Goal: Information Seeking & Learning: Learn about a topic

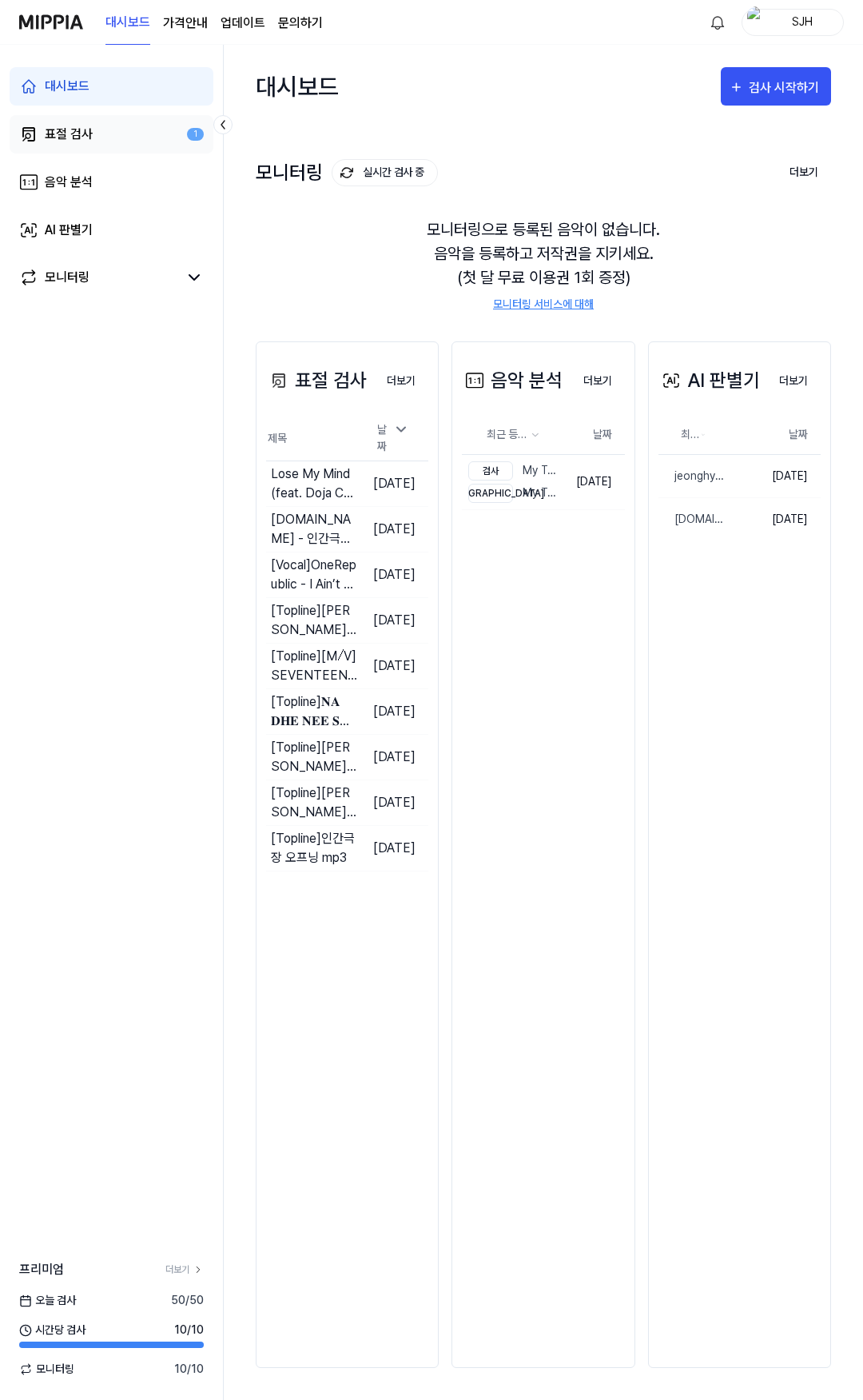
click at [78, 140] on div "표절 검사" at bounding box center [68, 134] width 48 height 19
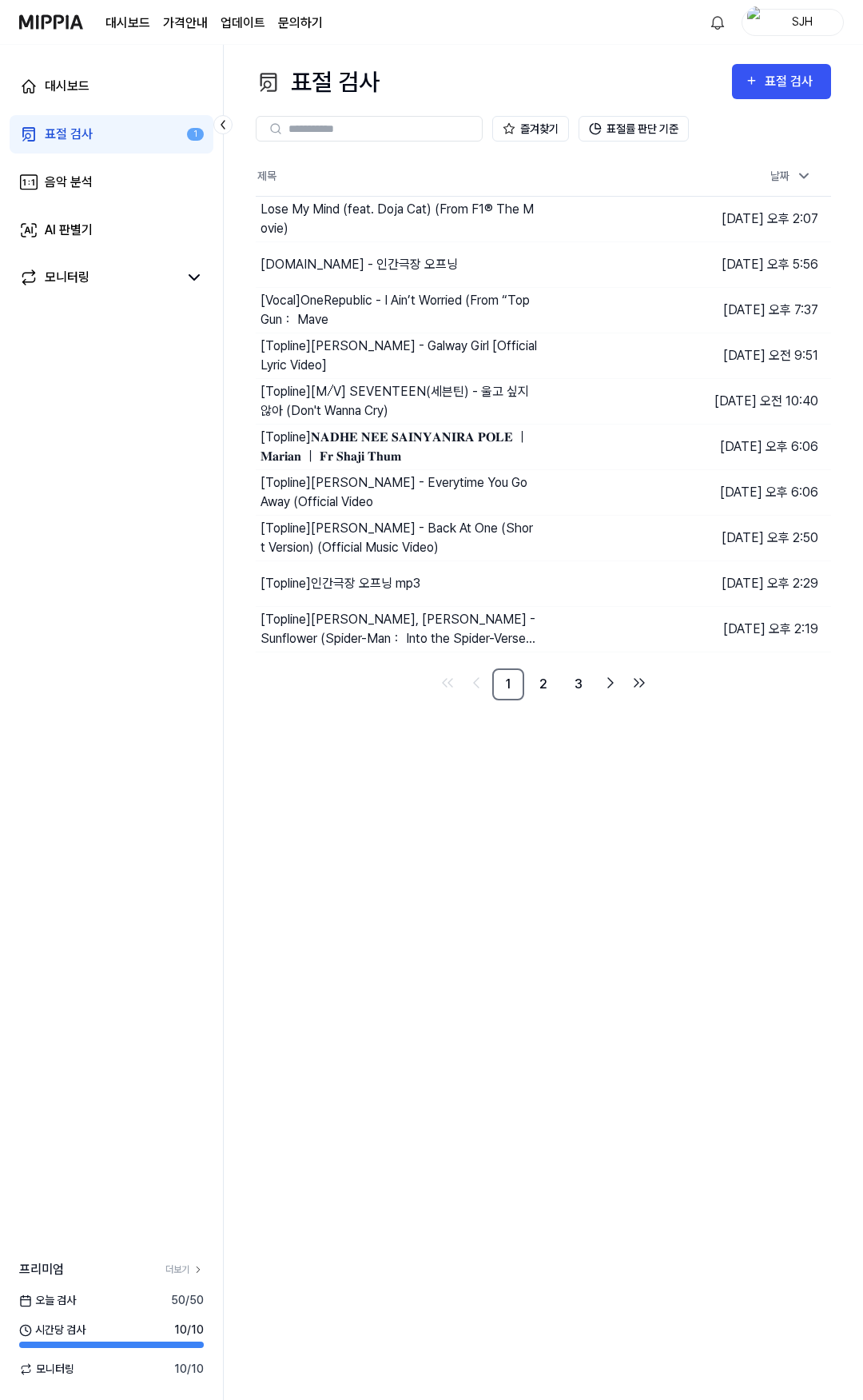
click at [817, 14] on div "SJH" at bounding box center [802, 22] width 62 height 17
click at [725, 121] on link "계정" at bounding box center [742, 119] width 184 height 17
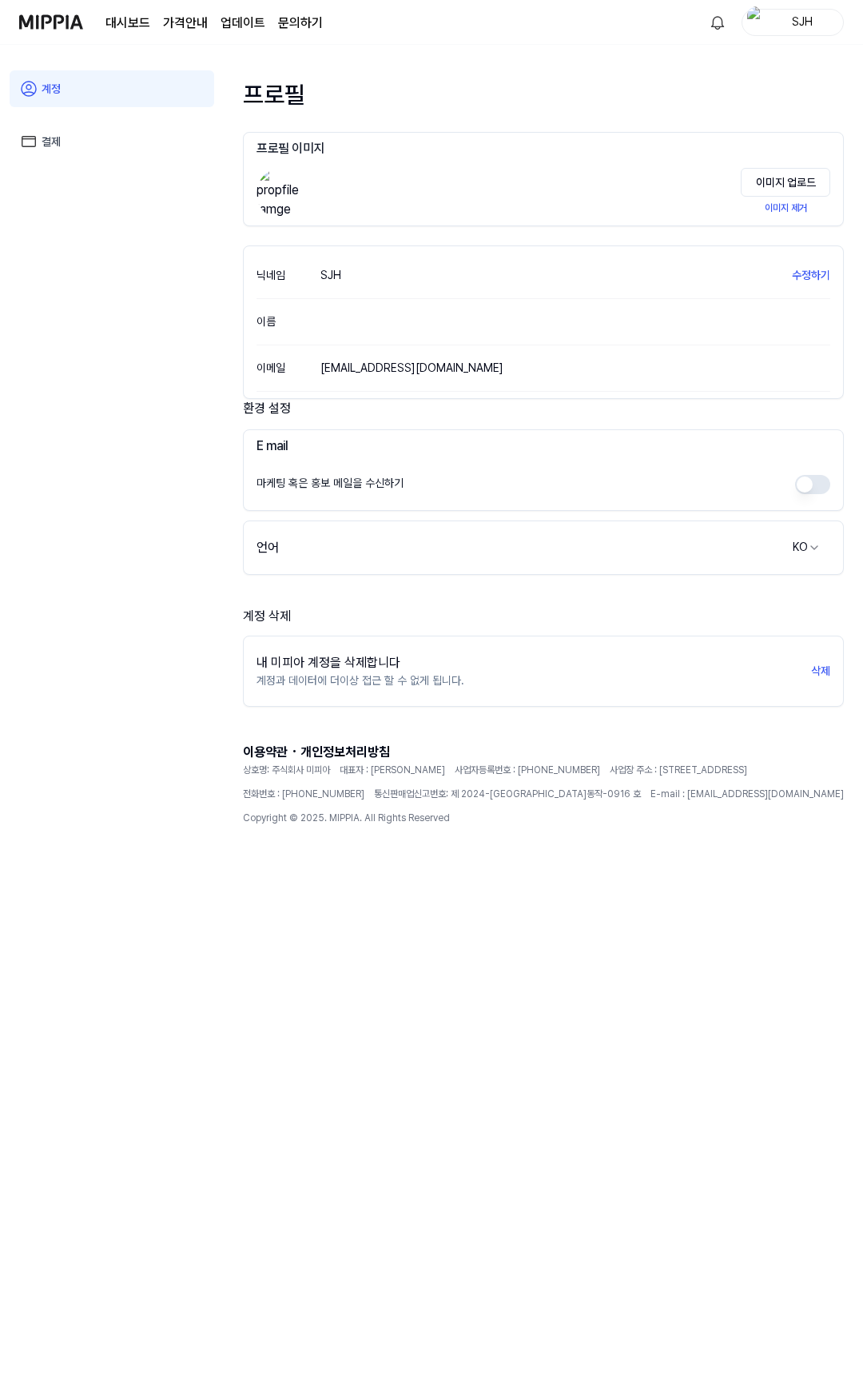
click at [71, 25] on img at bounding box center [51, 22] width 64 height 44
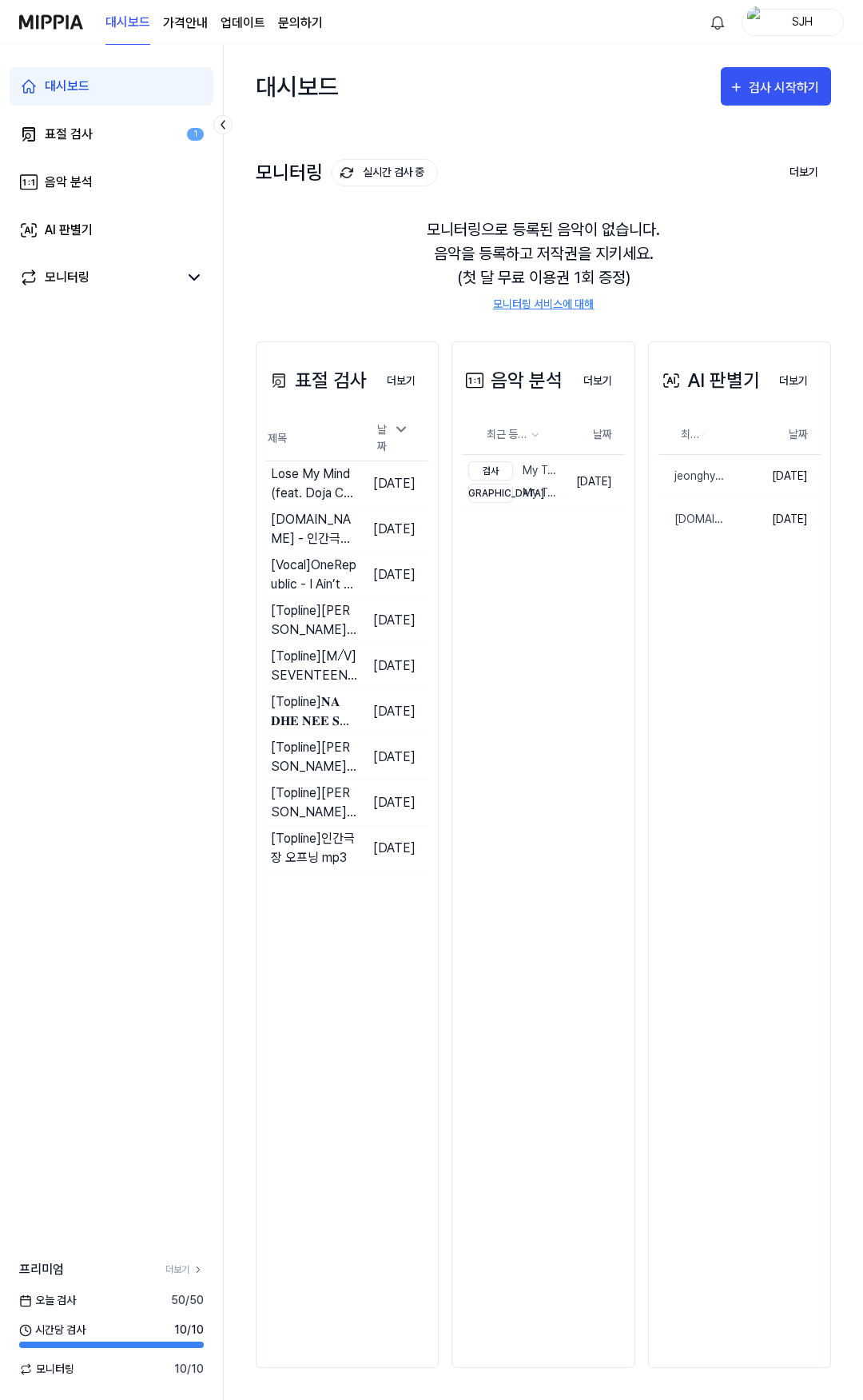
click at [474, 103] on div "대시보드 검사 시작하기" at bounding box center [543, 86] width 575 height 83
click at [81, 139] on div "표절 검사" at bounding box center [68, 134] width 48 height 19
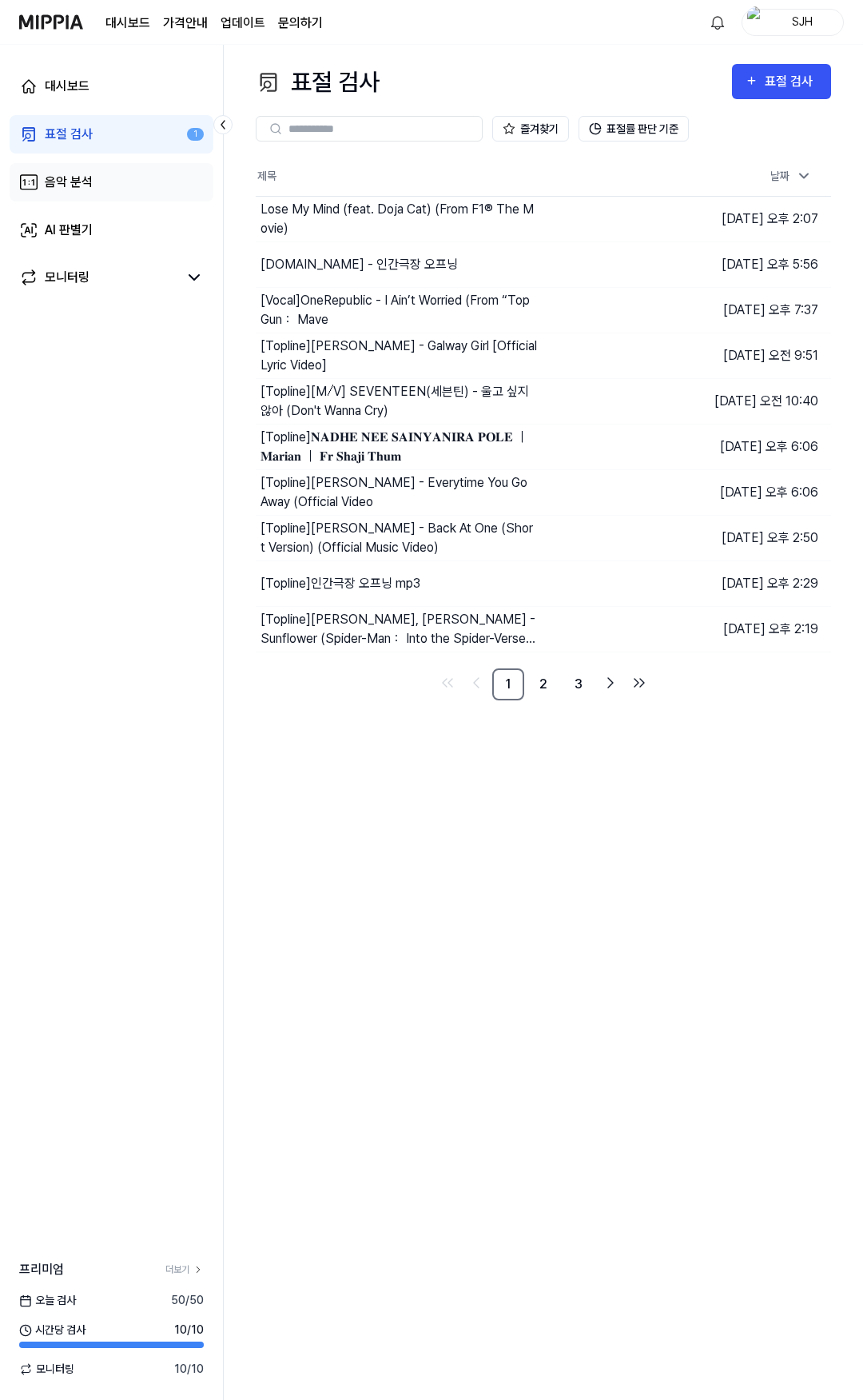
click at [127, 172] on link "음악 분석" at bounding box center [112, 182] width 204 height 38
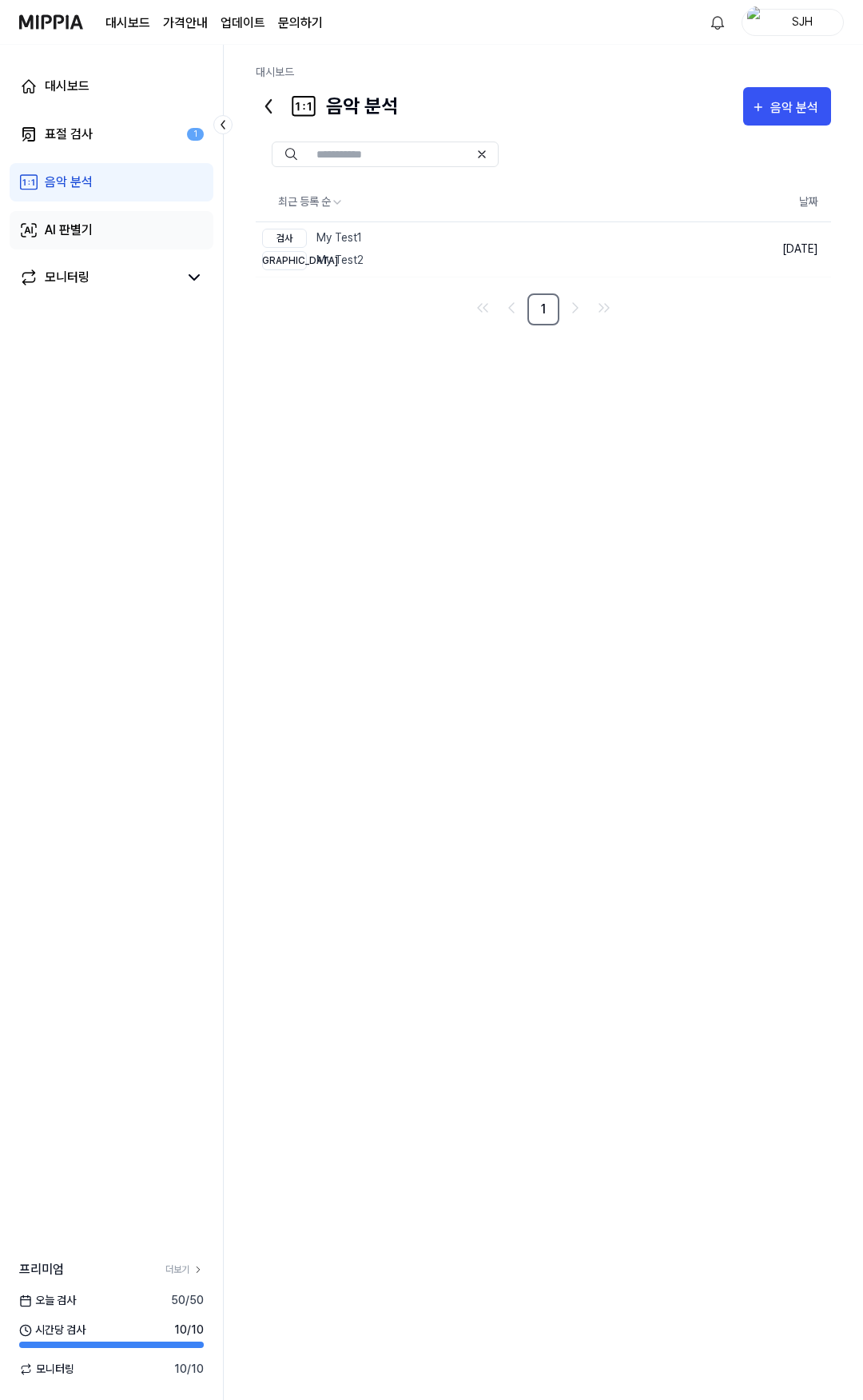
click at [132, 216] on link "AI 판별기" at bounding box center [112, 230] width 204 height 38
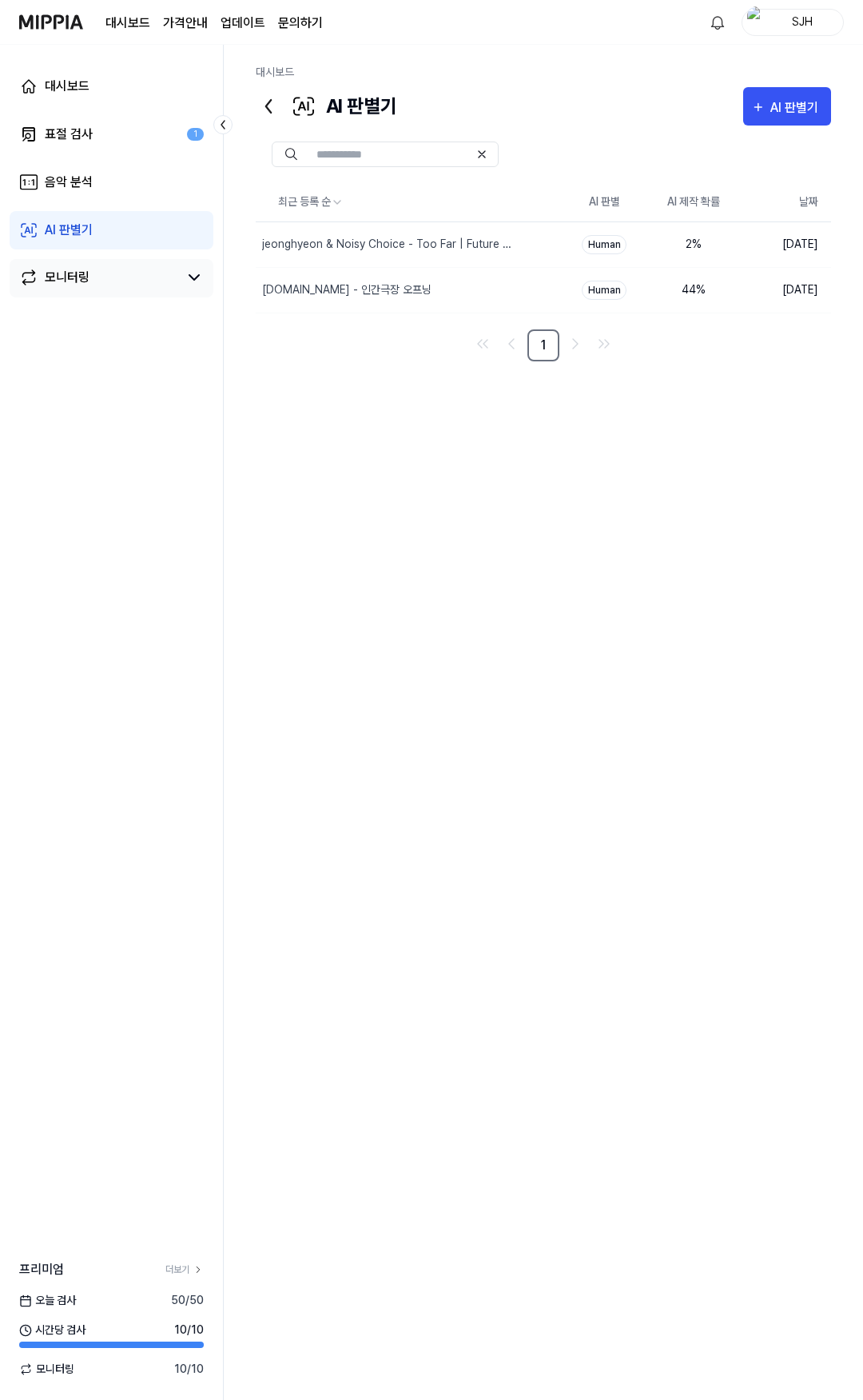
click at [135, 274] on link "모니터링" at bounding box center [99, 278] width 159 height 19
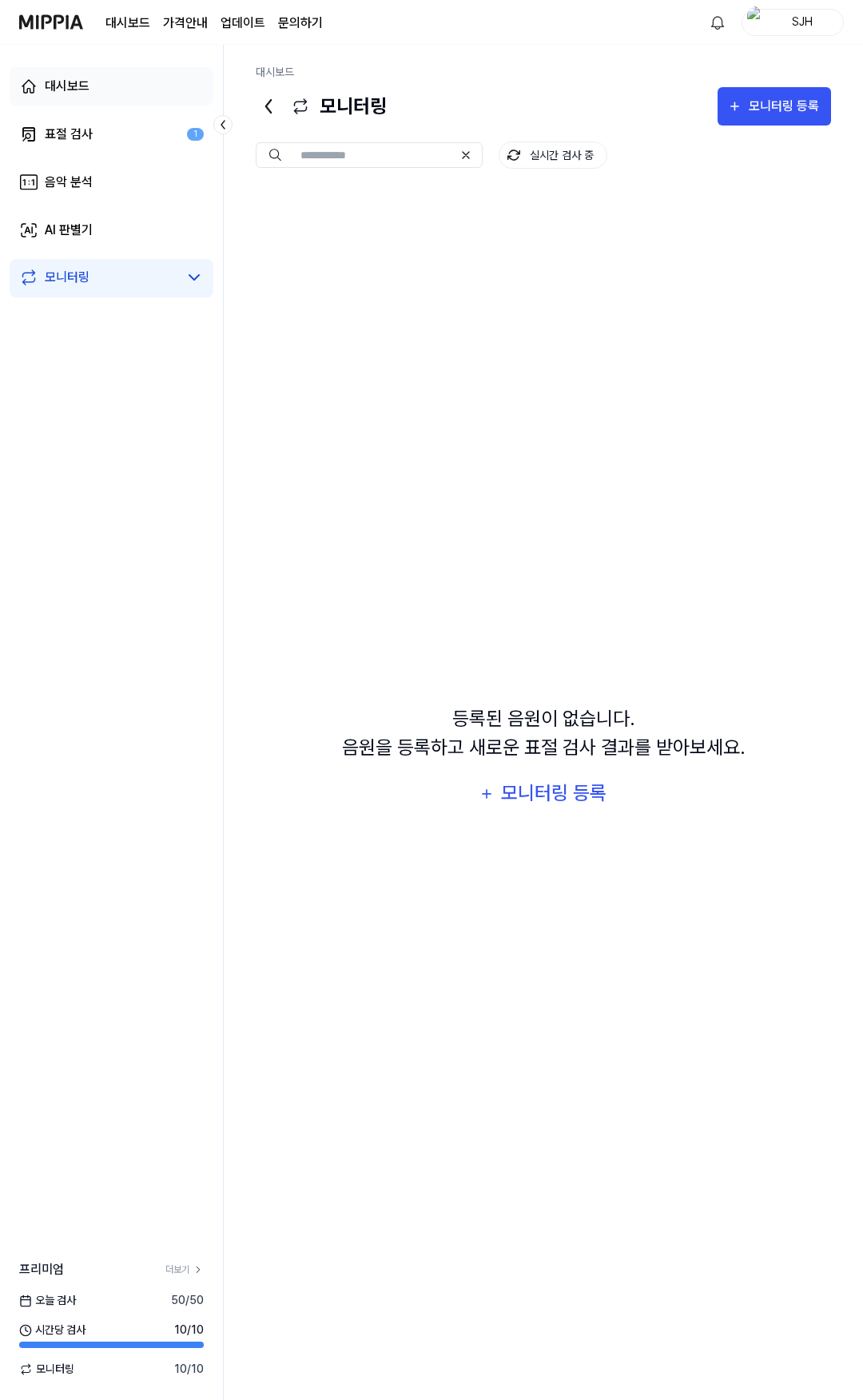
click at [93, 88] on link "대시보드" at bounding box center [112, 86] width 204 height 38
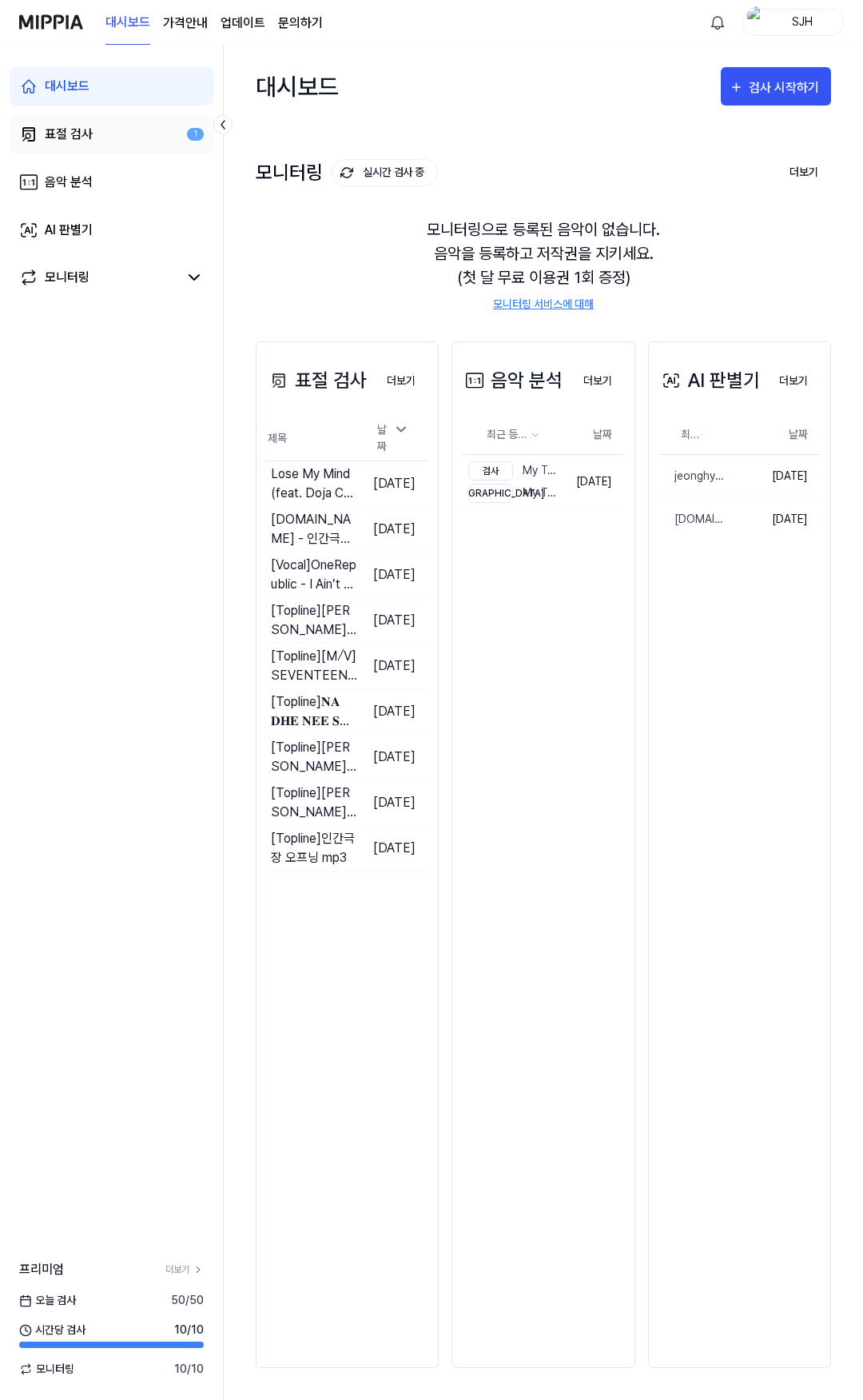
click at [117, 138] on link "표절 검사 1" at bounding box center [112, 134] width 204 height 38
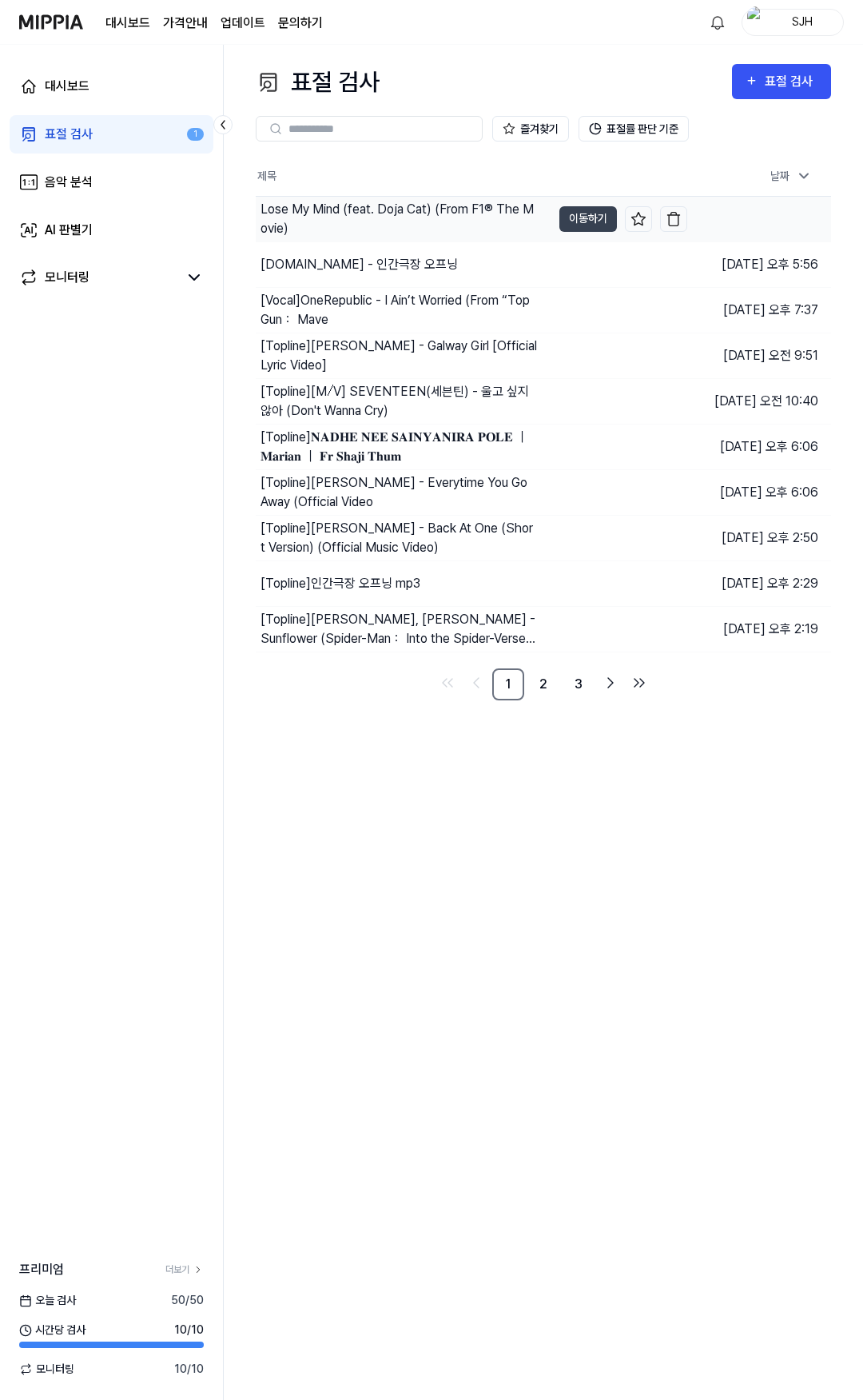
click at [327, 206] on div "Lose My Mind (feat. Doja Cat) (From F1® The Movie)" at bounding box center [399, 219] width 277 height 38
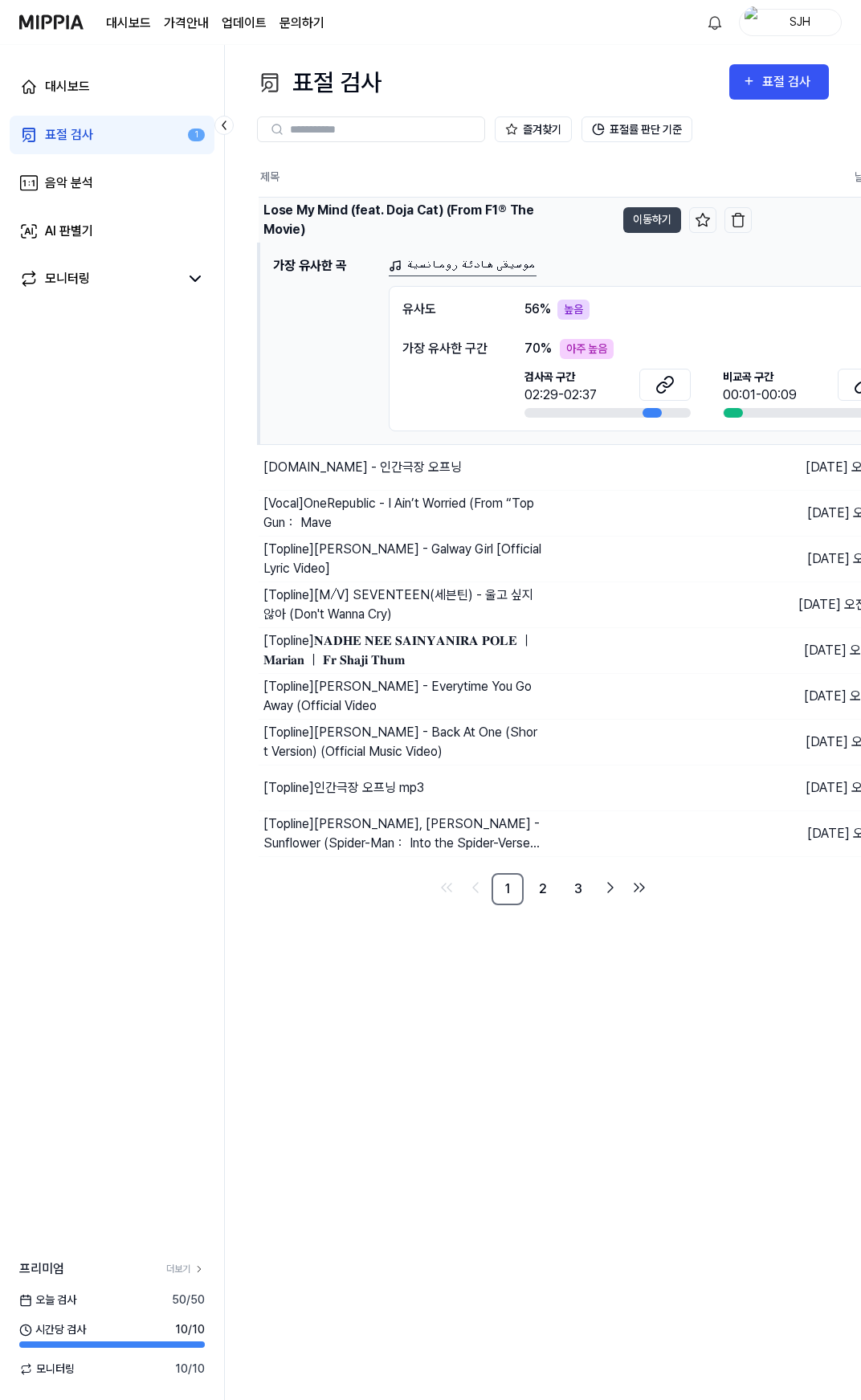
click at [452, 215] on div "Lose My Mind (feat. Doja Cat) (From F1® The Movie)" at bounding box center [402, 220] width 278 height 39
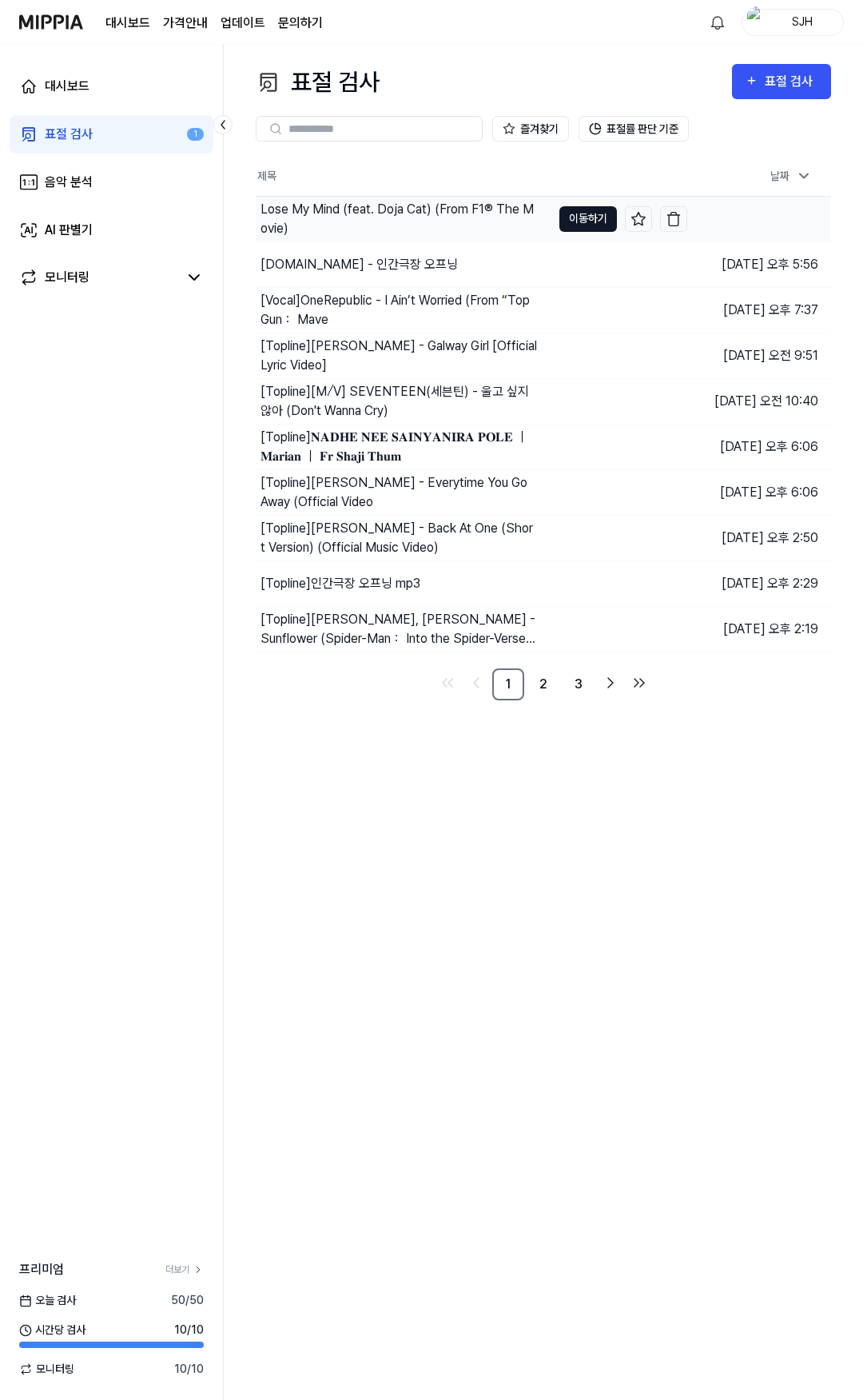
click at [575, 216] on button "이동하기" at bounding box center [588, 218] width 58 height 25
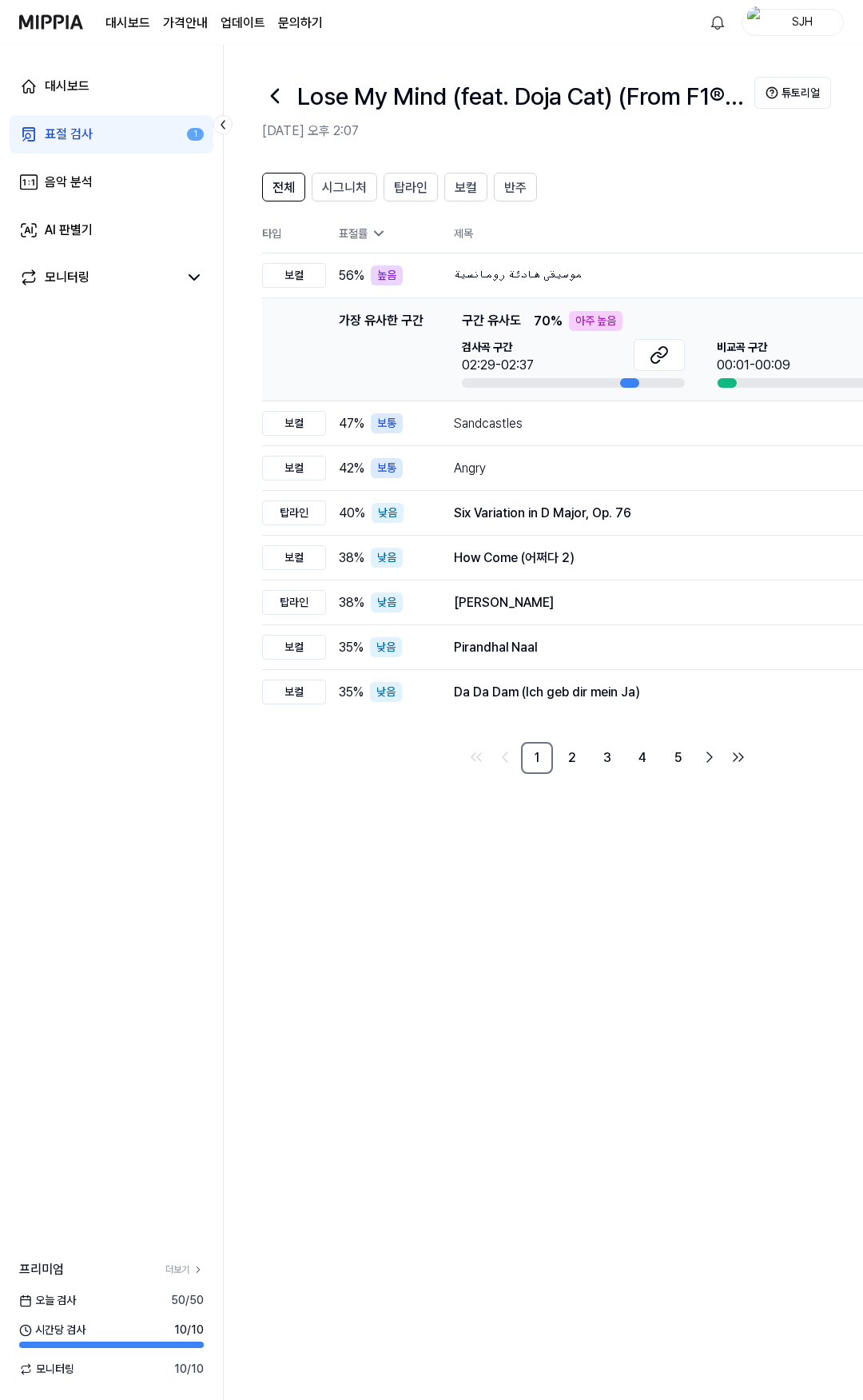
click at [270, 93] on icon at bounding box center [274, 95] width 25 height 25
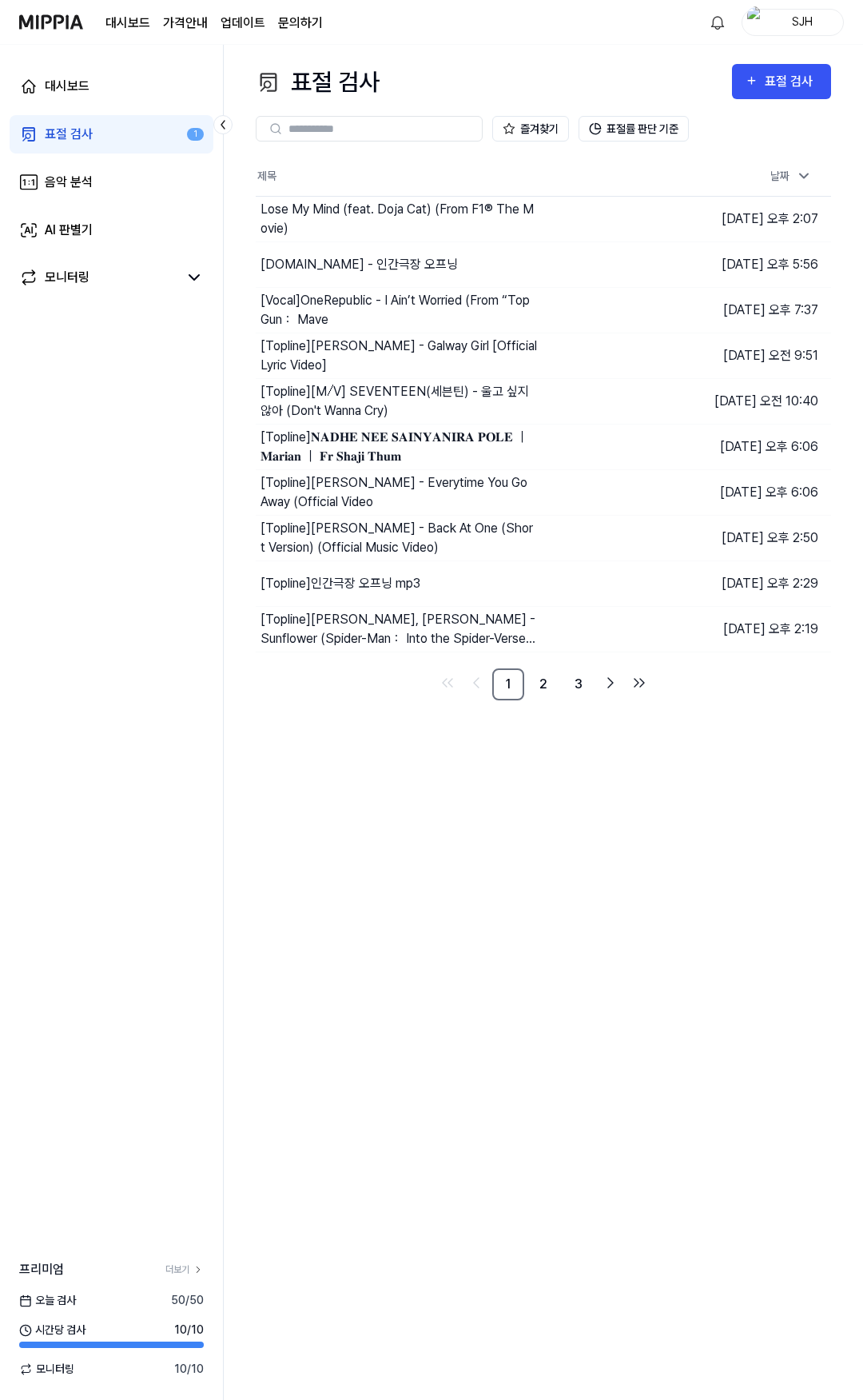
click at [66, 26] on img at bounding box center [51, 22] width 64 height 44
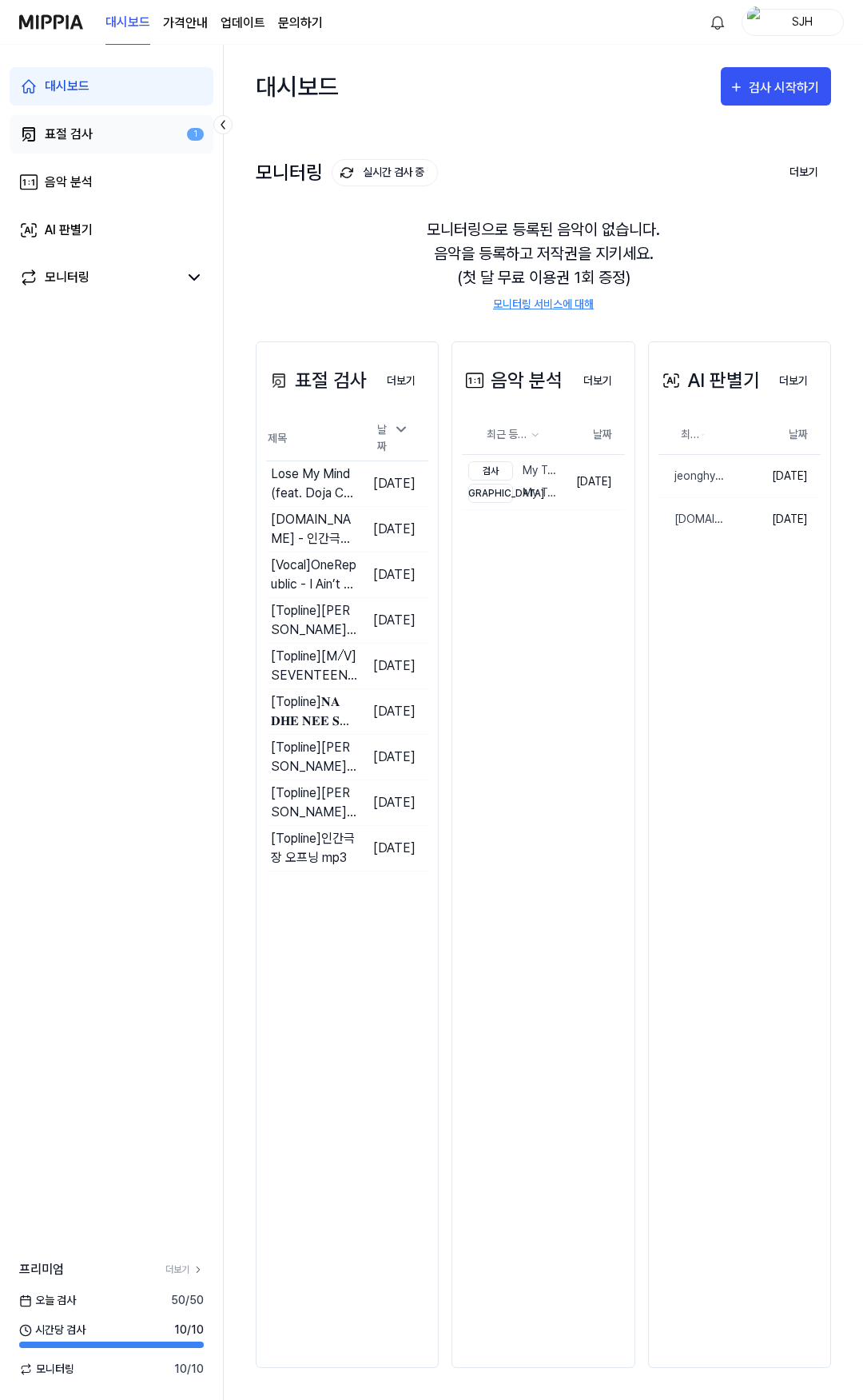
click at [56, 136] on div "표절 검사" at bounding box center [68, 134] width 48 height 19
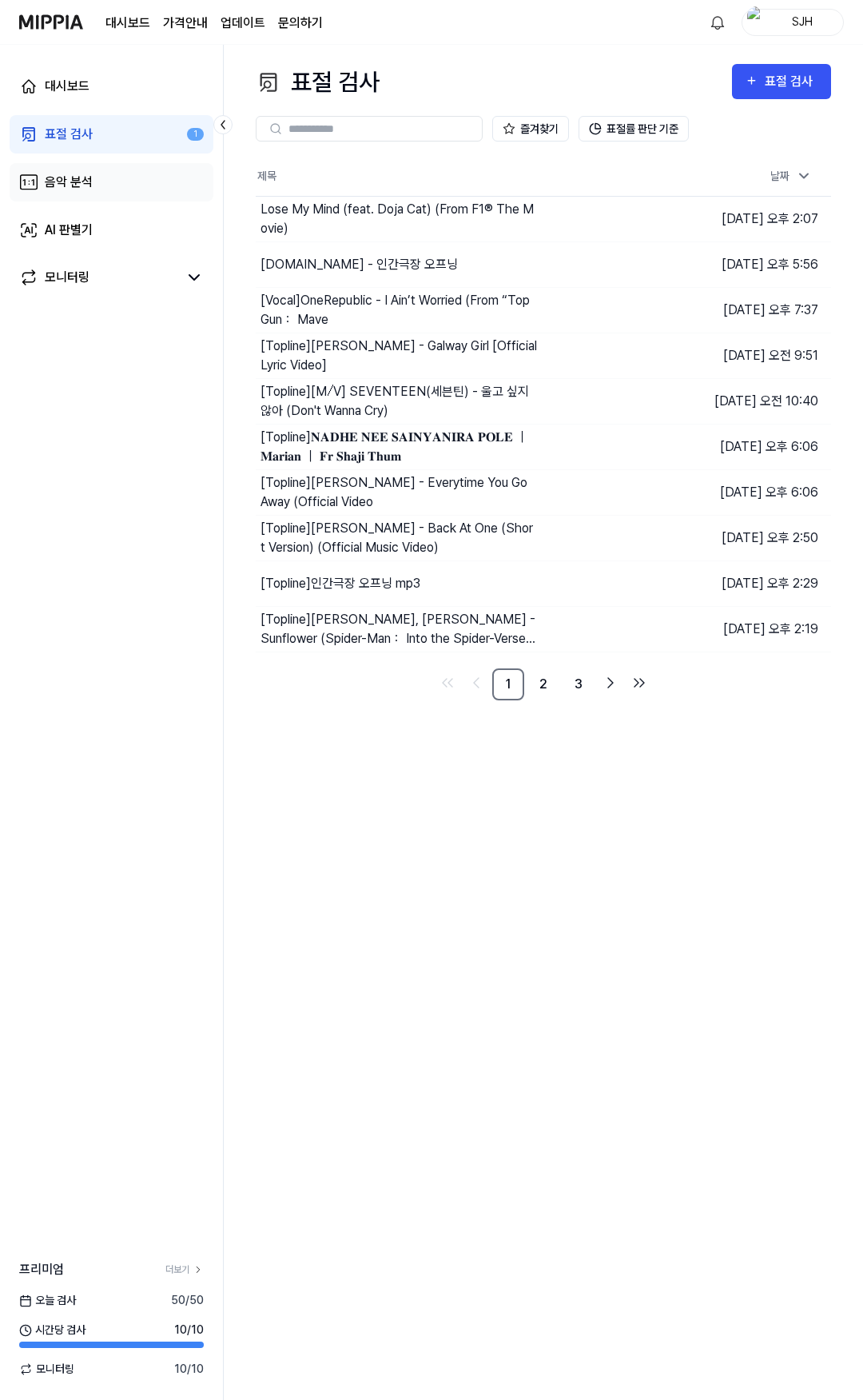
click at [99, 180] on link "음악 분석" at bounding box center [112, 182] width 204 height 38
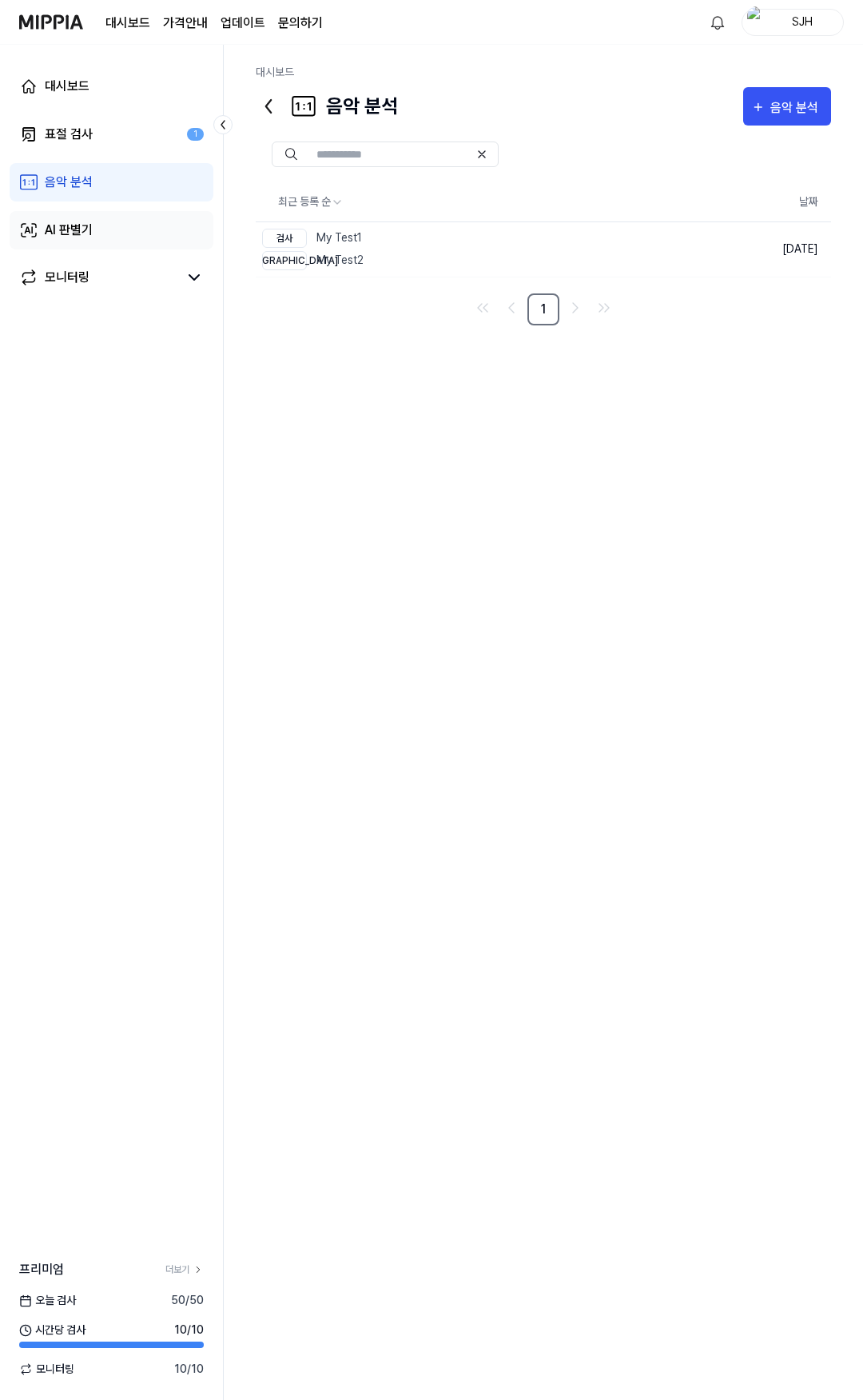
click at [104, 219] on link "AI 판별기" at bounding box center [112, 230] width 204 height 38
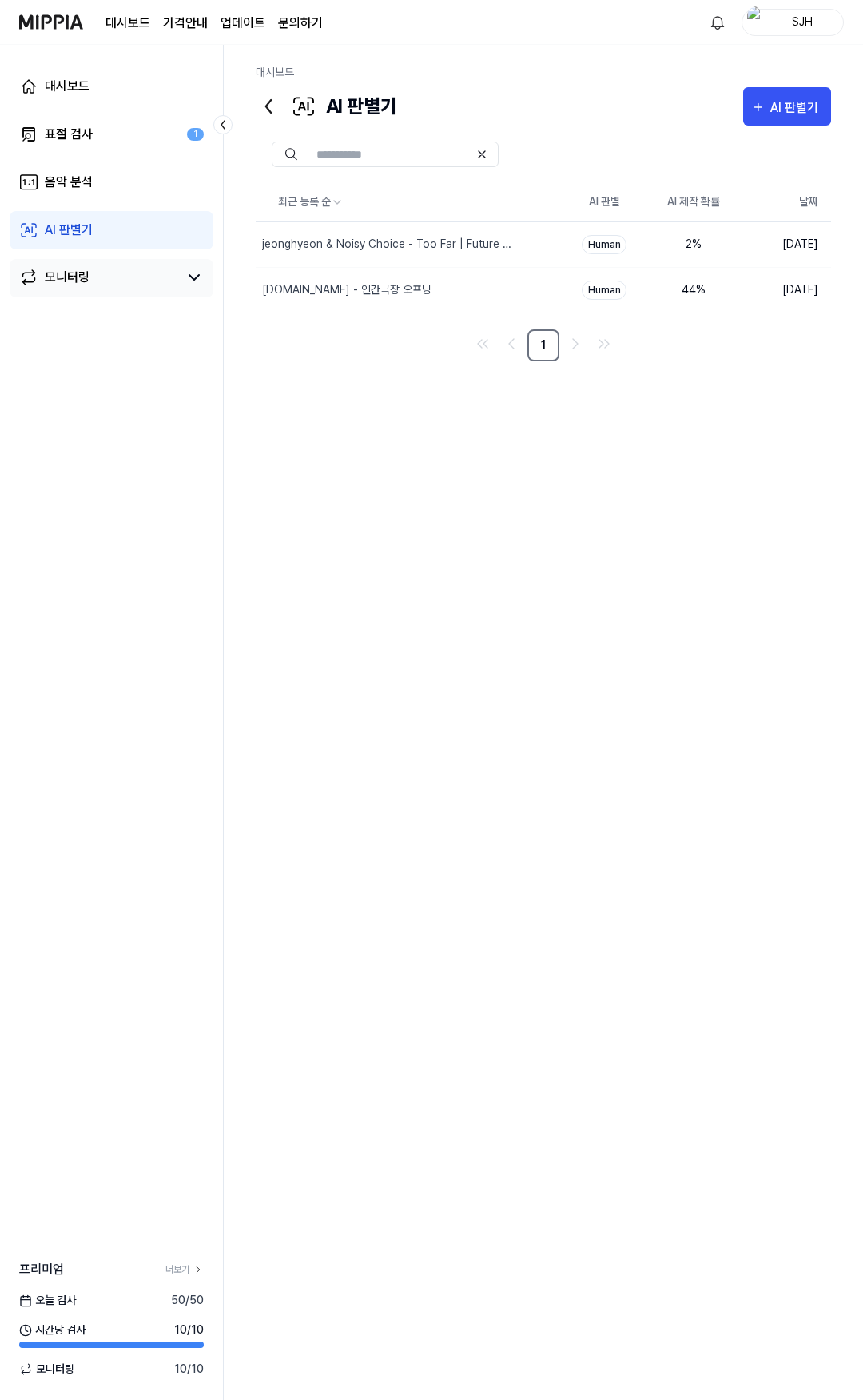
click at [147, 270] on link "모니터링" at bounding box center [99, 278] width 159 height 19
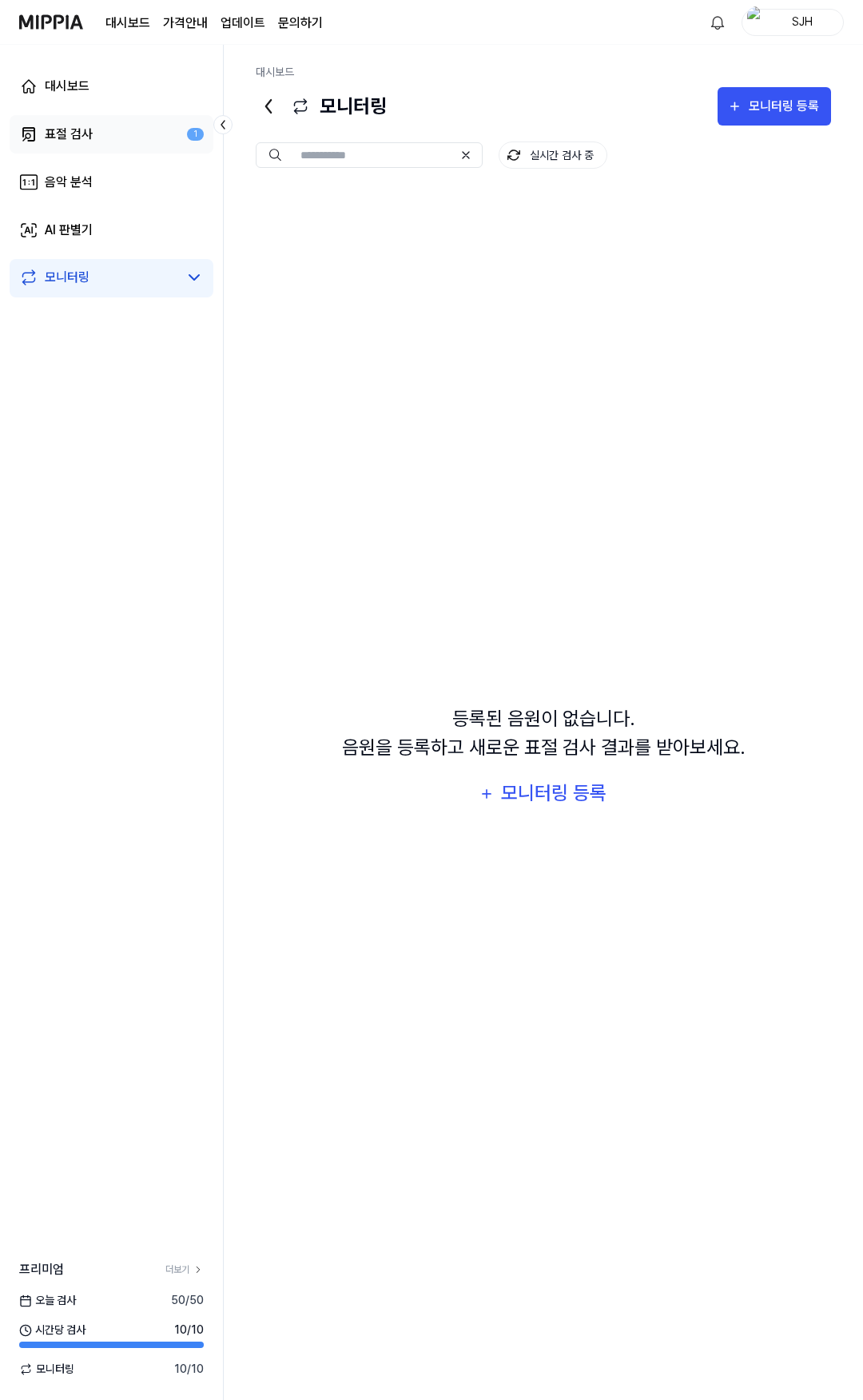
click at [107, 139] on link "표절 검사 1" at bounding box center [112, 134] width 204 height 38
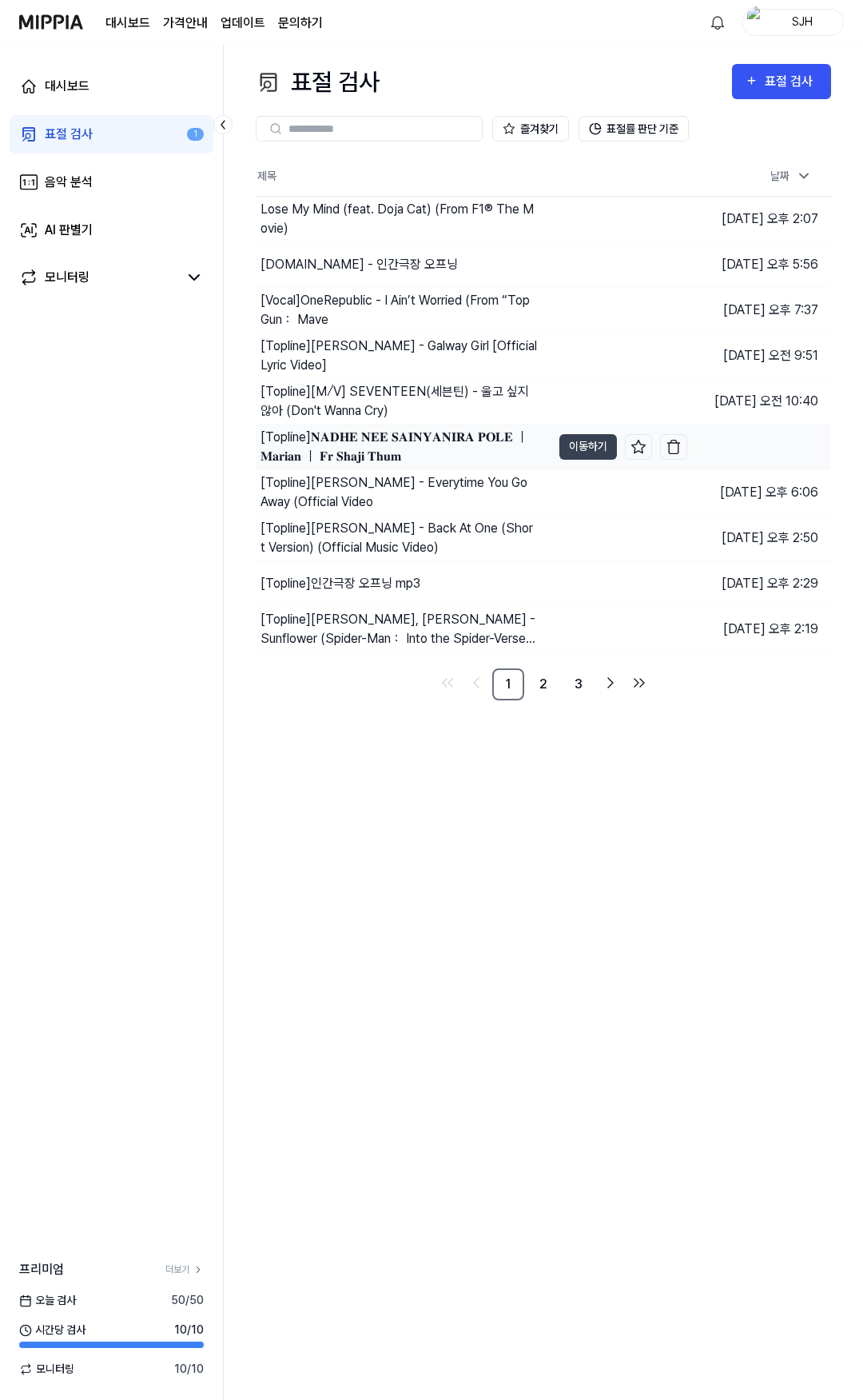
click at [363, 439] on div "[Topline] 𝐍𝐀𝐃𝐇𝐄 𝐍𝐄𝐄 𝐒𝐀𝐈𝐍𝐘𝐀𝐍𝐈𝐑𝐀 𝐏𝐎𝐋𝐄 ｜ 𝐌𝐚𝐫𝐢𝐚𝐧 ｜ 𝐅𝐫 𝐒𝐡𝐚𝐣𝐢 𝐓𝐡𝐮𝐦" at bounding box center [399, 447] width 277 height 38
click at [572, 442] on button "이동하기" at bounding box center [588, 446] width 58 height 25
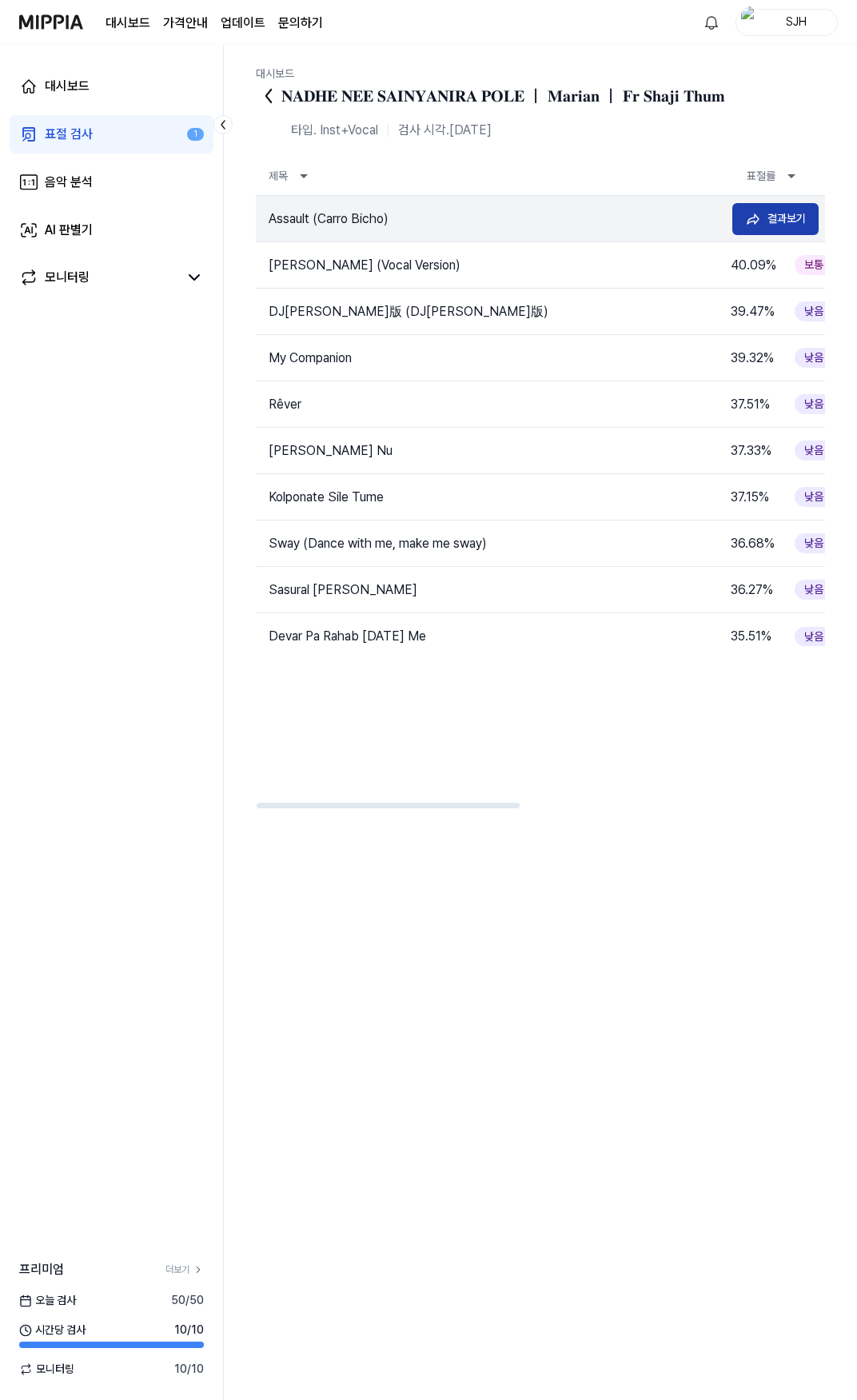
click at [752, 218] on icon at bounding box center [753, 219] width 16 height 16
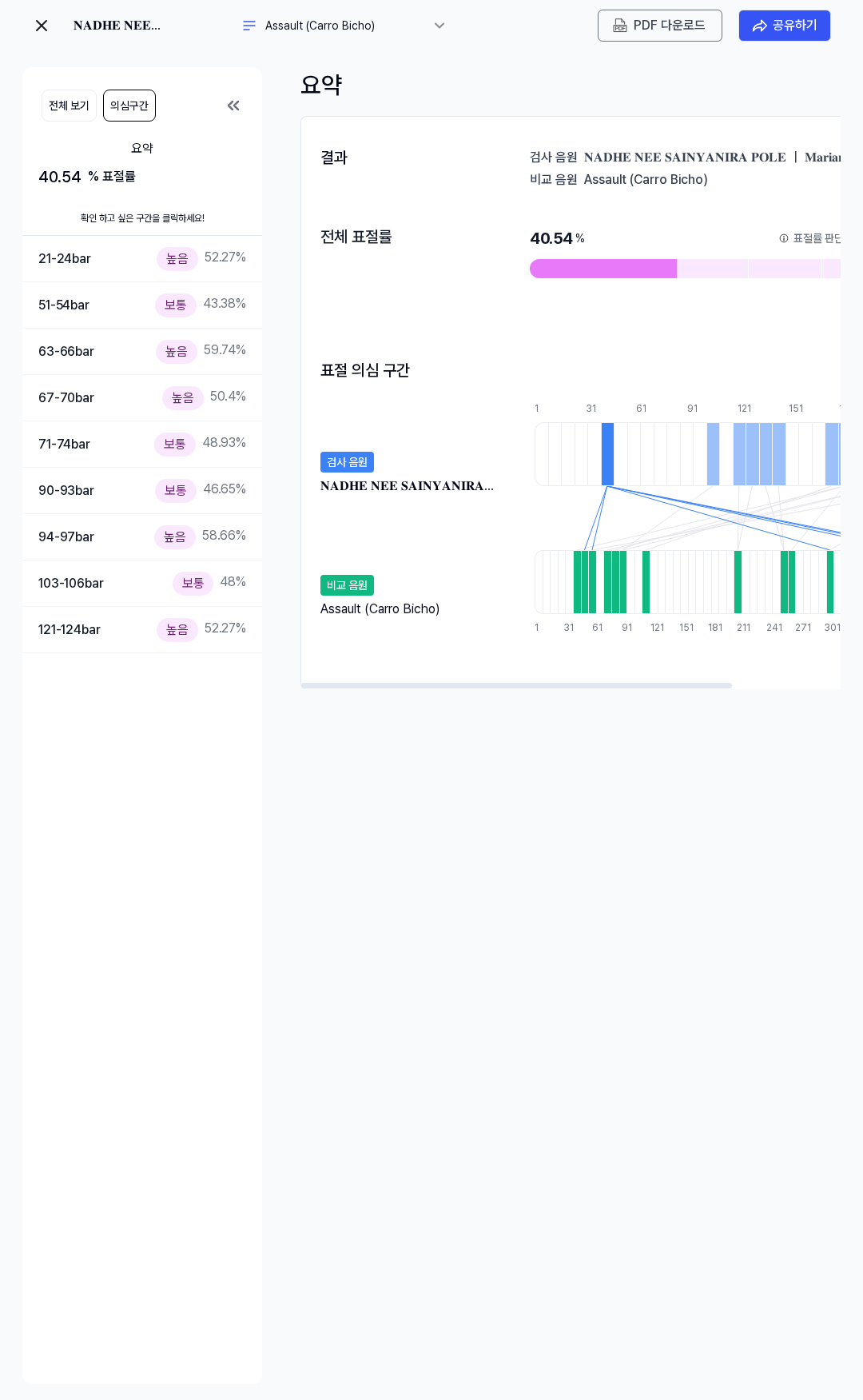
click at [228, 98] on icon at bounding box center [233, 106] width 19 height 19
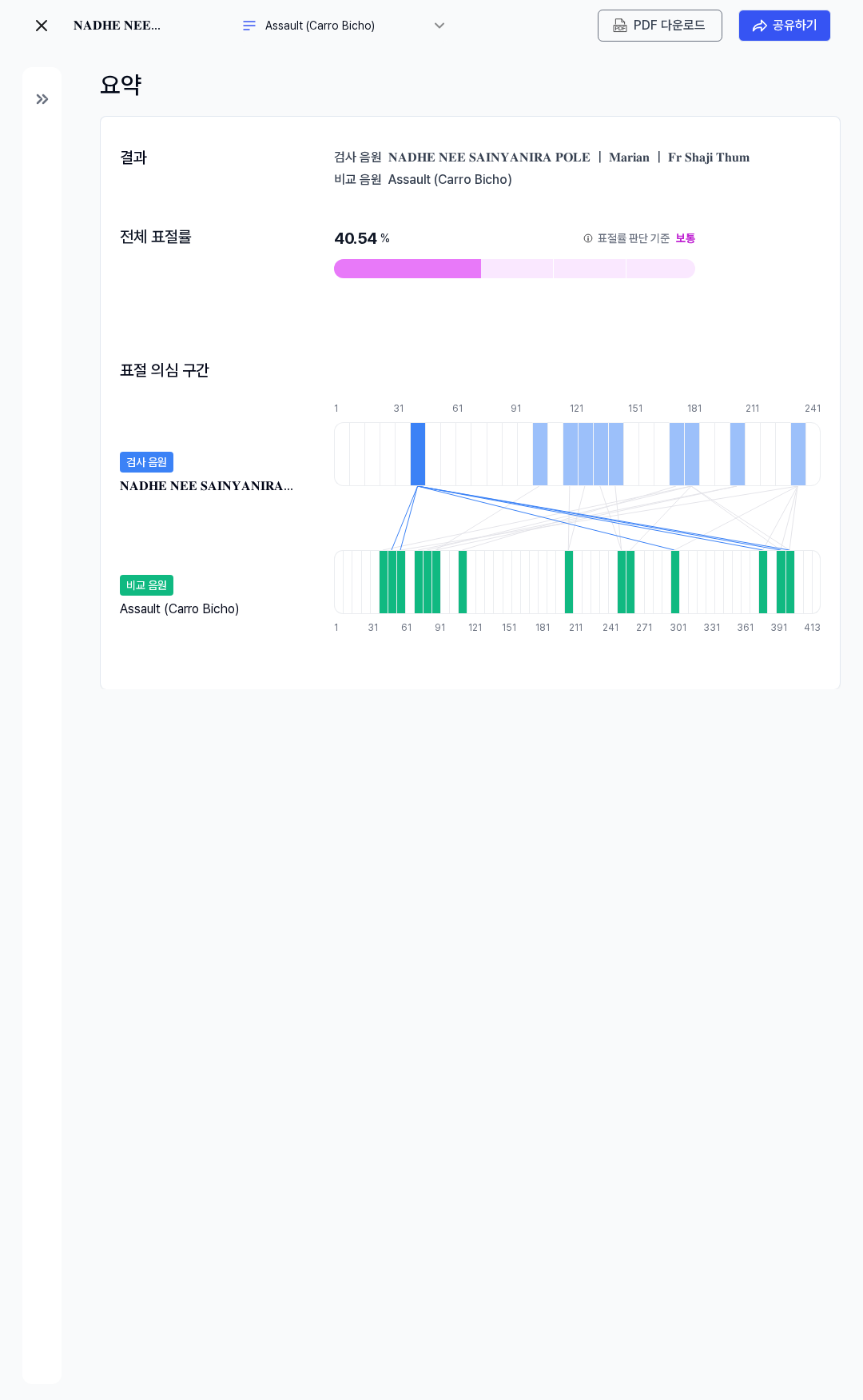
click at [48, 17] on img at bounding box center [42, 25] width 19 height 19
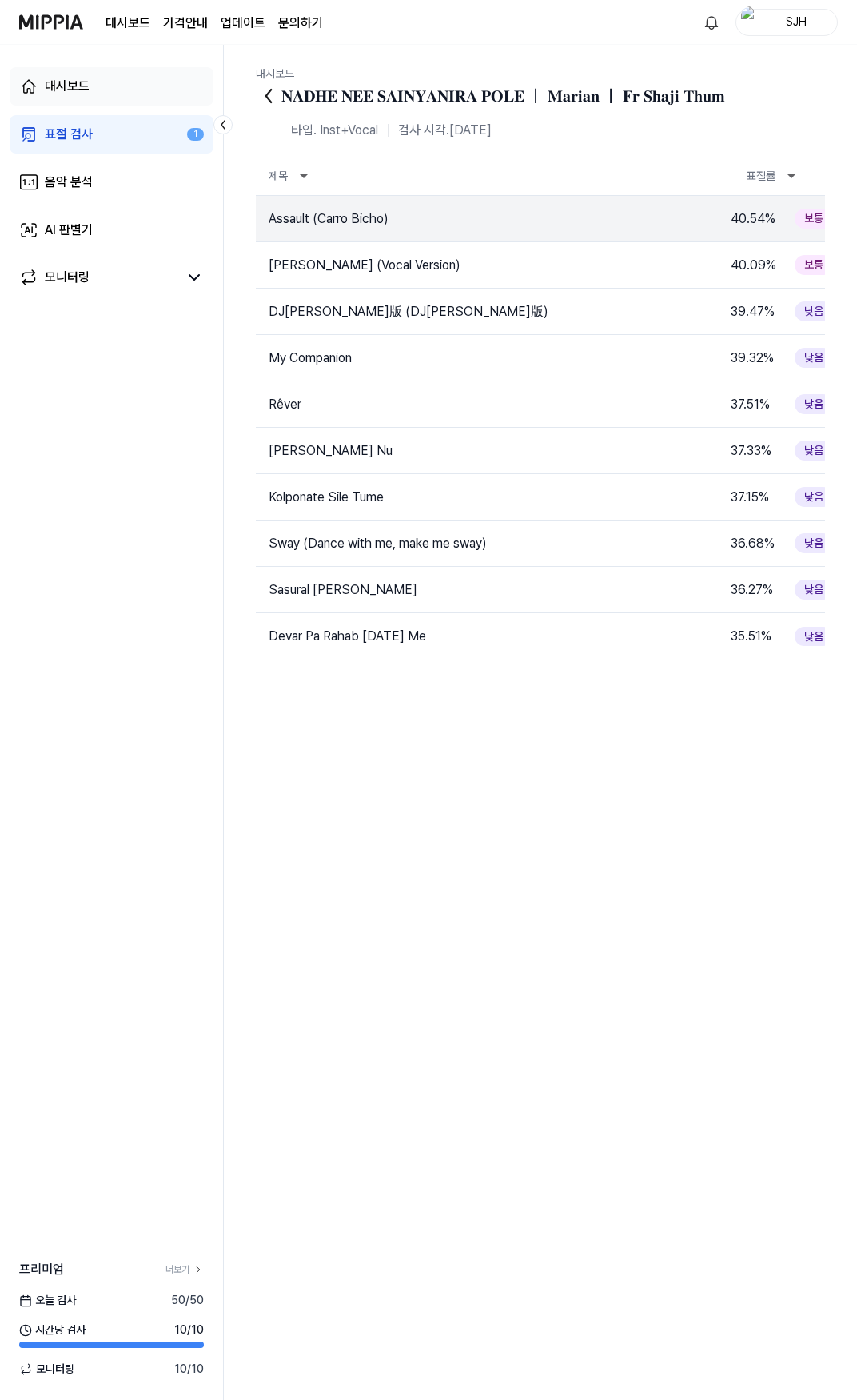
click at [94, 85] on link "대시보드" at bounding box center [112, 86] width 204 height 38
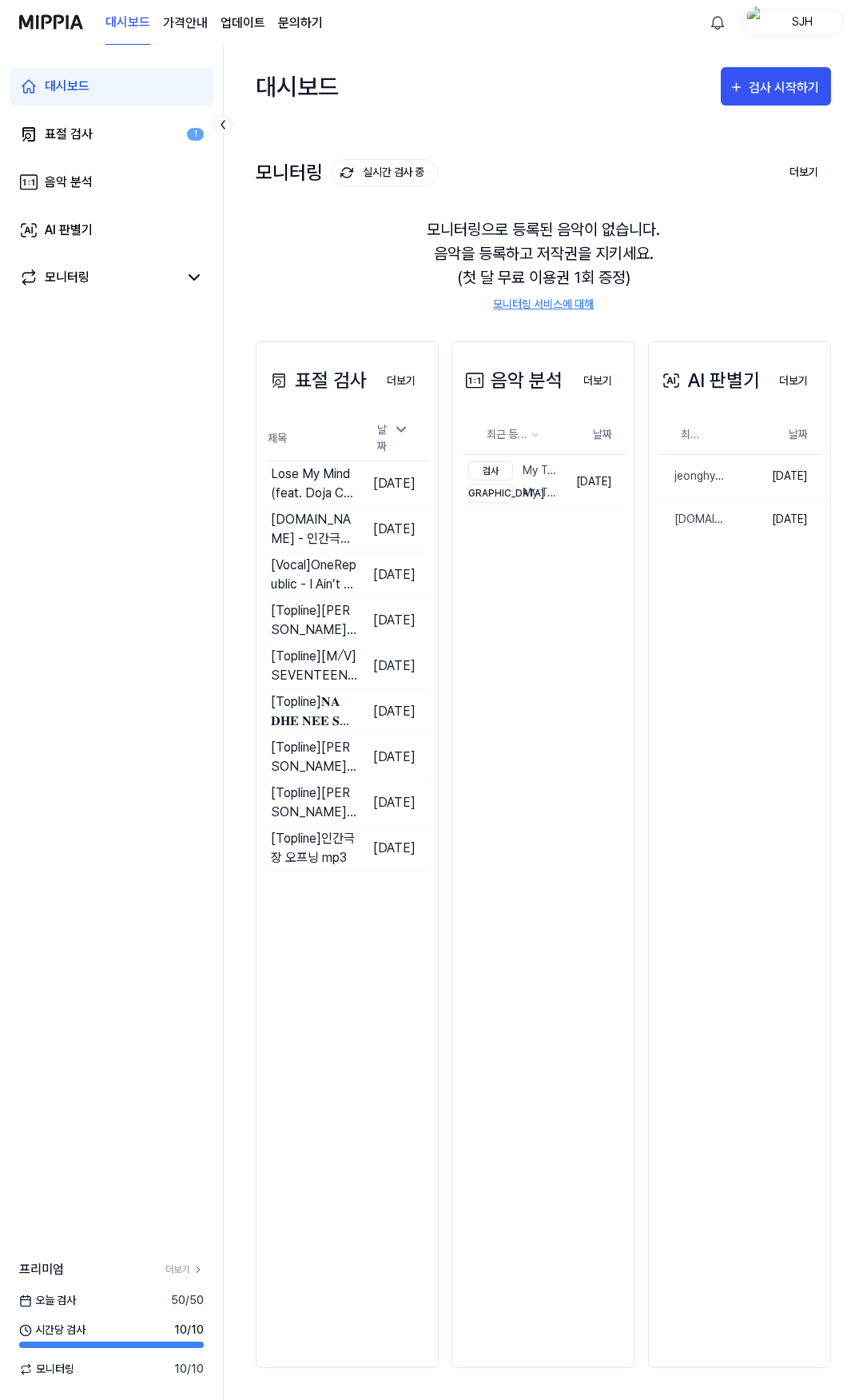
click at [183, 24] on 버튼 "가격안내" at bounding box center [185, 24] width 45 height 19
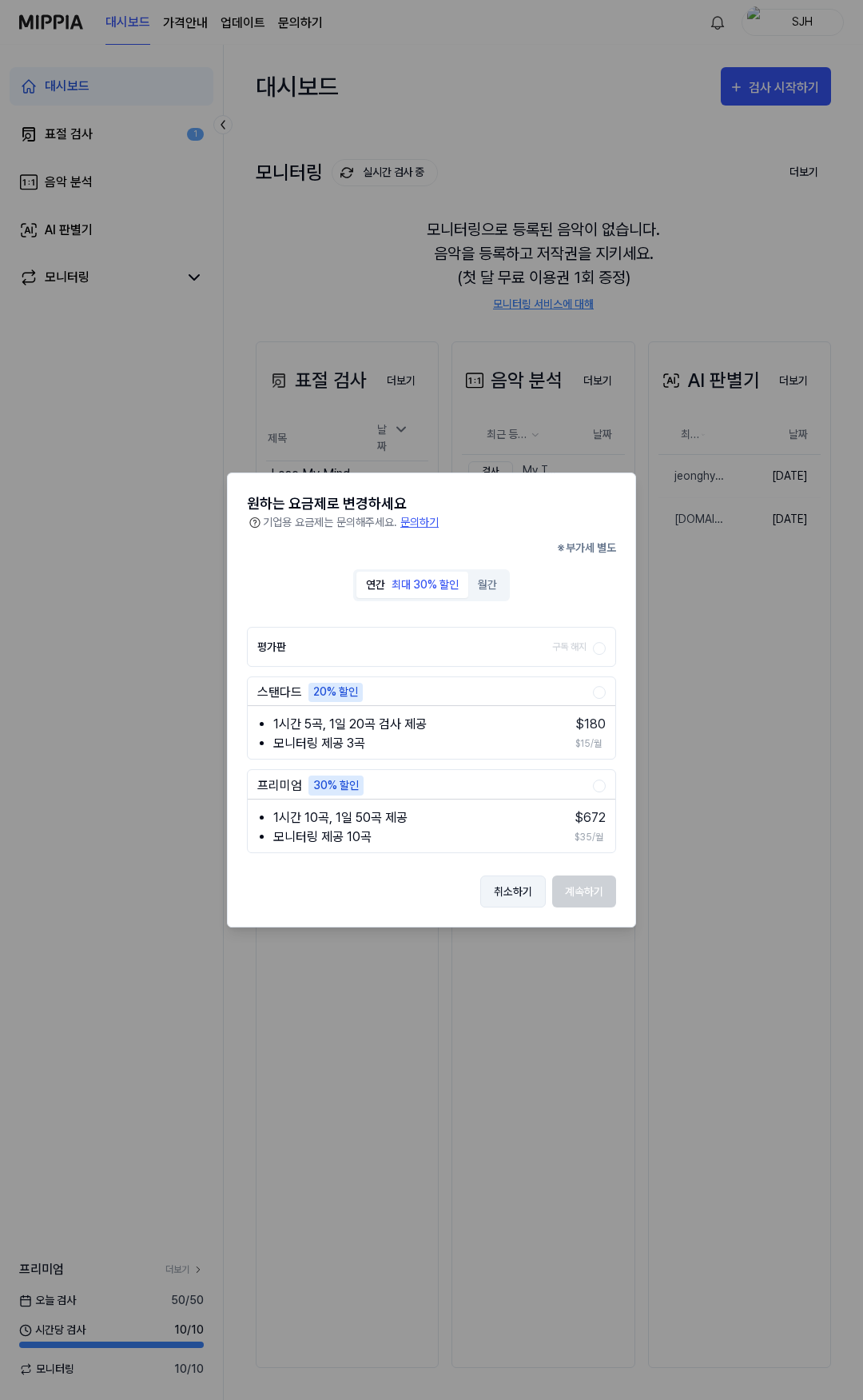
click at [523, 883] on button "취소하기" at bounding box center [512, 891] width 65 height 32
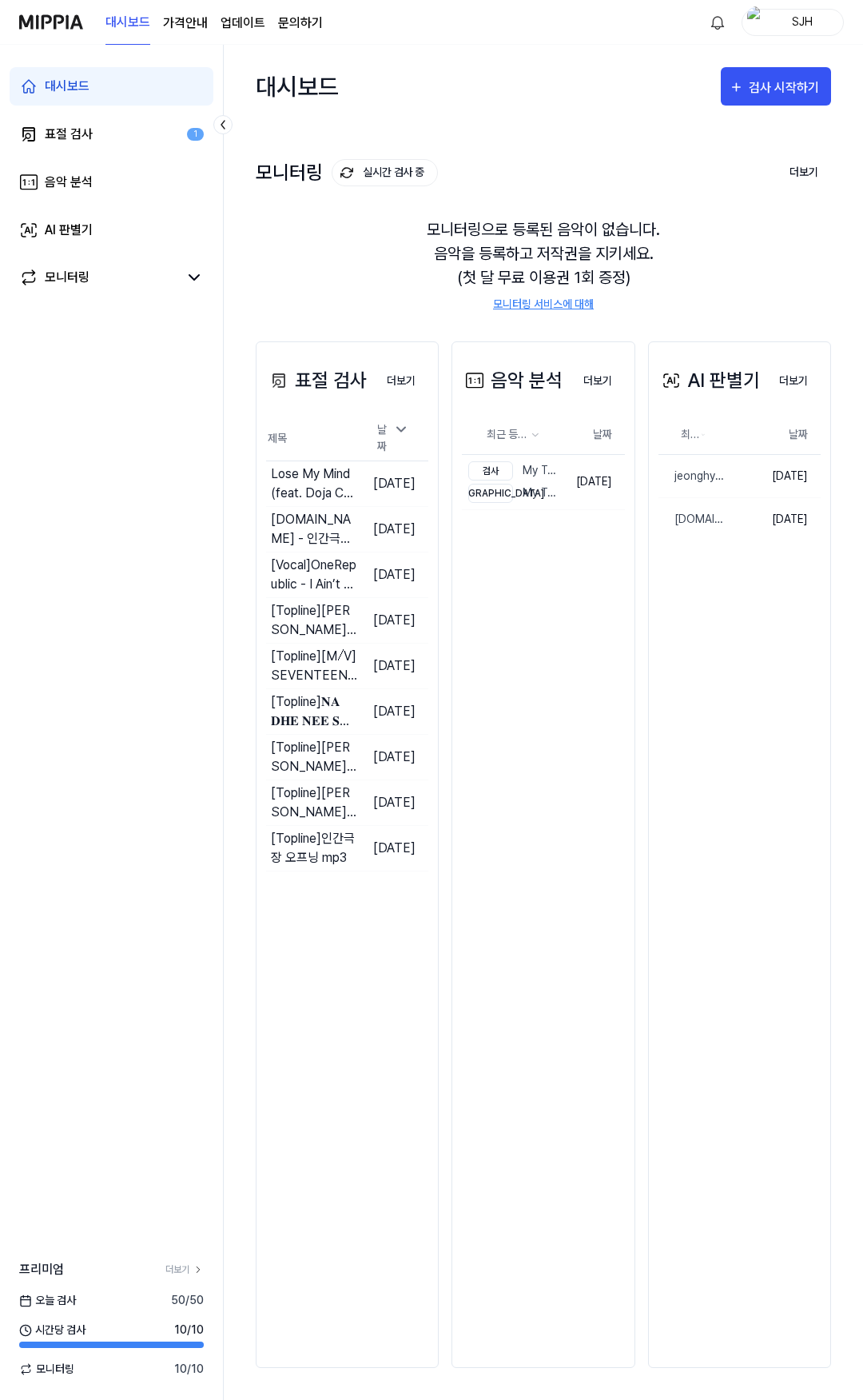
click at [545, 130] on div "모니터링 실시간 검사 중 더보기 모니터링 모니터링으로 등록된 음악이 없습니다. 음악을 등록하고 저작권을 지키세요. (첫 달 무료 이용권 1회 …" at bounding box center [543, 219] width 575 height 182
click at [119, 128] on link "표절 검사 1" at bounding box center [112, 134] width 204 height 38
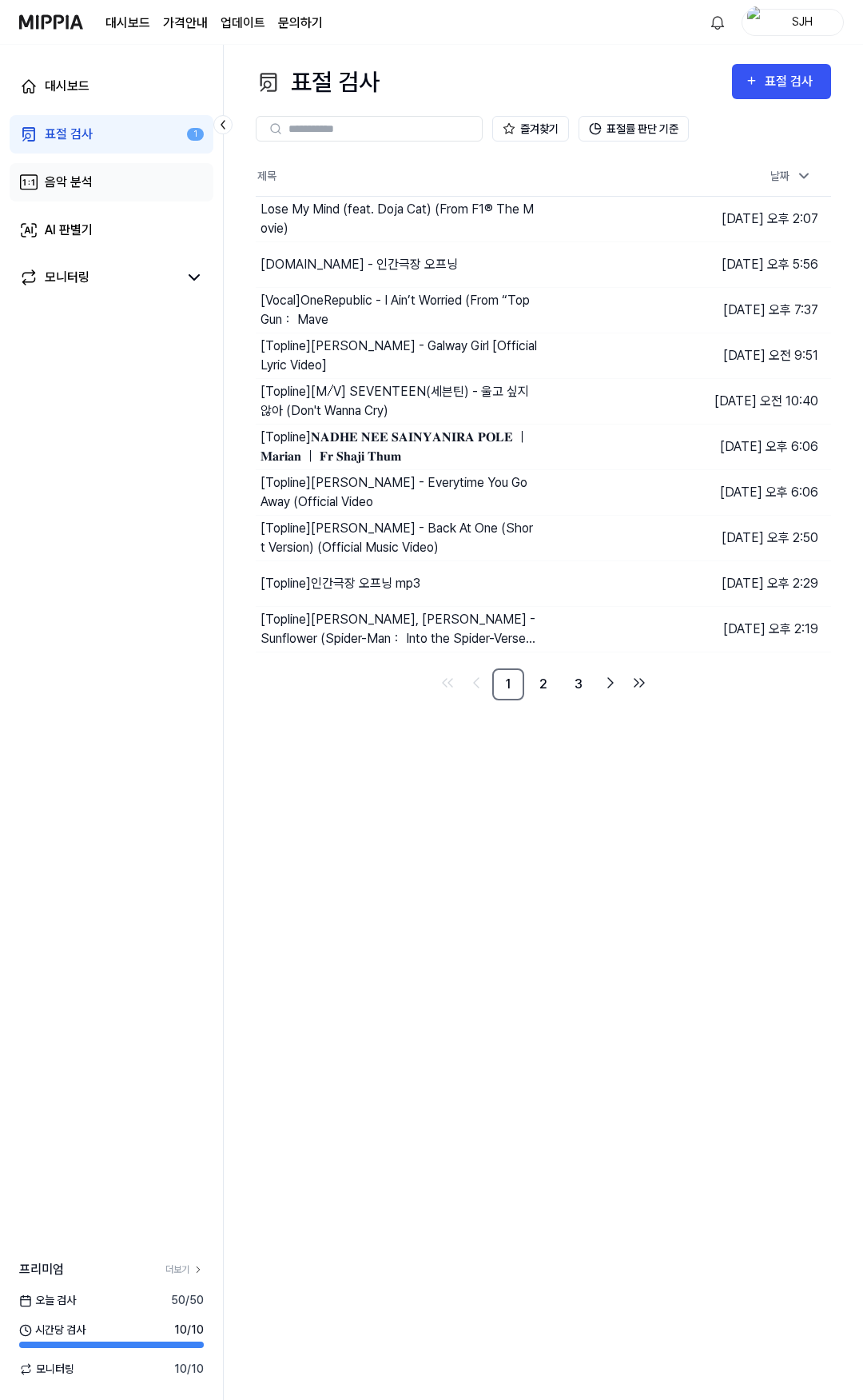
click at [96, 181] on link "음악 분석" at bounding box center [112, 182] width 204 height 38
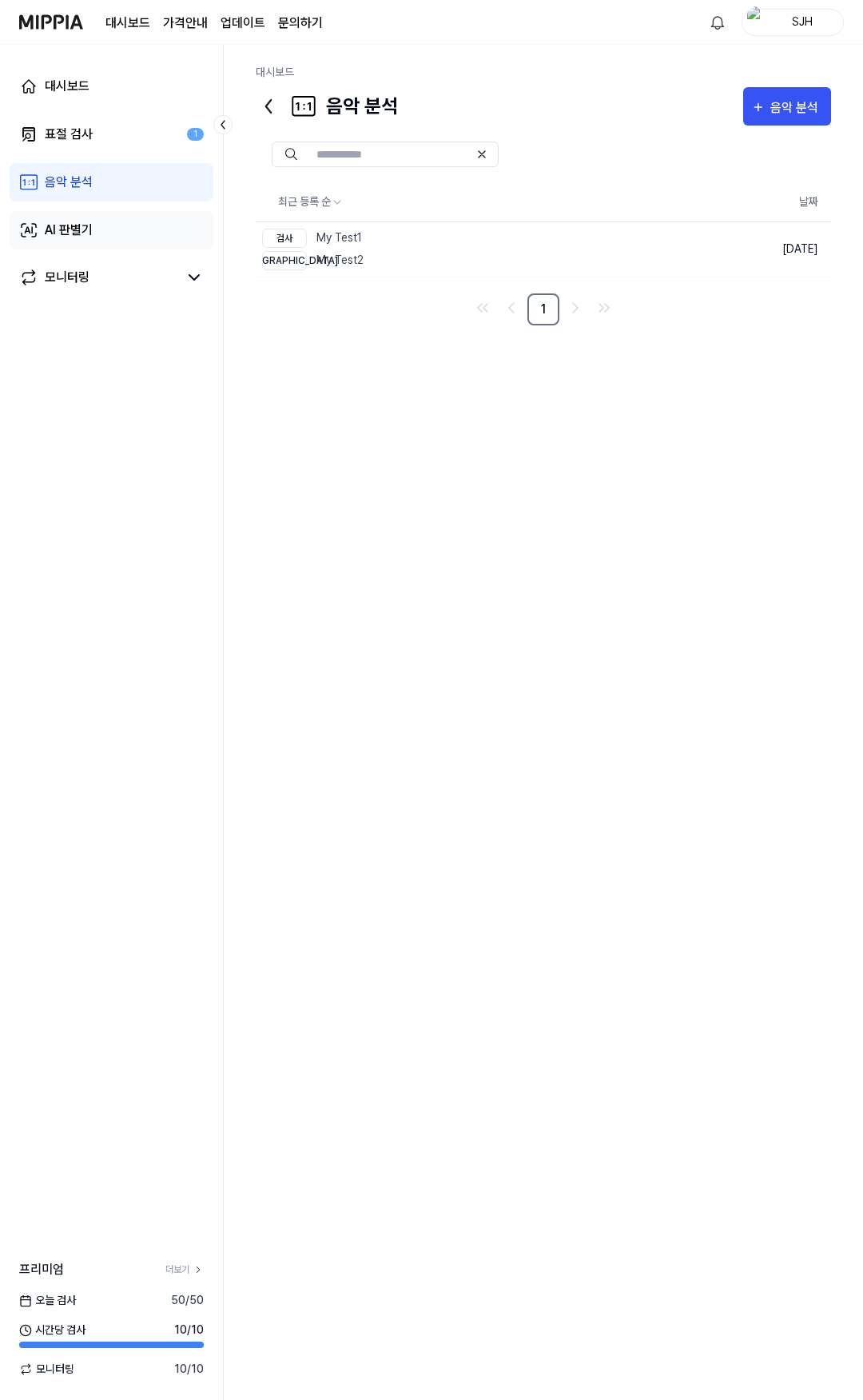
click at [79, 213] on link "AI 판별기" at bounding box center [112, 230] width 204 height 38
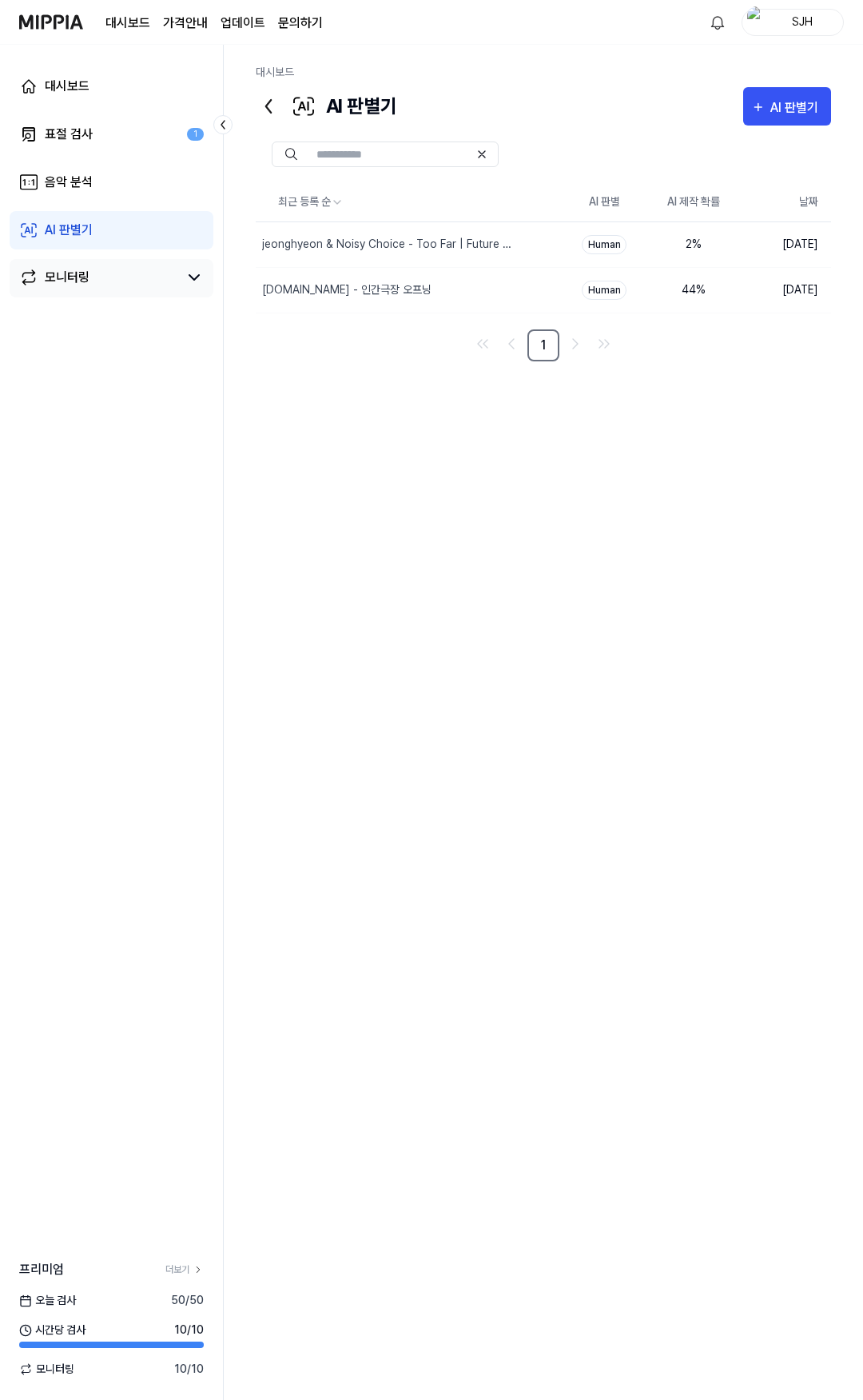
click at [99, 290] on div "모니터링" at bounding box center [112, 278] width 204 height 38
click at [99, 261] on div "모니터링" at bounding box center [112, 278] width 204 height 38
click at [99, 271] on link "모니터링" at bounding box center [99, 278] width 159 height 19
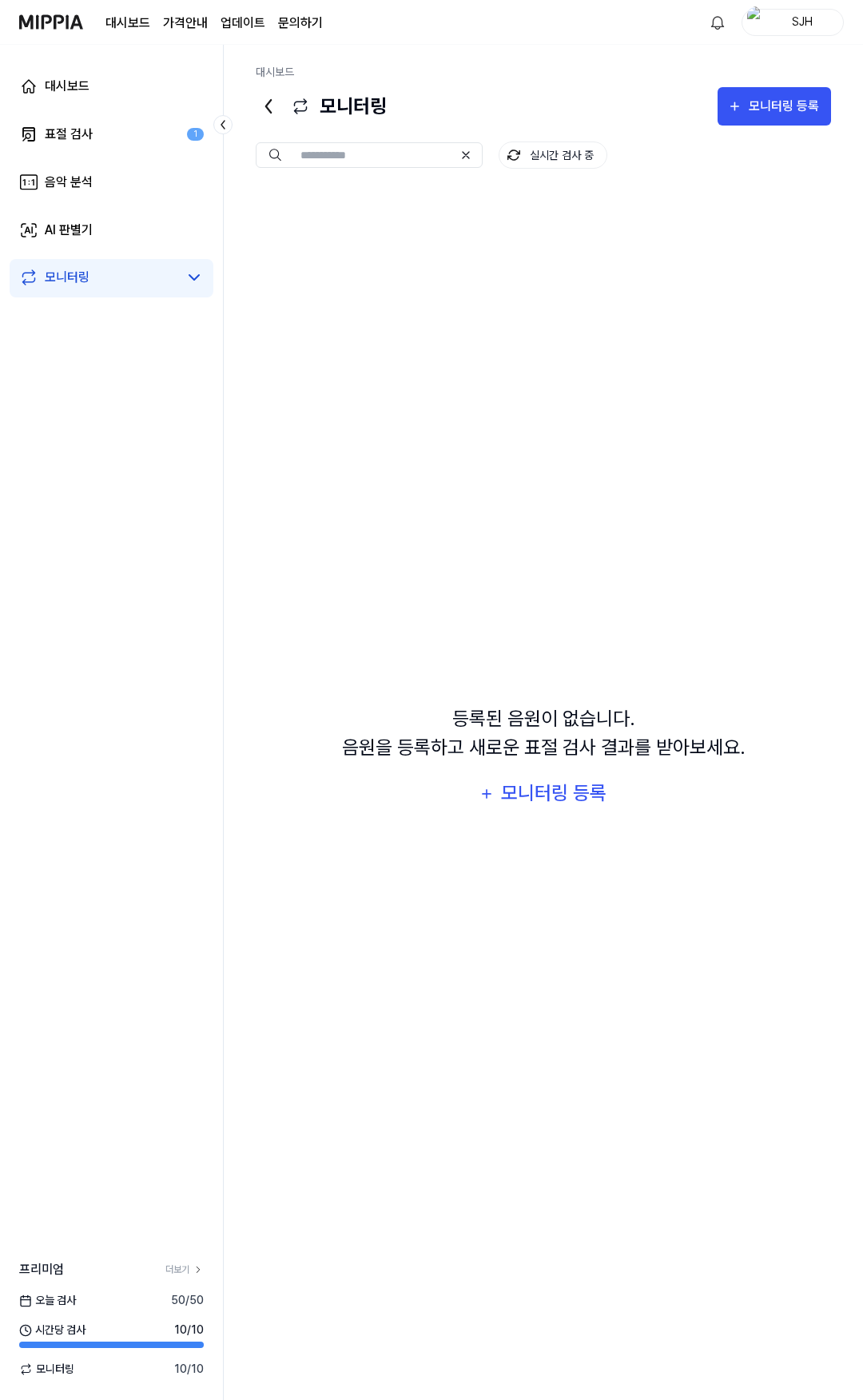
click at [385, 264] on div "등록된 음원이 없습니다. 음원을 등록하고 새로운 표절 검사 결과를 받아보세요. 모니터링 등록" at bounding box center [543, 758] width 575 height 1137
click at [113, 86] on link "대시보드" at bounding box center [112, 86] width 204 height 38
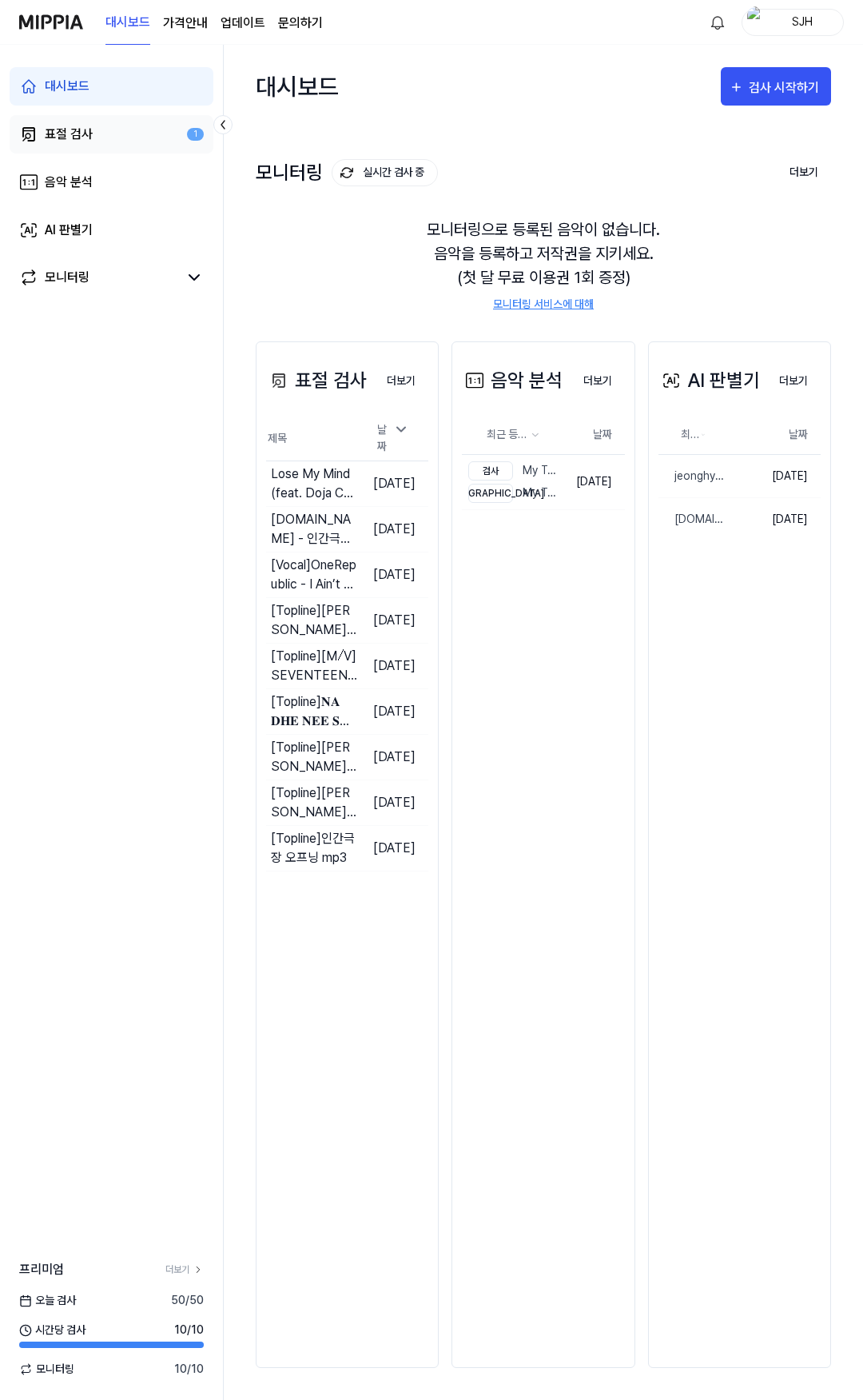
click at [79, 122] on link "표절 검사 1" at bounding box center [112, 134] width 204 height 38
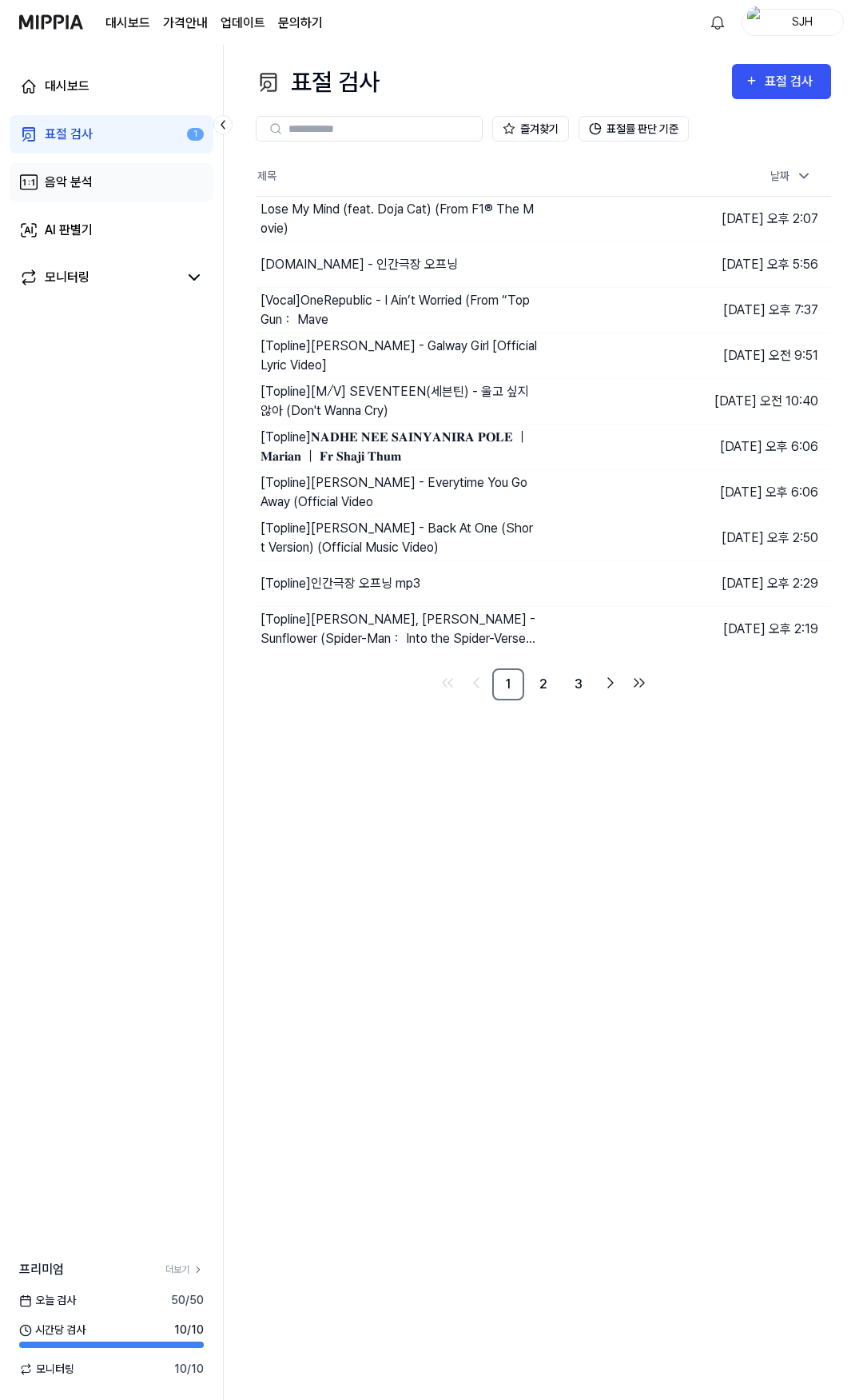
click at [71, 182] on div "음악 분석" at bounding box center [68, 182] width 48 height 19
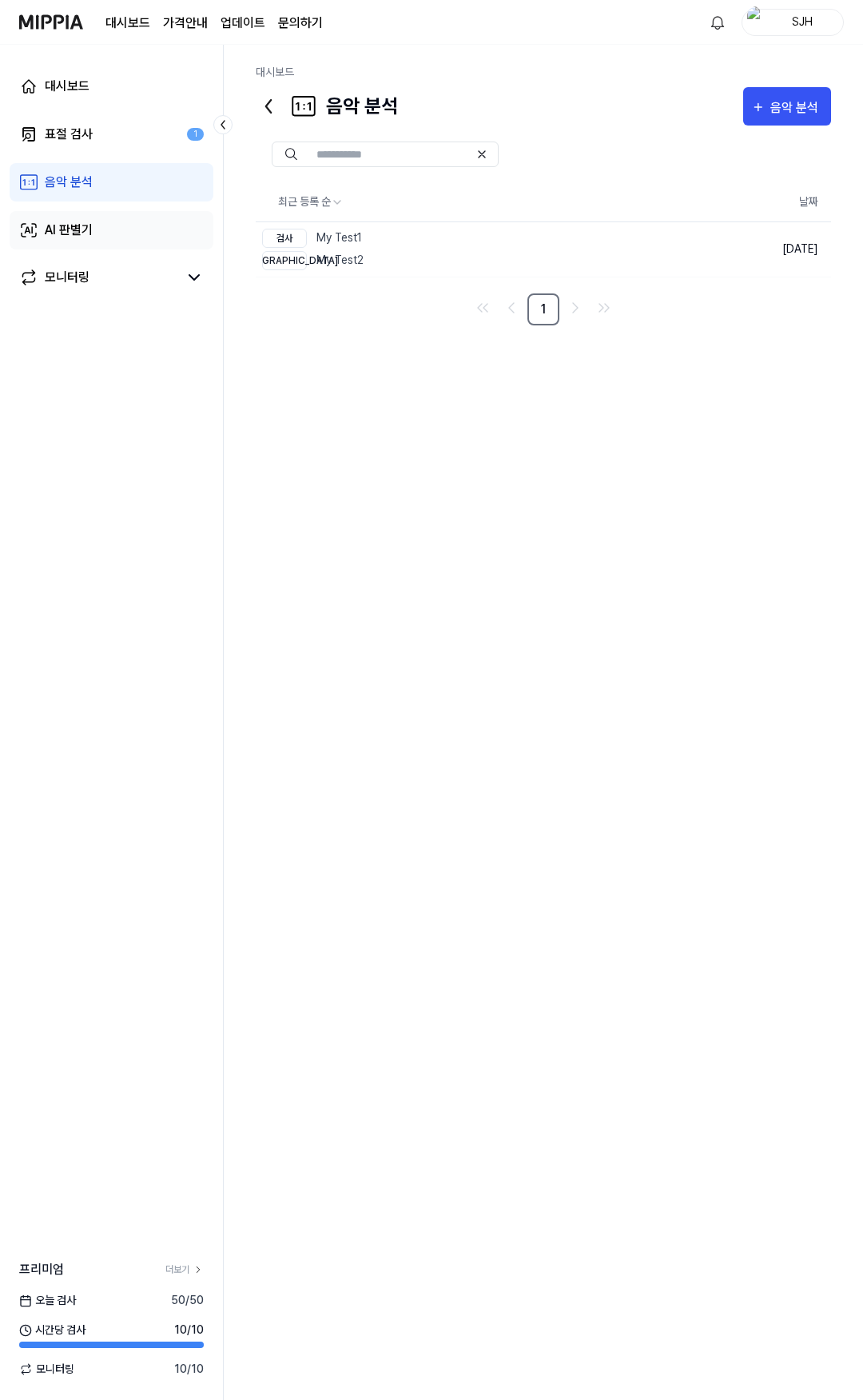
click at [94, 223] on link "AI 판별기" at bounding box center [112, 230] width 204 height 38
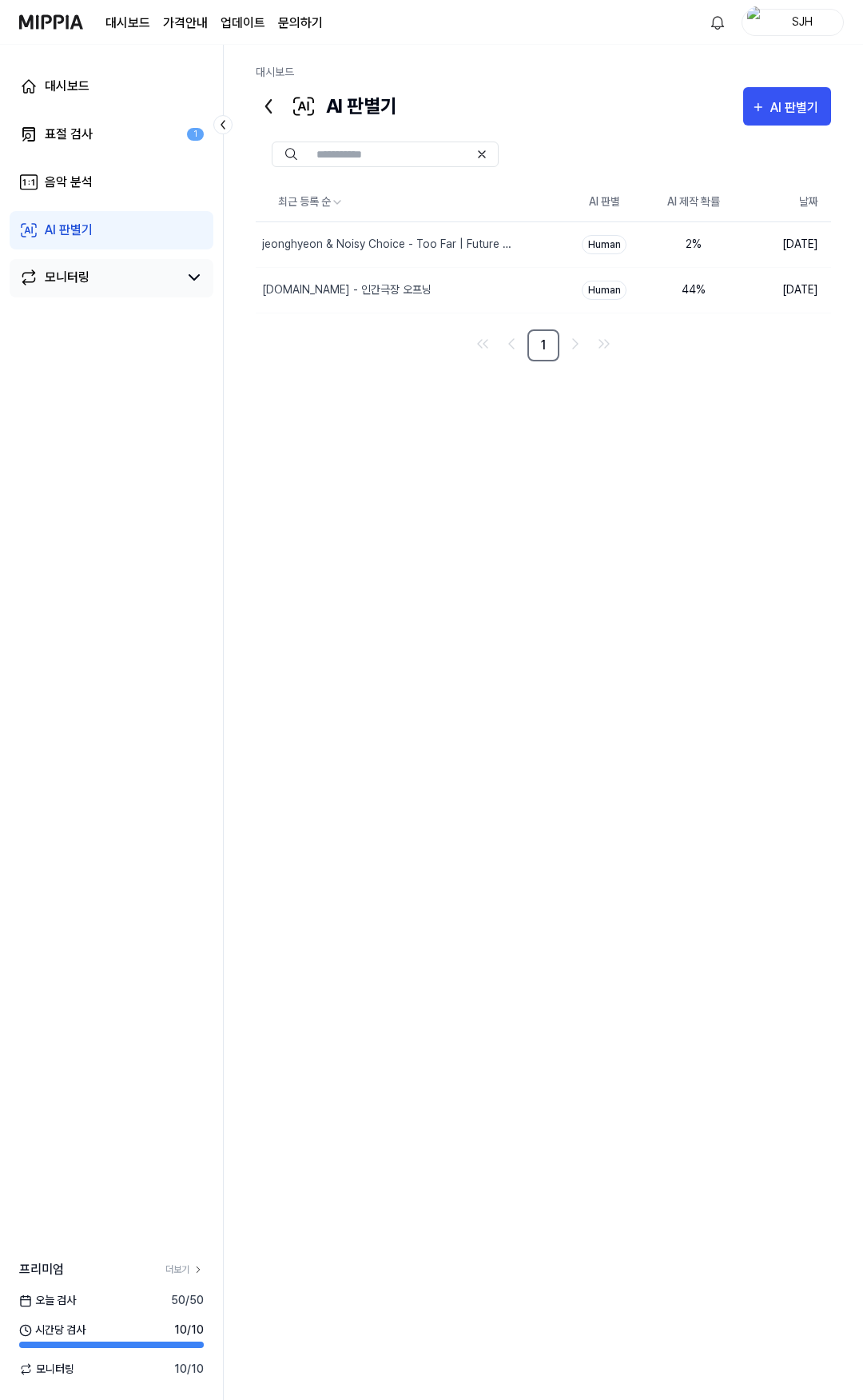
click at [137, 275] on link "모니터링" at bounding box center [99, 278] width 159 height 19
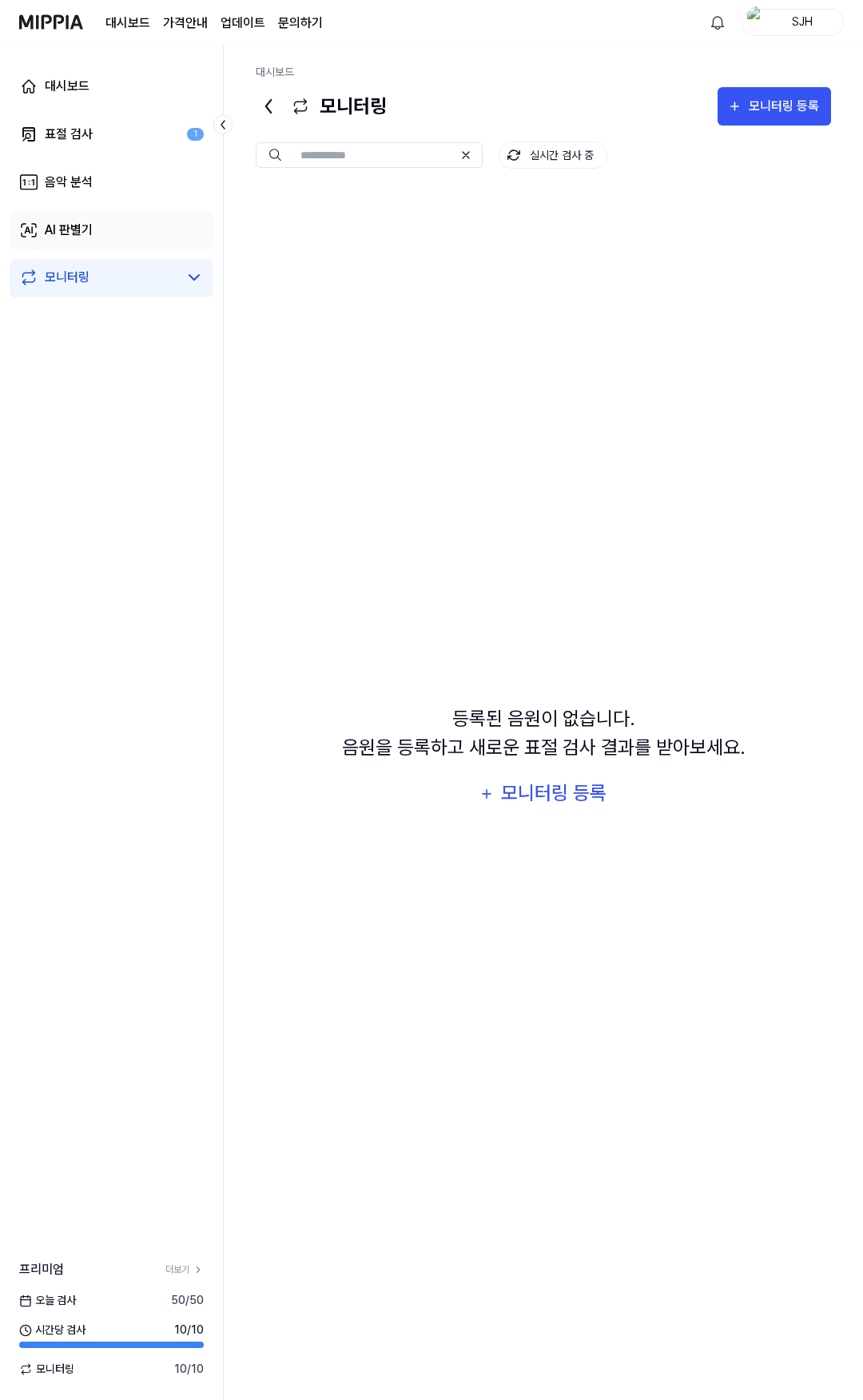
click at [130, 233] on link "AI 판별기" at bounding box center [112, 230] width 204 height 38
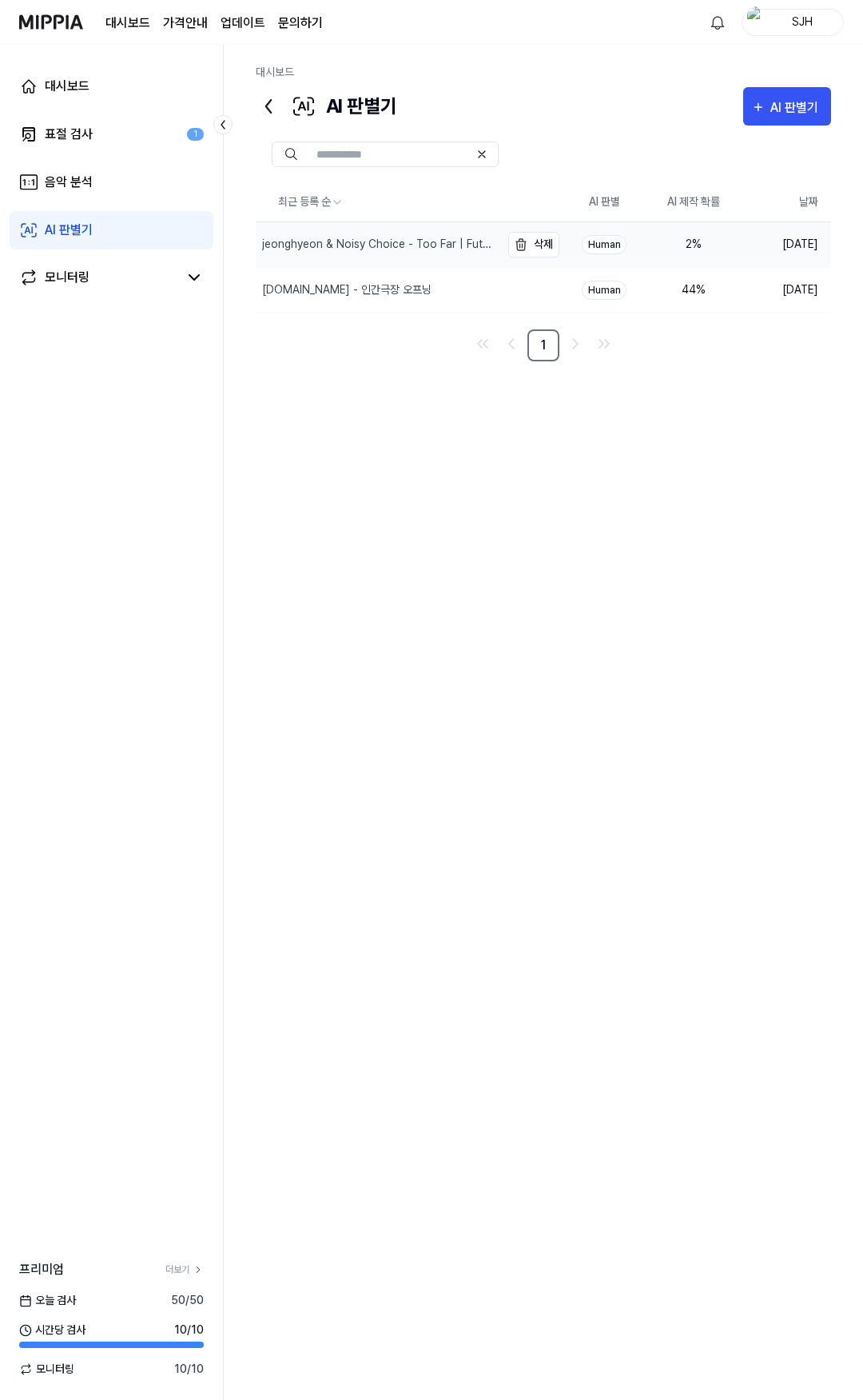
click at [356, 244] on div "jeonghyeon & Noisy Choice - Too Far | Future House | NCS - Copyright Free Music" at bounding box center [379, 244] width 235 height 17
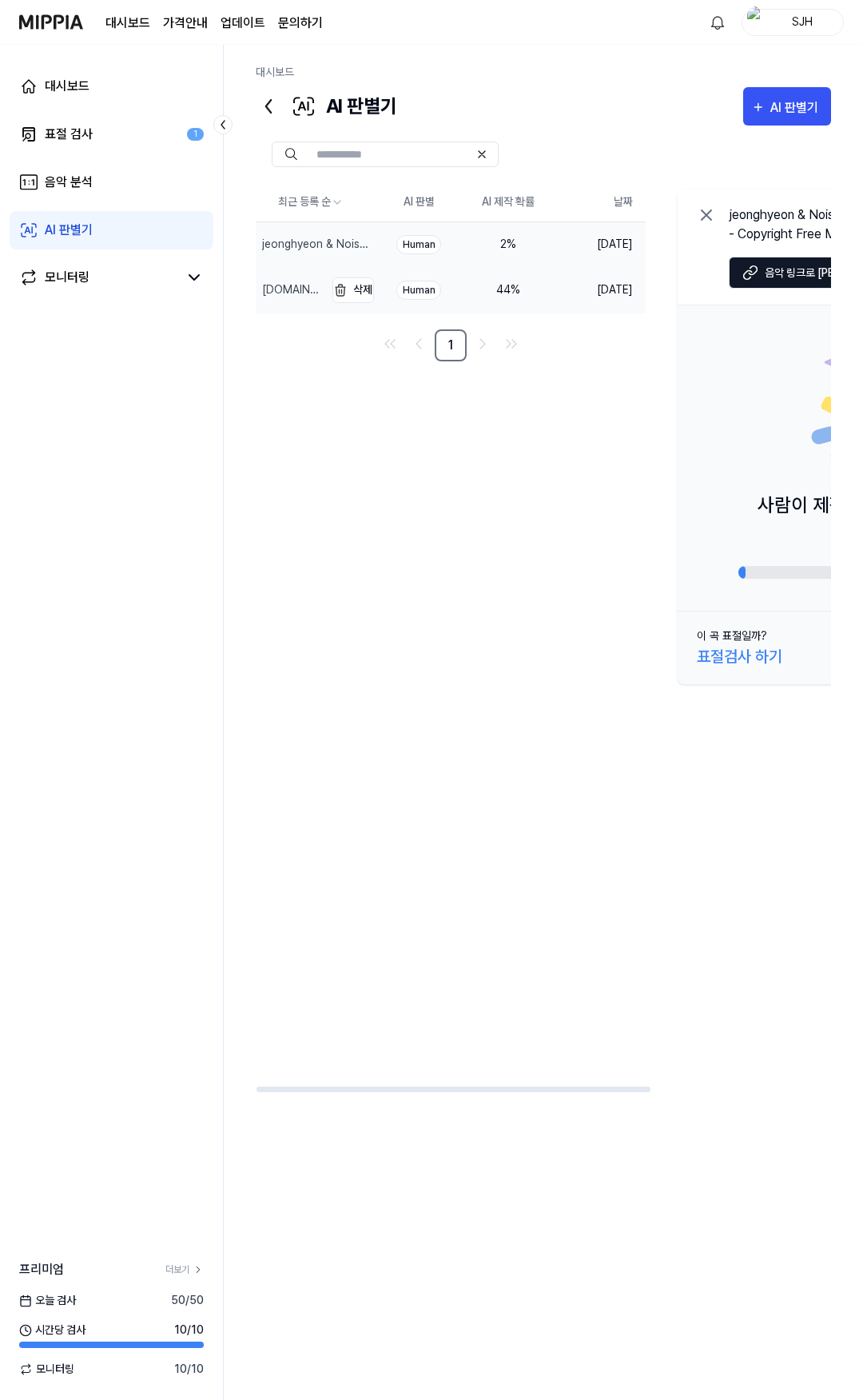
click at [303, 298] on div "[DOMAIN_NAME] - 인간극장 오프닝" at bounding box center [291, 289] width 59 height 17
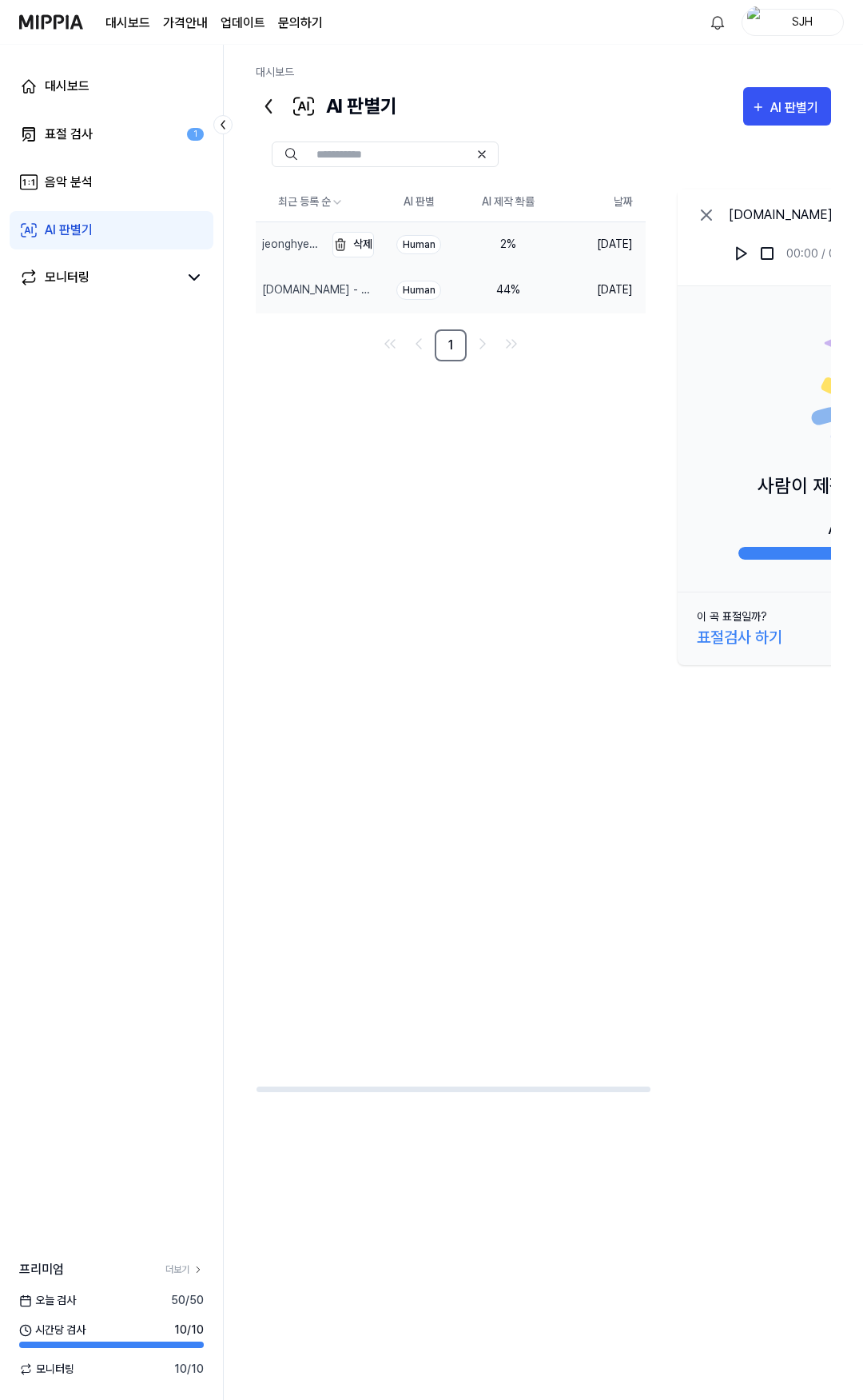
click at [277, 241] on div "jeonghyeon & Noisy Choice - Too Far | Future House | NCS - Copyright Free Music" at bounding box center [291, 244] width 59 height 17
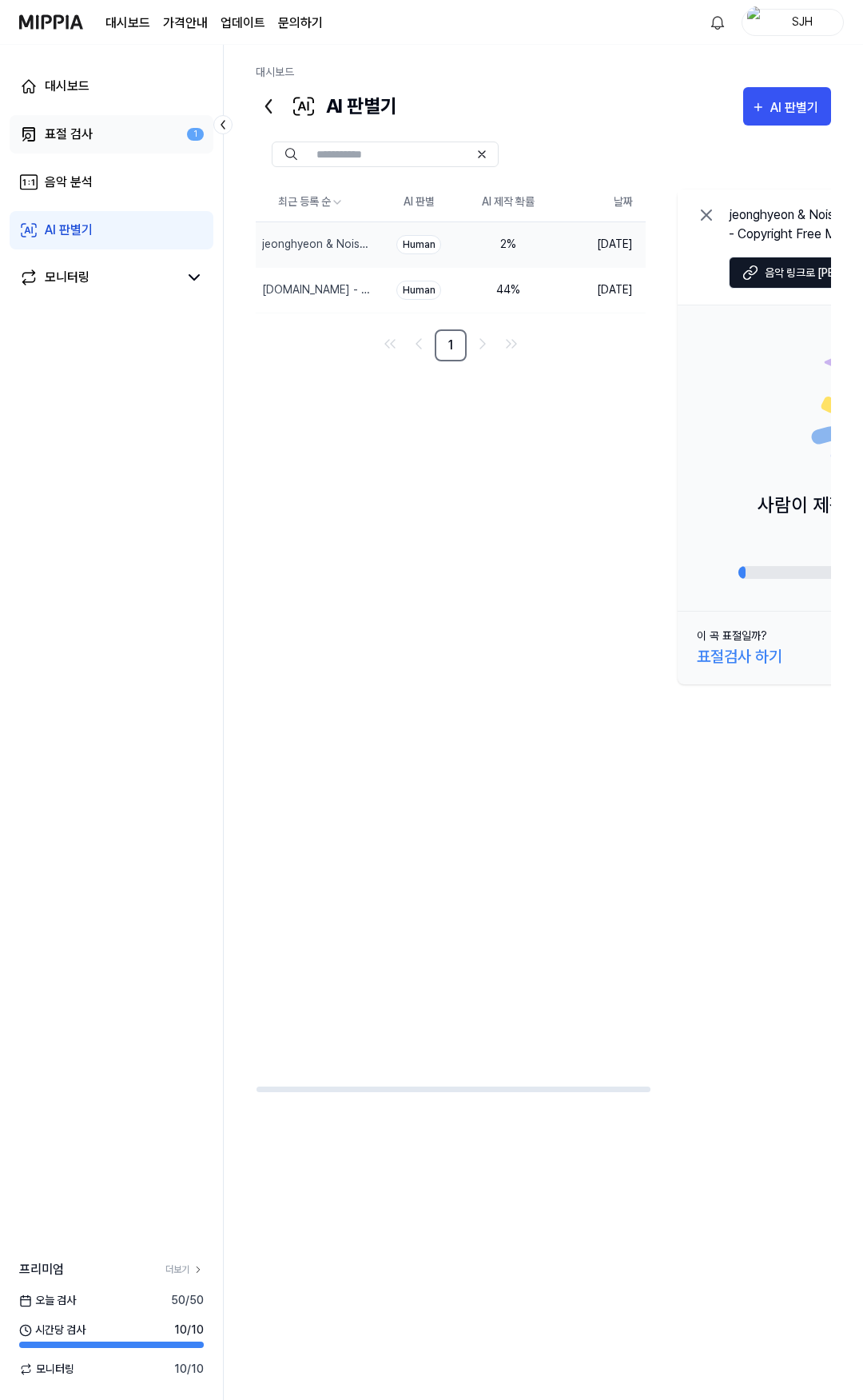
click at [133, 148] on link "표절 검사 1" at bounding box center [112, 134] width 204 height 38
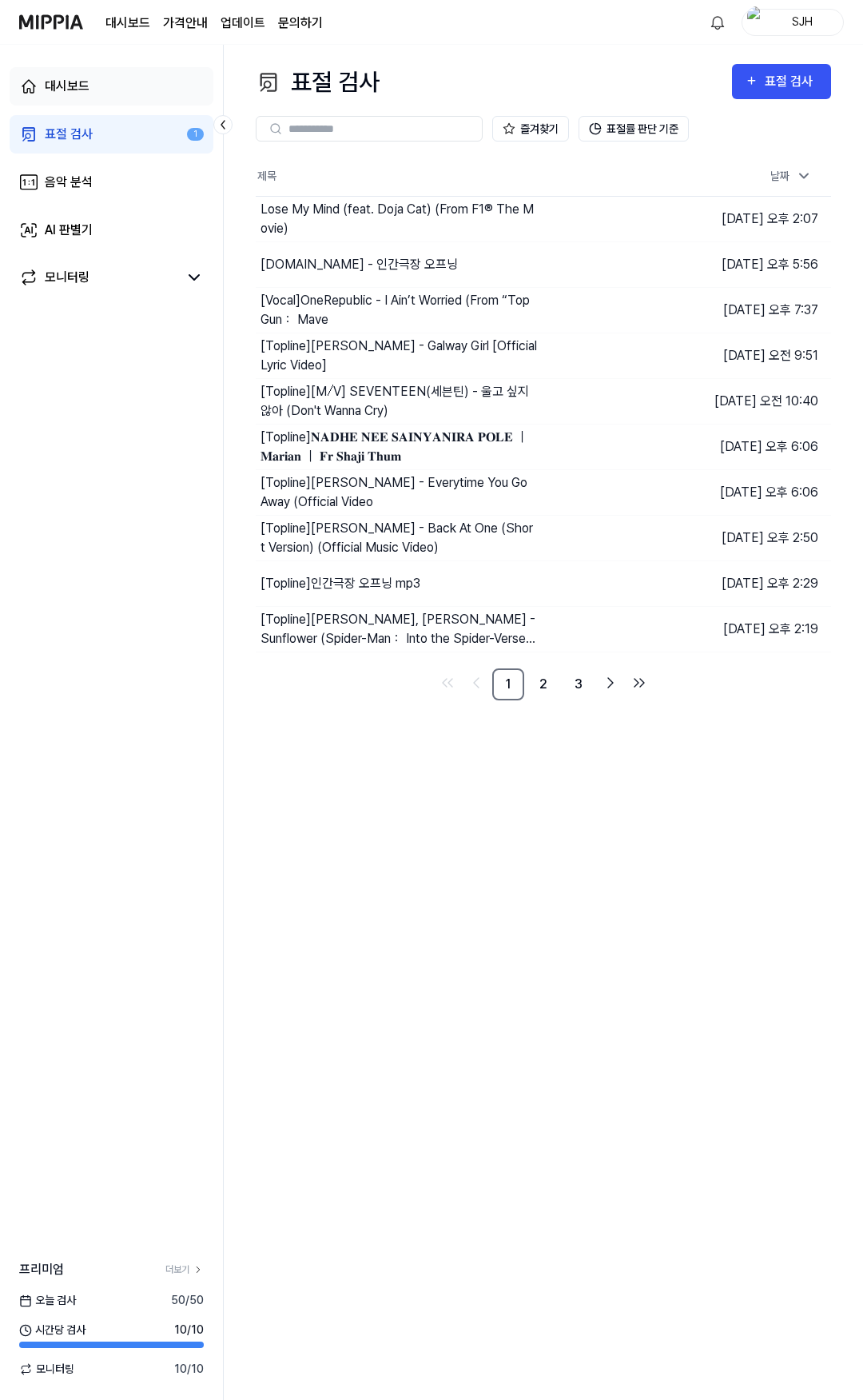
click at [120, 88] on link "대시보드" at bounding box center [112, 86] width 204 height 38
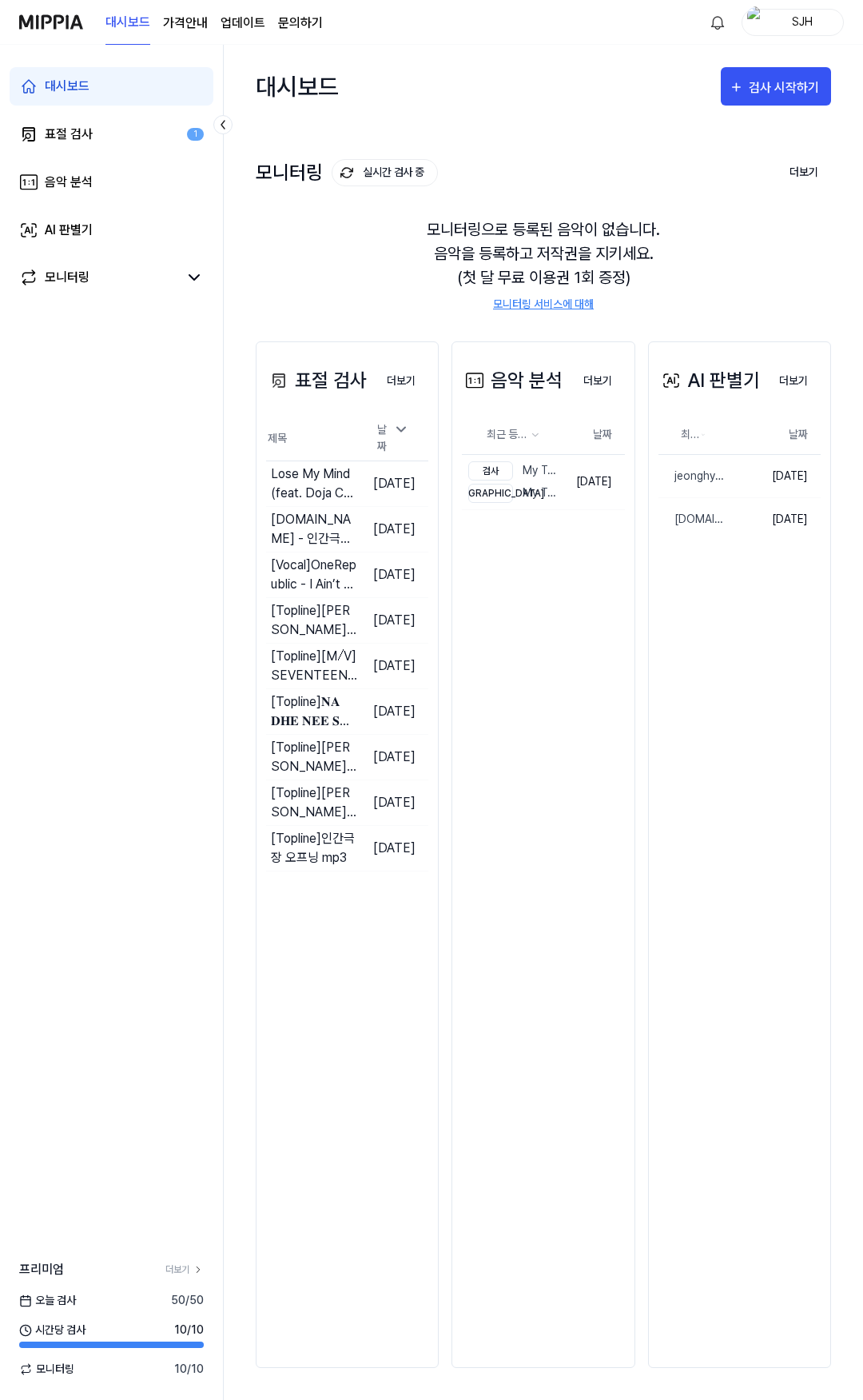
click at [113, 156] on div "대시보드 표절 검사 1 음악 분석 AI 판별기 모니터링" at bounding box center [112, 182] width 223 height 275
click at [110, 195] on link "음악 분석" at bounding box center [112, 182] width 204 height 38
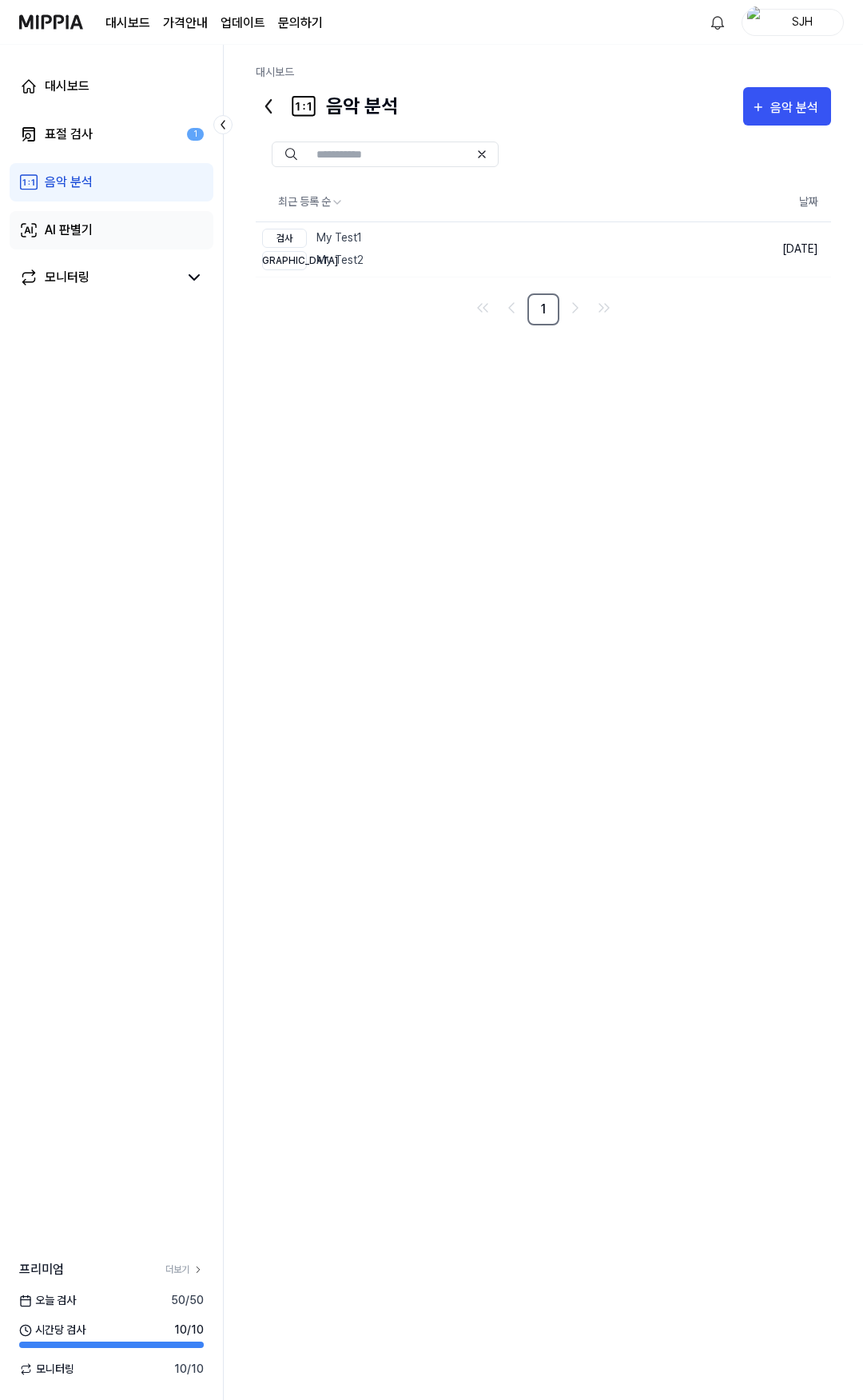
click at [127, 243] on link "AI 판별기" at bounding box center [112, 230] width 204 height 38
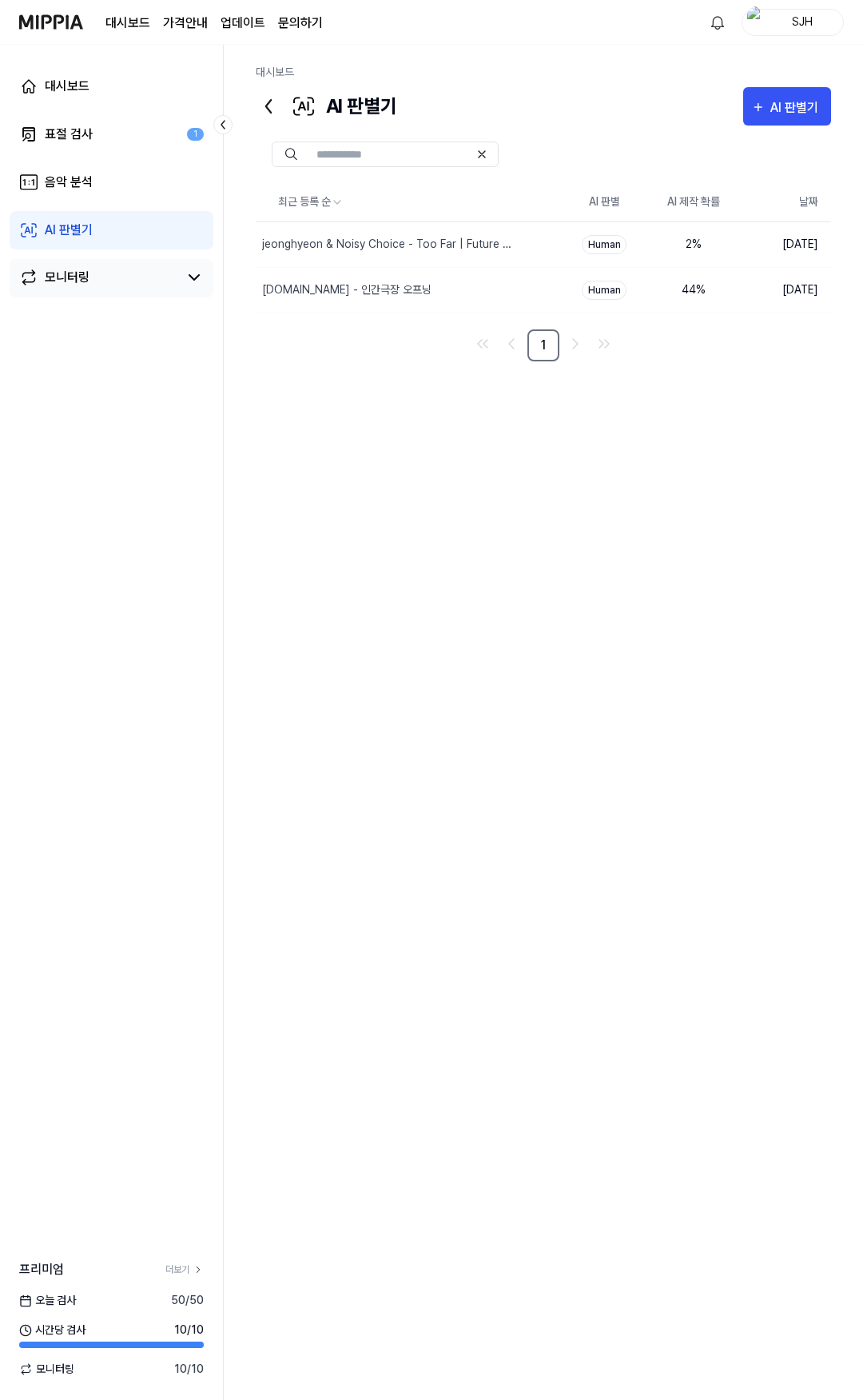
click at [115, 270] on link "모니터링" at bounding box center [99, 278] width 159 height 19
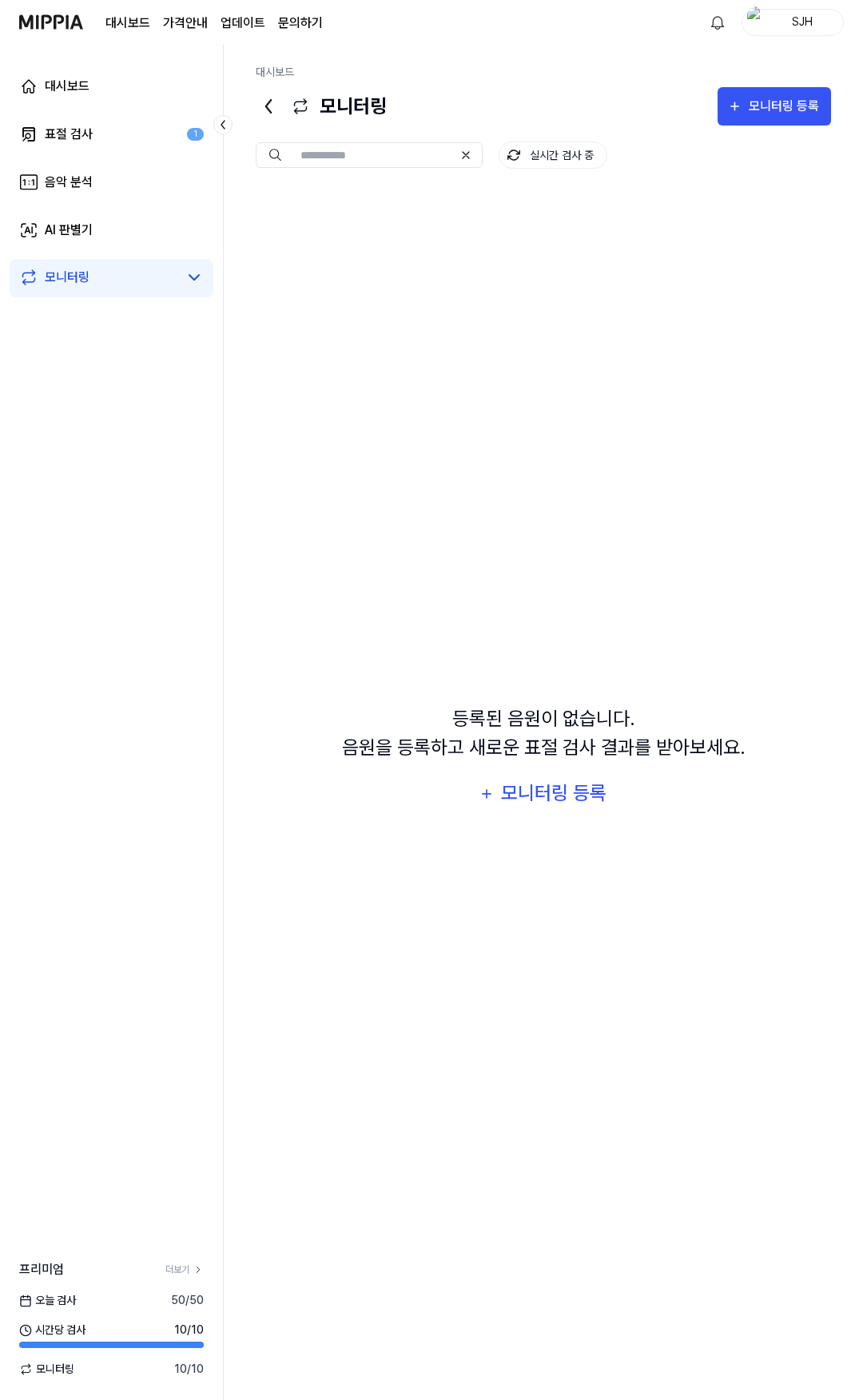
click at [187, 12] on div "대시보드 가격안내 업데이트 문의하기" at bounding box center [214, 22] width 217 height 44
click at [197, 20] on 버튼 "가격안내" at bounding box center [185, 24] width 45 height 19
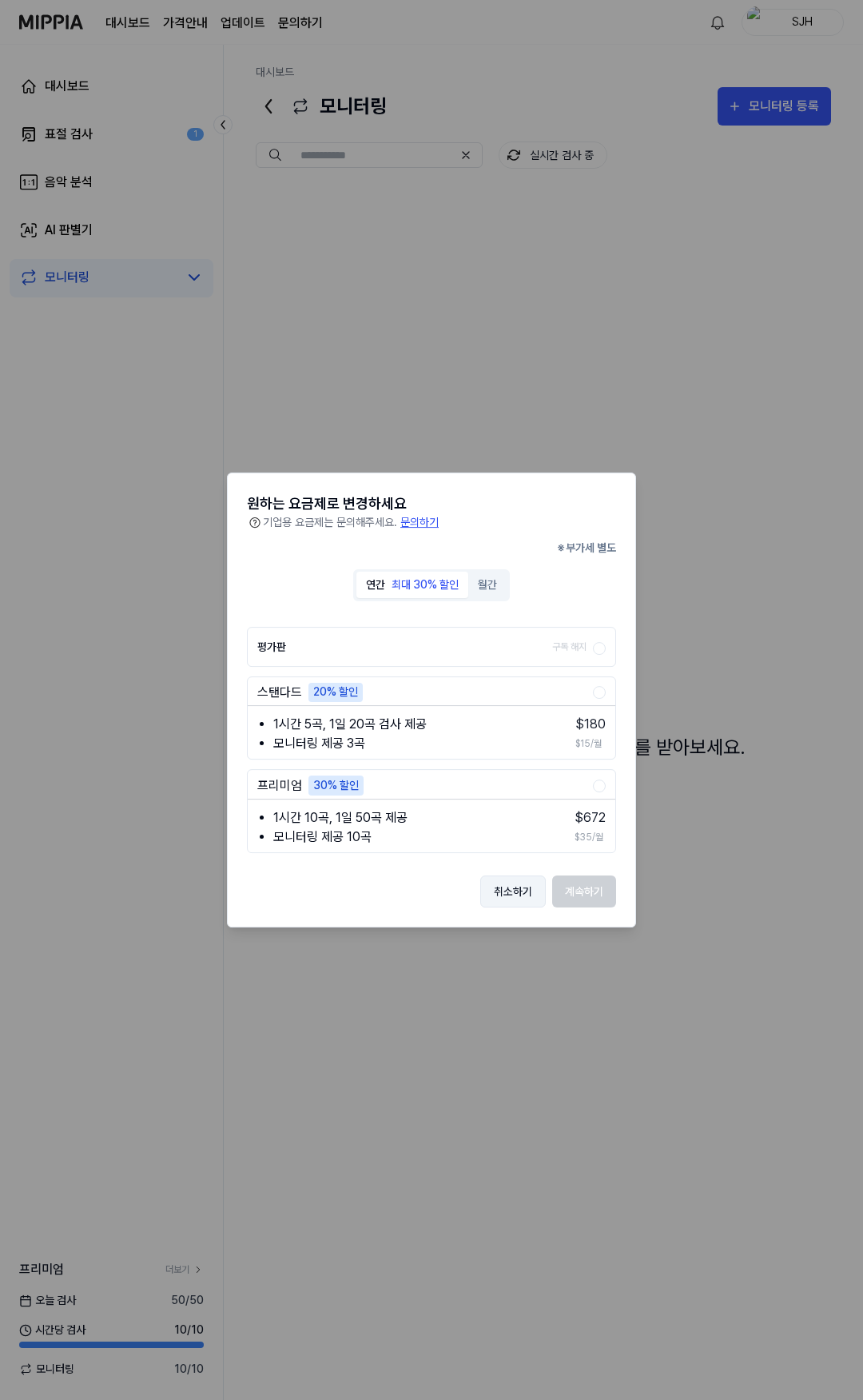
click at [524, 898] on button "취소하기" at bounding box center [512, 891] width 65 height 32
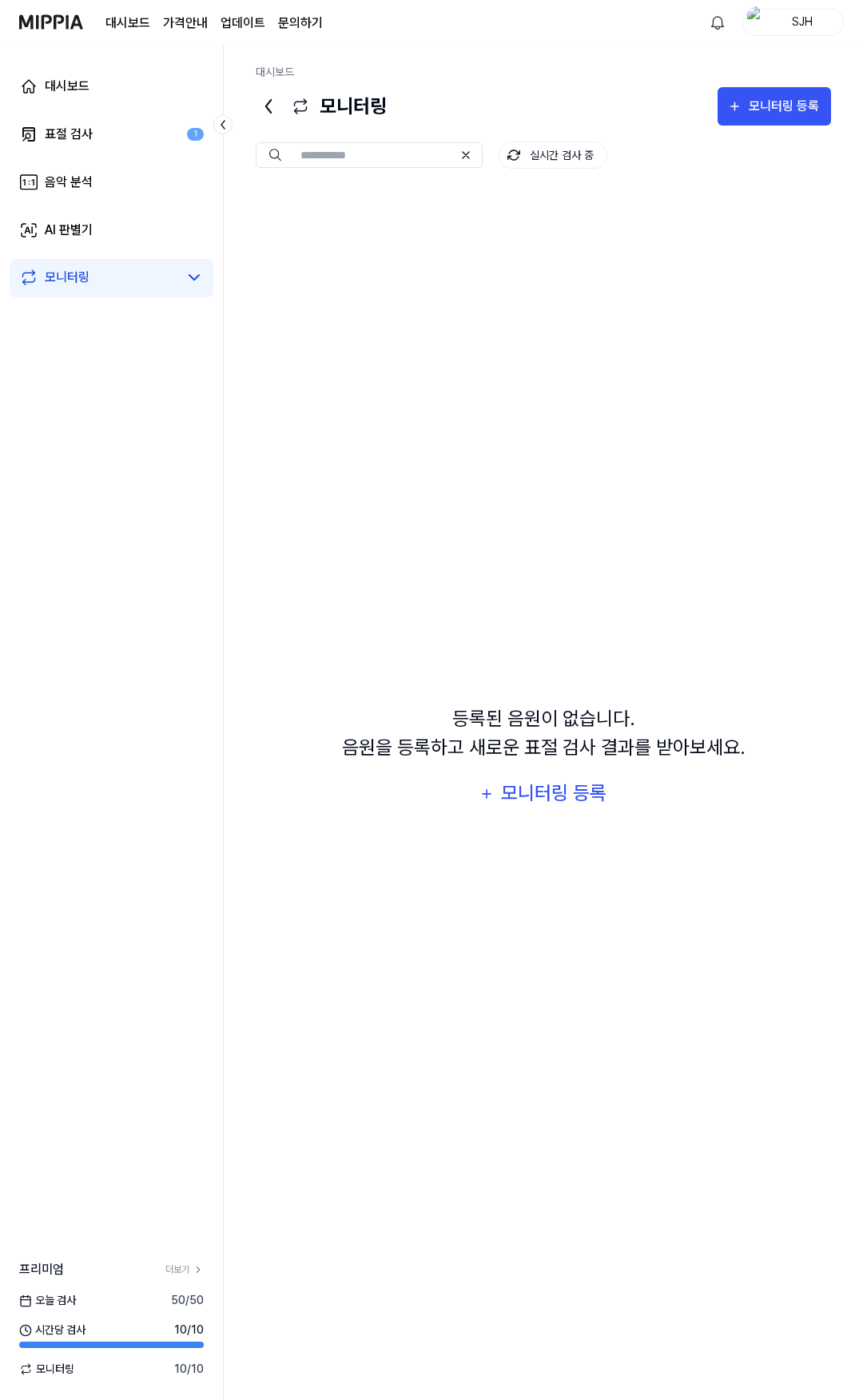
click at [241, 22] on link "업데이트" at bounding box center [243, 24] width 45 height 19
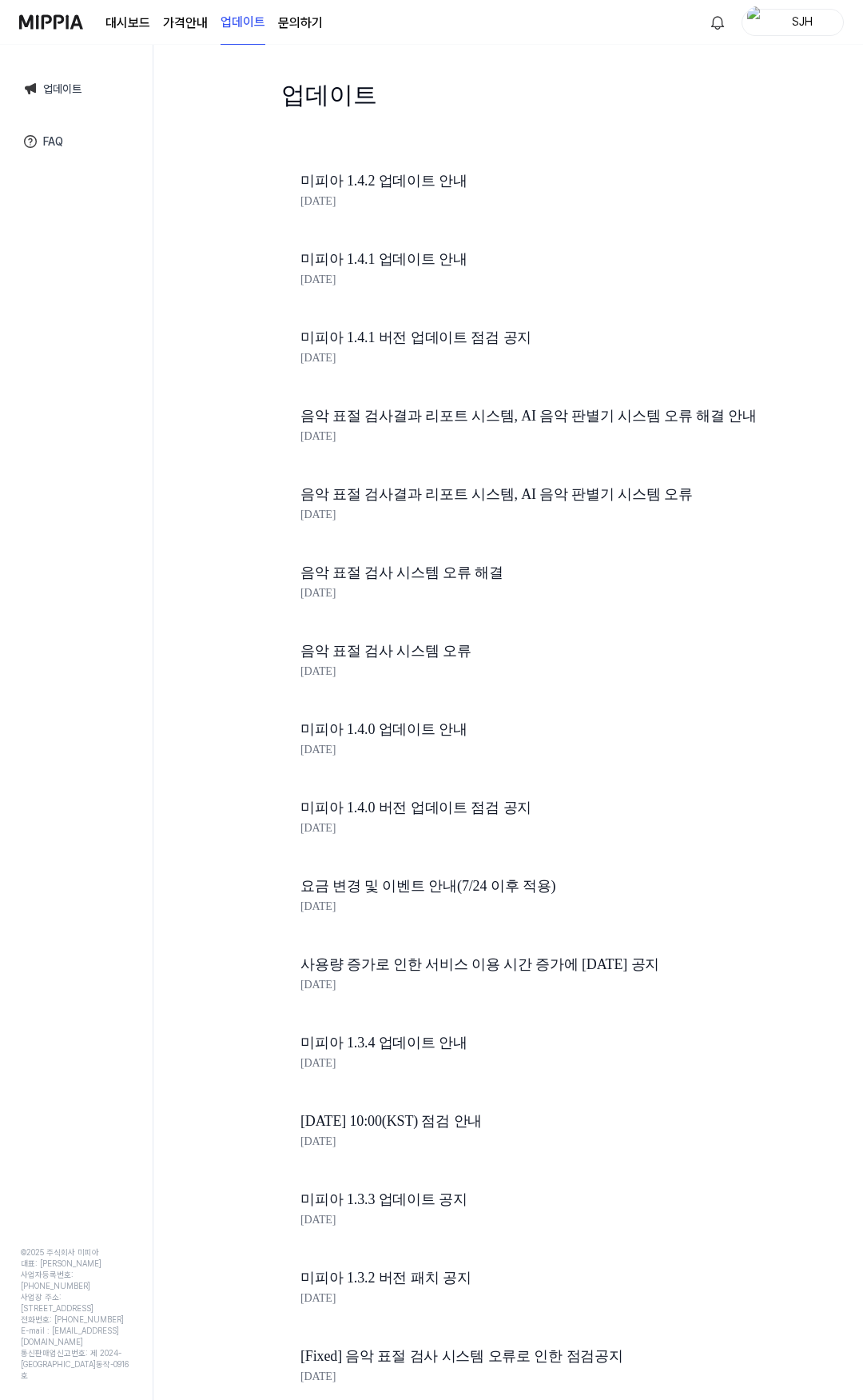
click at [815, 25] on div "SJH" at bounding box center [802, 22] width 62 height 17
click at [691, 119] on link "계정" at bounding box center [742, 119] width 184 height 17
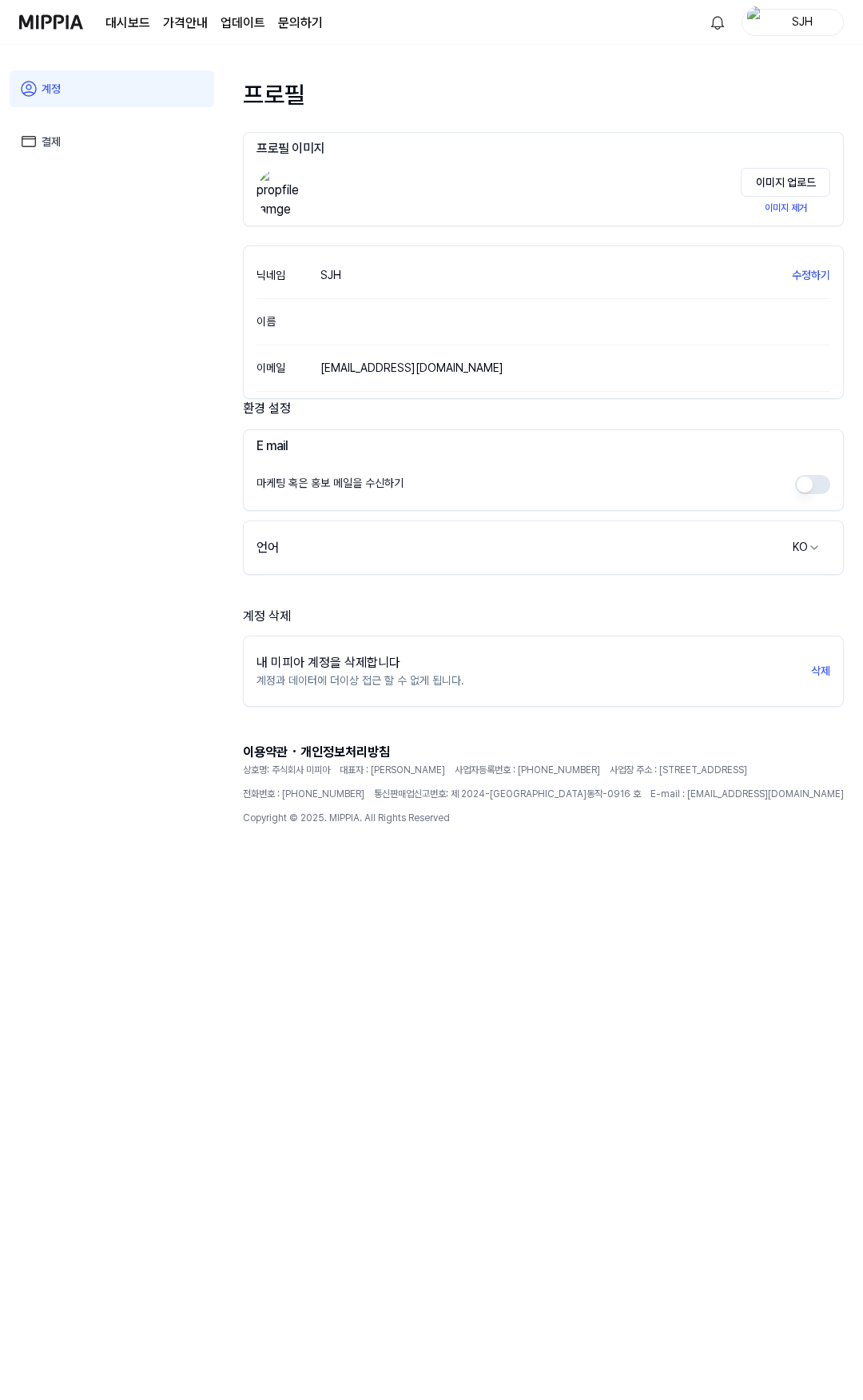
click at [53, 13] on img at bounding box center [51, 22] width 64 height 44
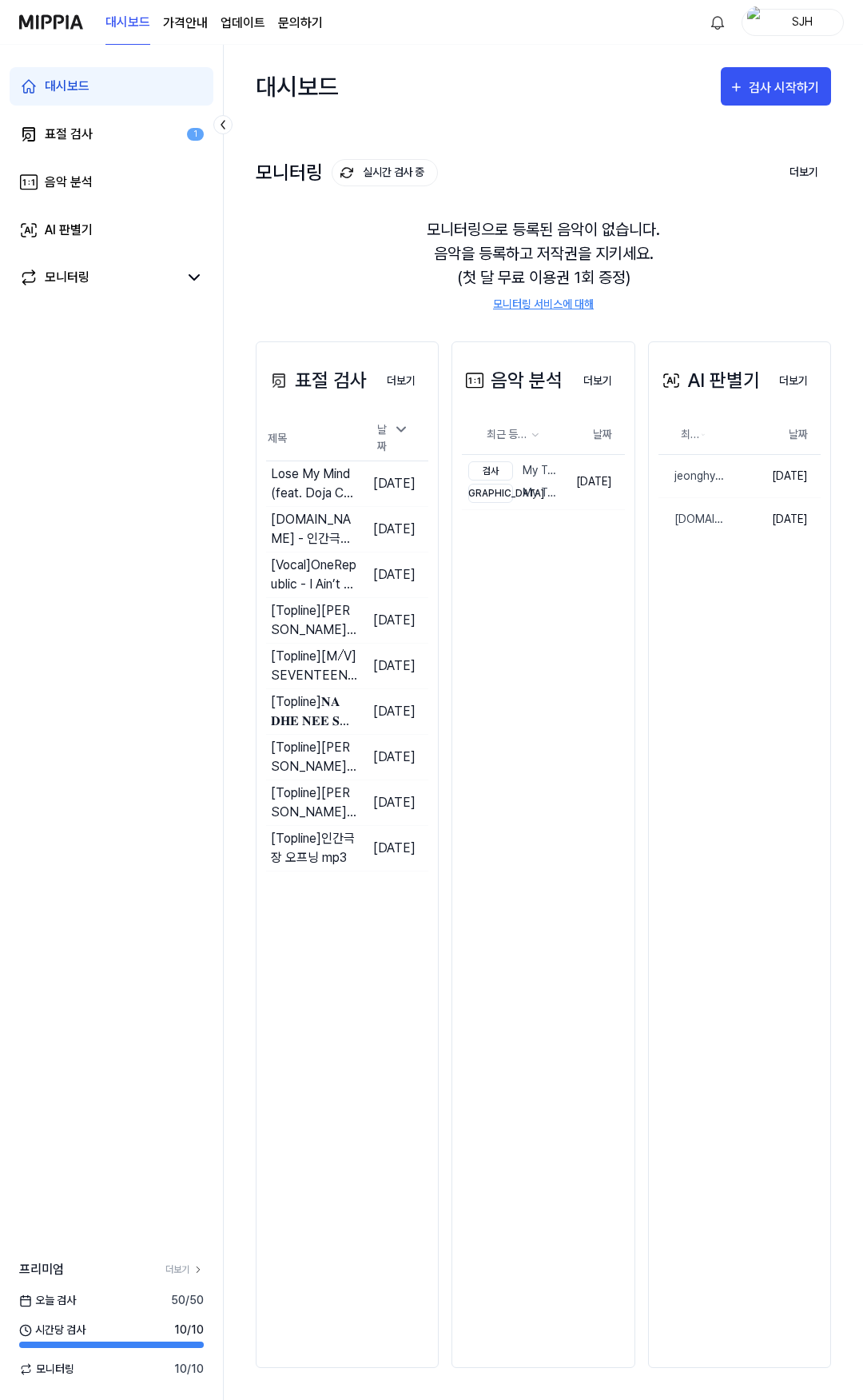
click at [138, 17] on link "대시보드" at bounding box center [127, 23] width 45 height 44
click at [188, 21] on 버튼 "가격안내" at bounding box center [185, 24] width 45 height 19
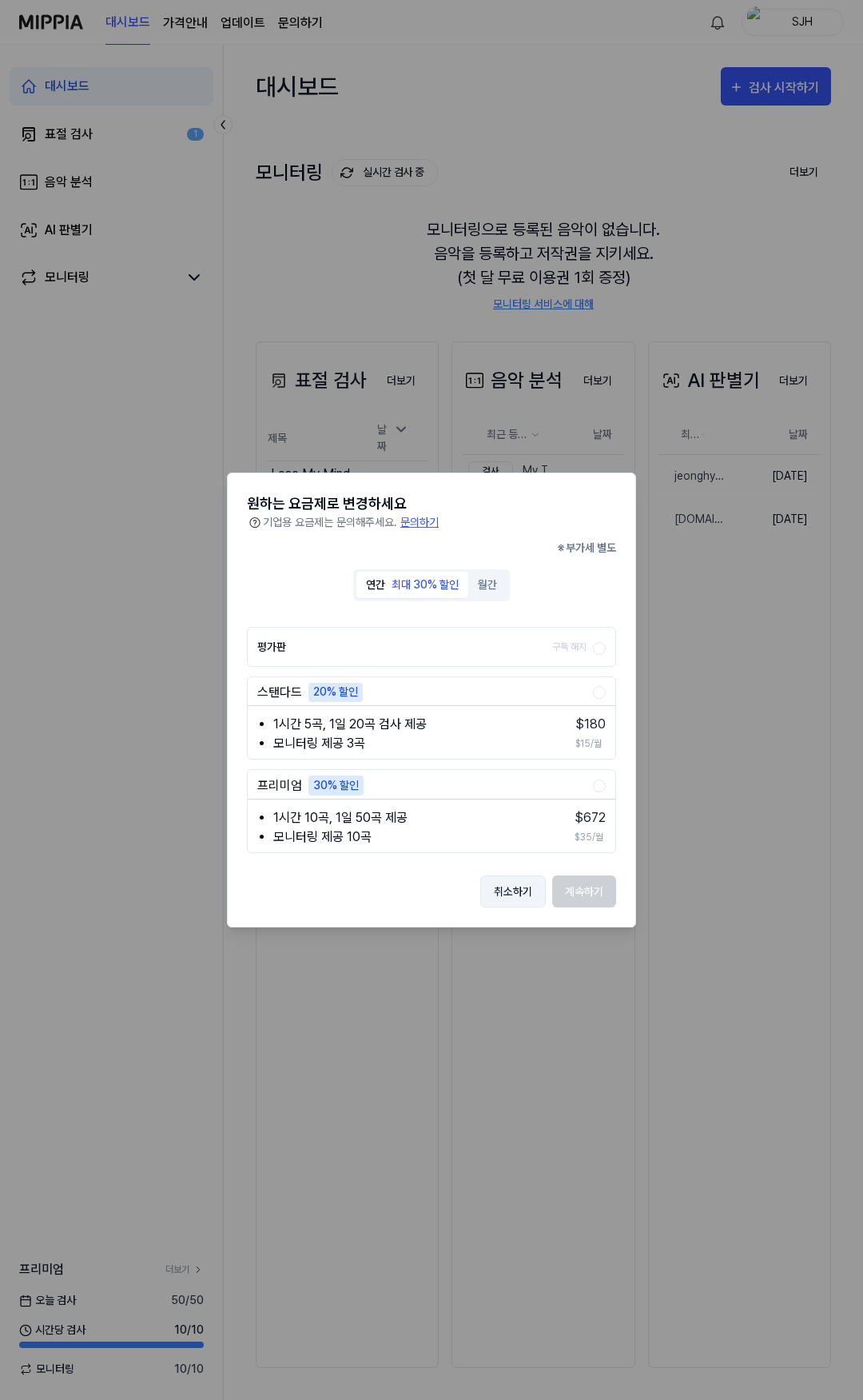
click at [518, 889] on button "취소하기" at bounding box center [512, 891] width 65 height 32
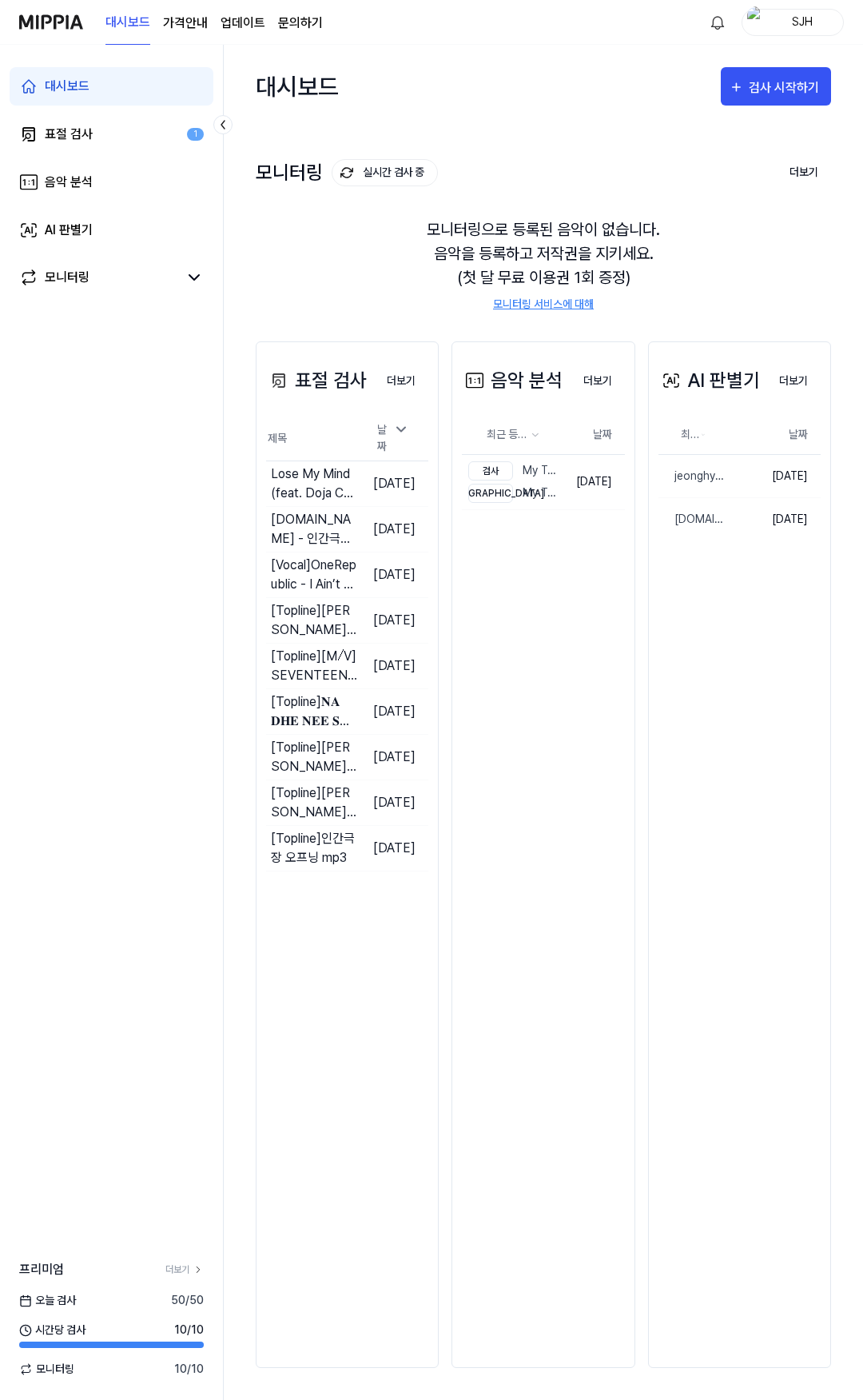
click at [224, 14] on link "업데이트" at bounding box center [243, 24] width 45 height 19
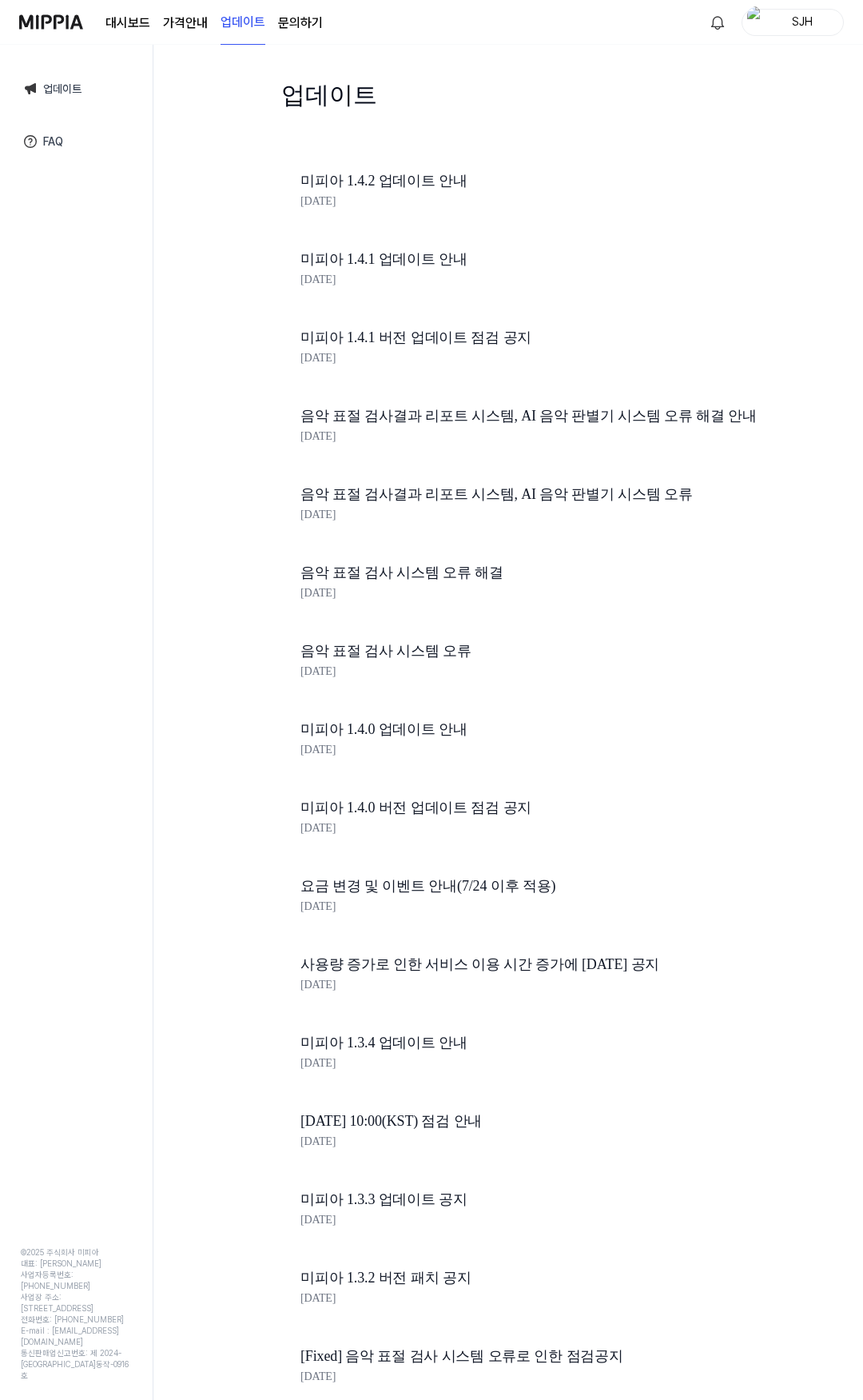
click at [404, 185] on link "미피아 1.4.2 업데이트 안내" at bounding box center [572, 181] width 544 height 24
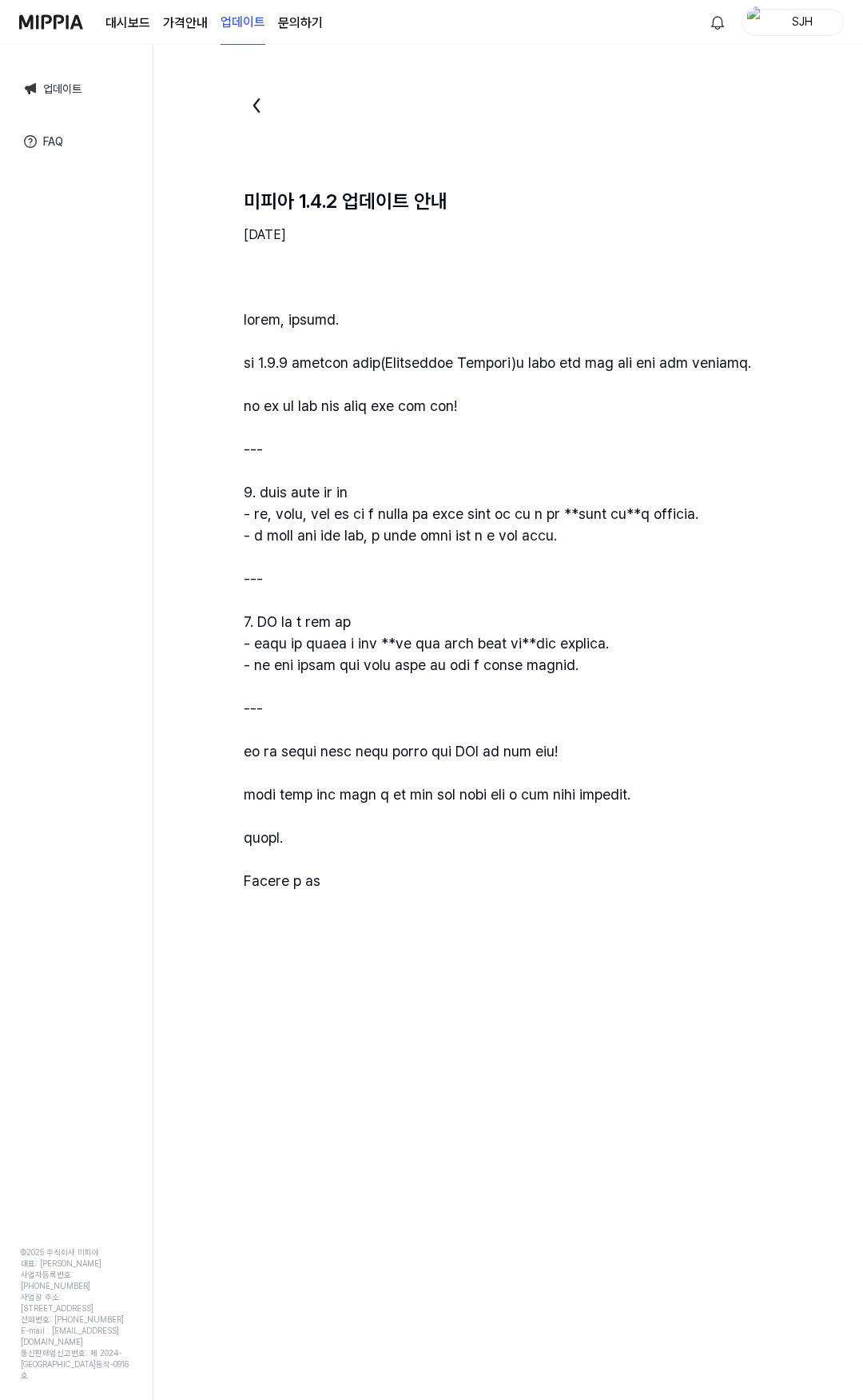
click at [301, 18] on link "문의하기" at bounding box center [300, 24] width 45 height 19
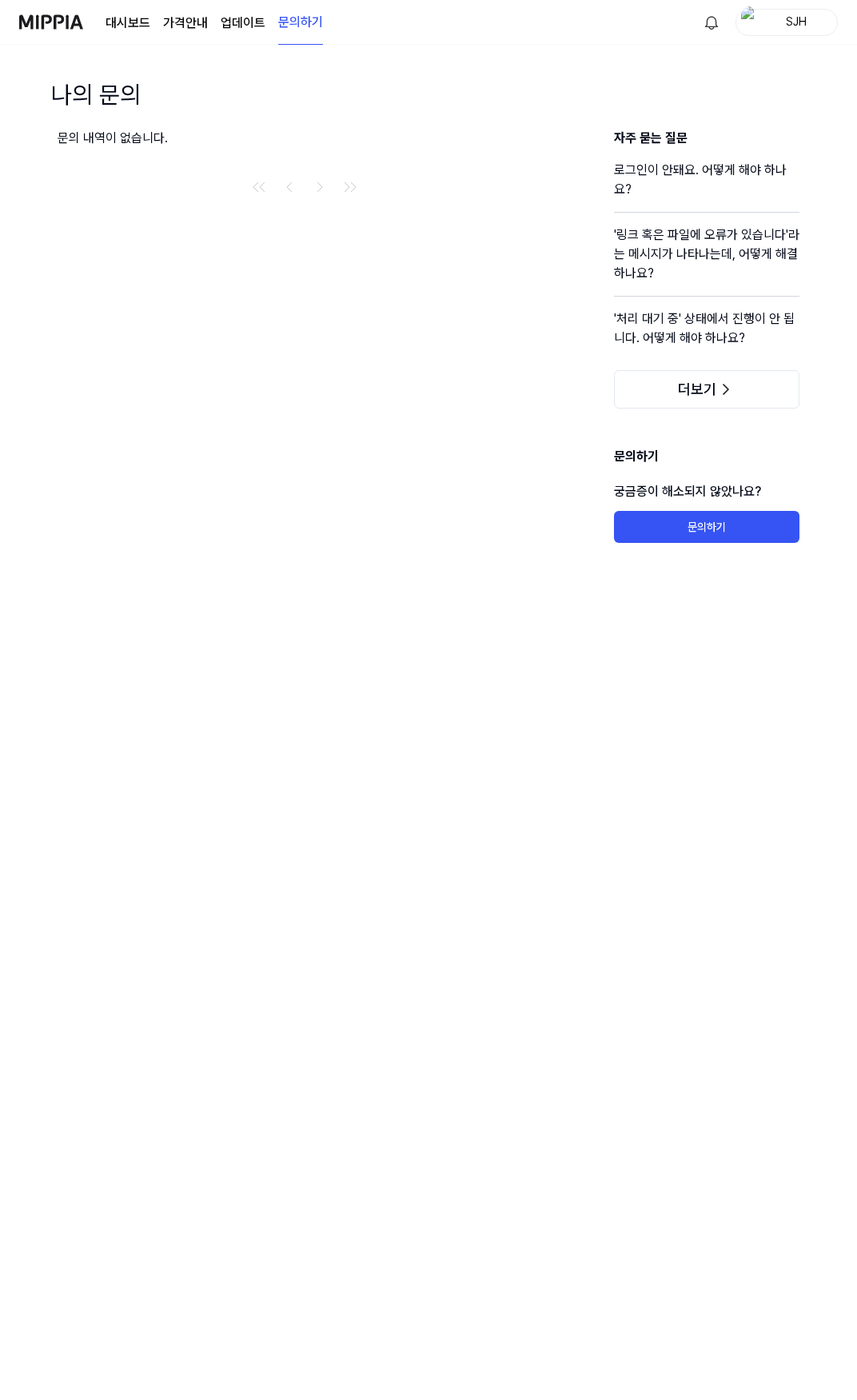
click at [136, 22] on link "대시보드" at bounding box center [127, 24] width 45 height 19
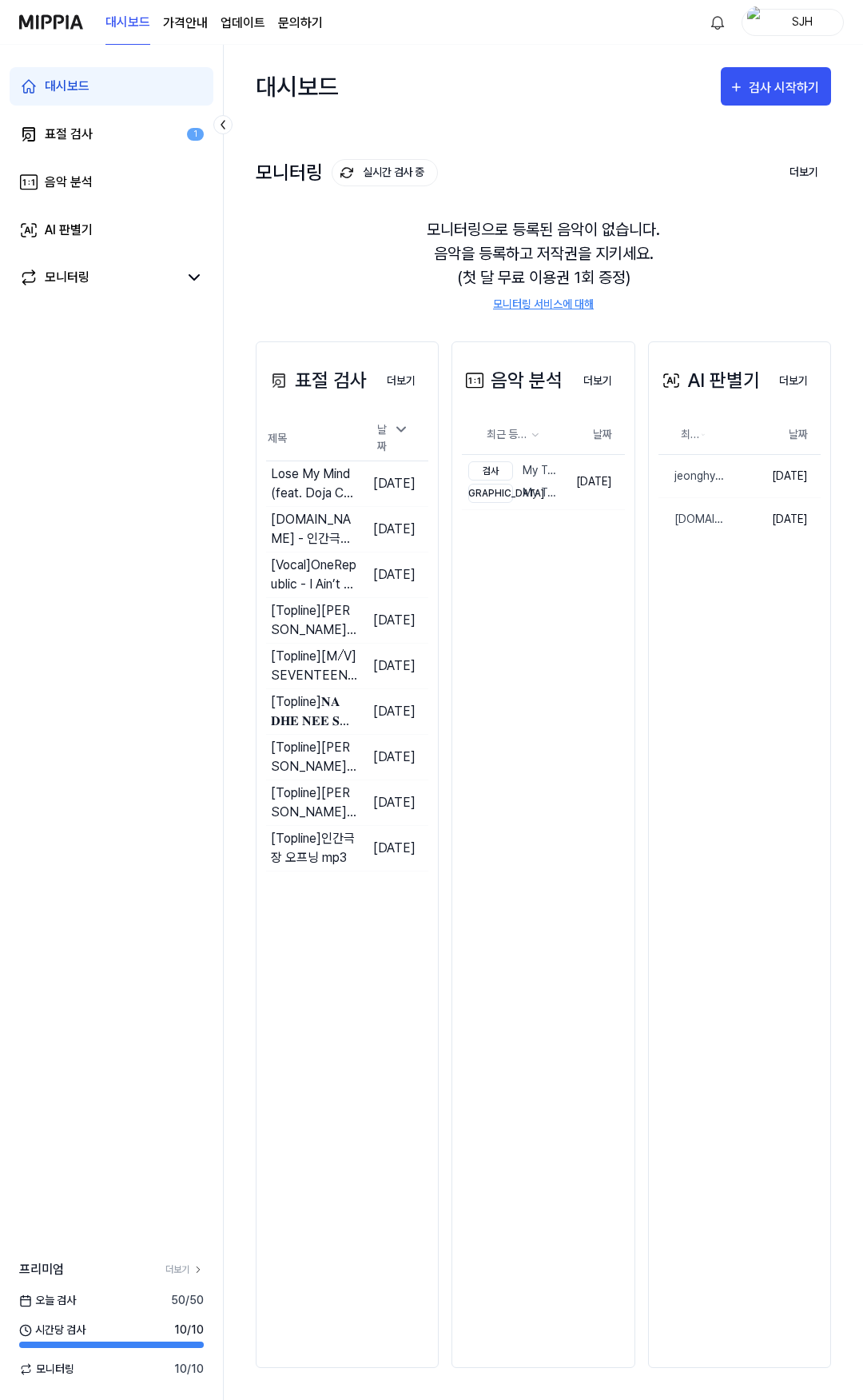
click at [69, 23] on img at bounding box center [51, 22] width 64 height 44
click at [116, 138] on link "표절 검사 1" at bounding box center [112, 134] width 204 height 38
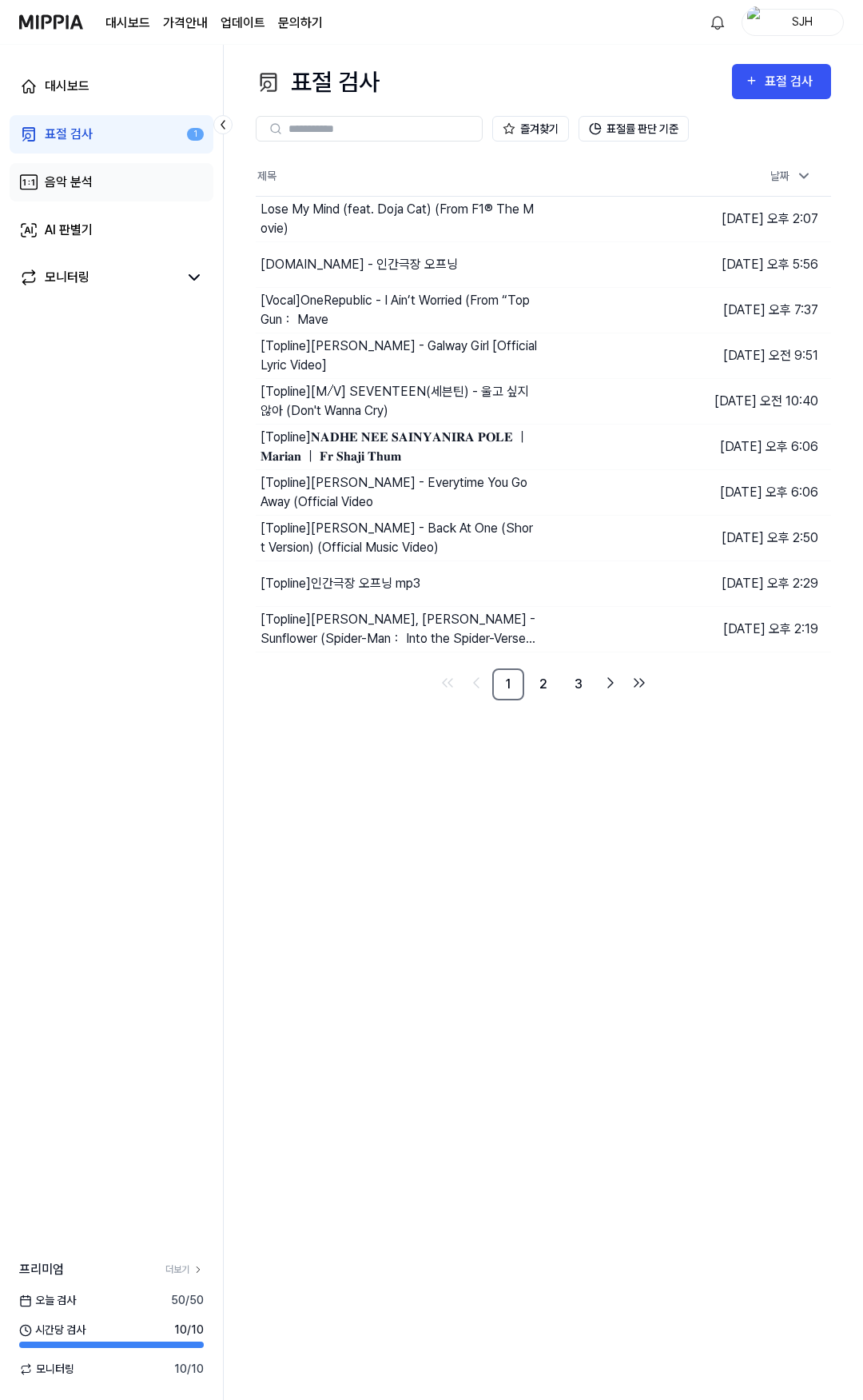
click at [128, 193] on link "음악 분석" at bounding box center [112, 182] width 204 height 38
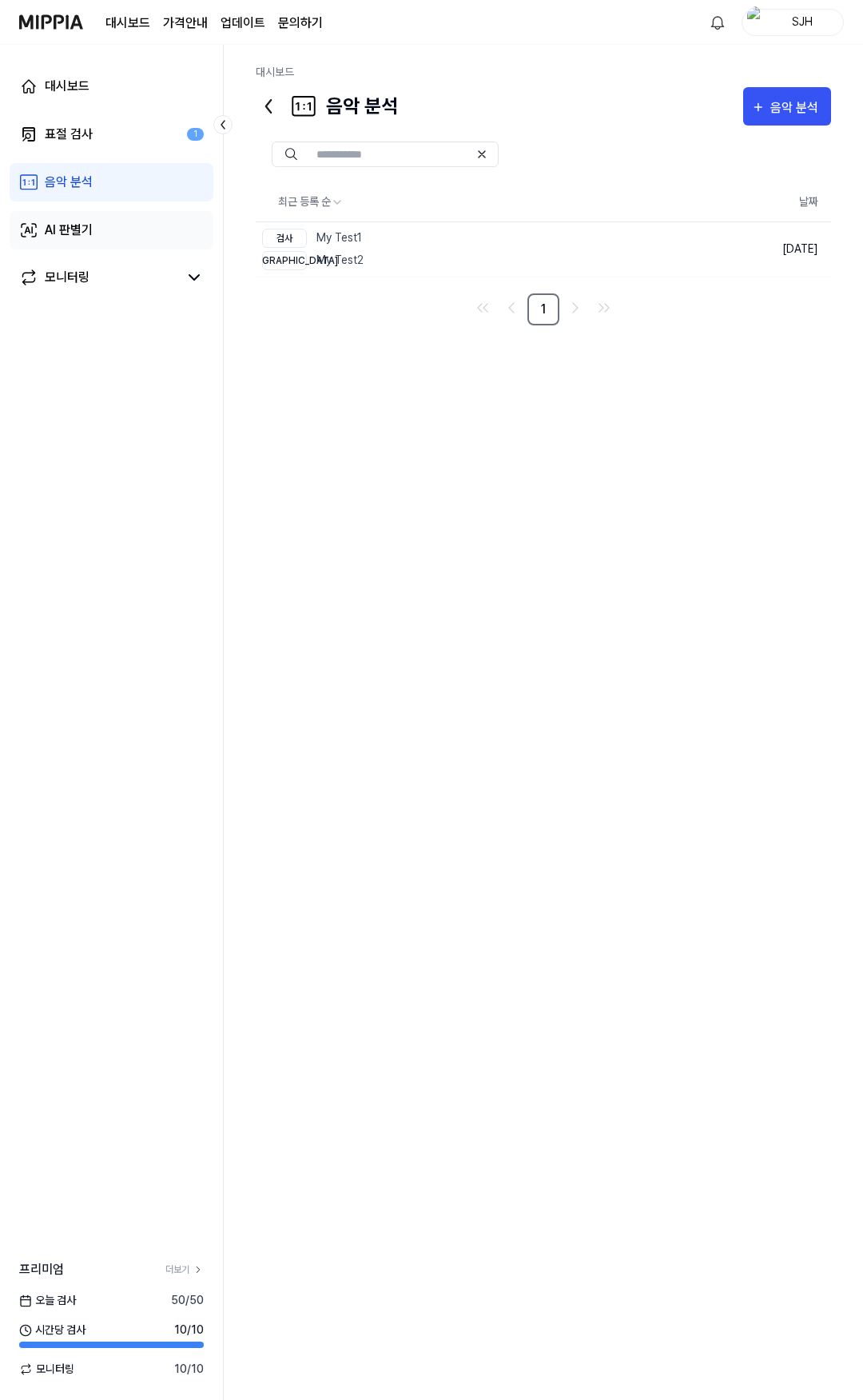
click at [100, 222] on link "AI 판별기" at bounding box center [112, 230] width 204 height 38
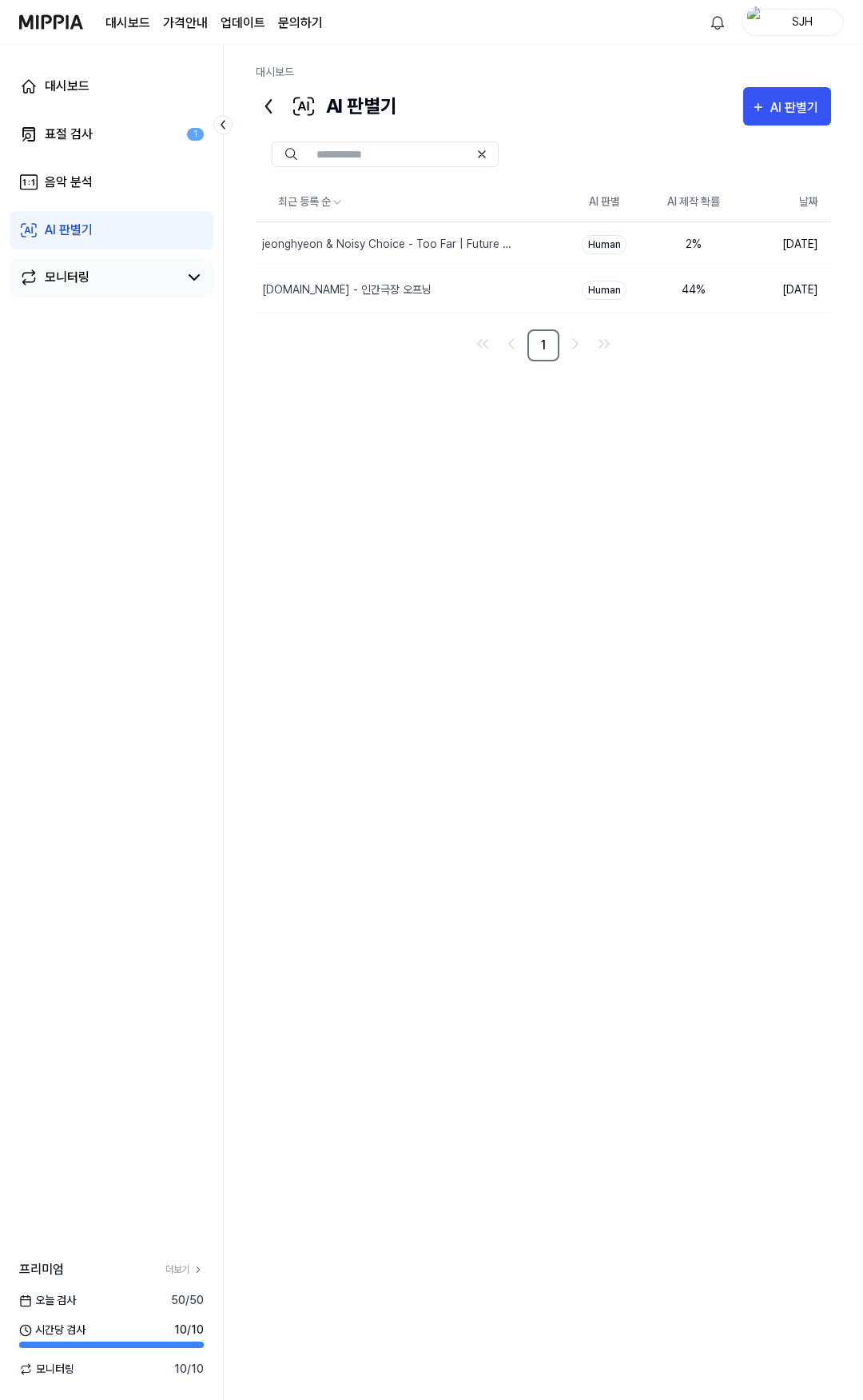
click at [99, 265] on div "모니터링" at bounding box center [112, 278] width 204 height 38
click at [113, 279] on link "모니터링" at bounding box center [99, 278] width 159 height 19
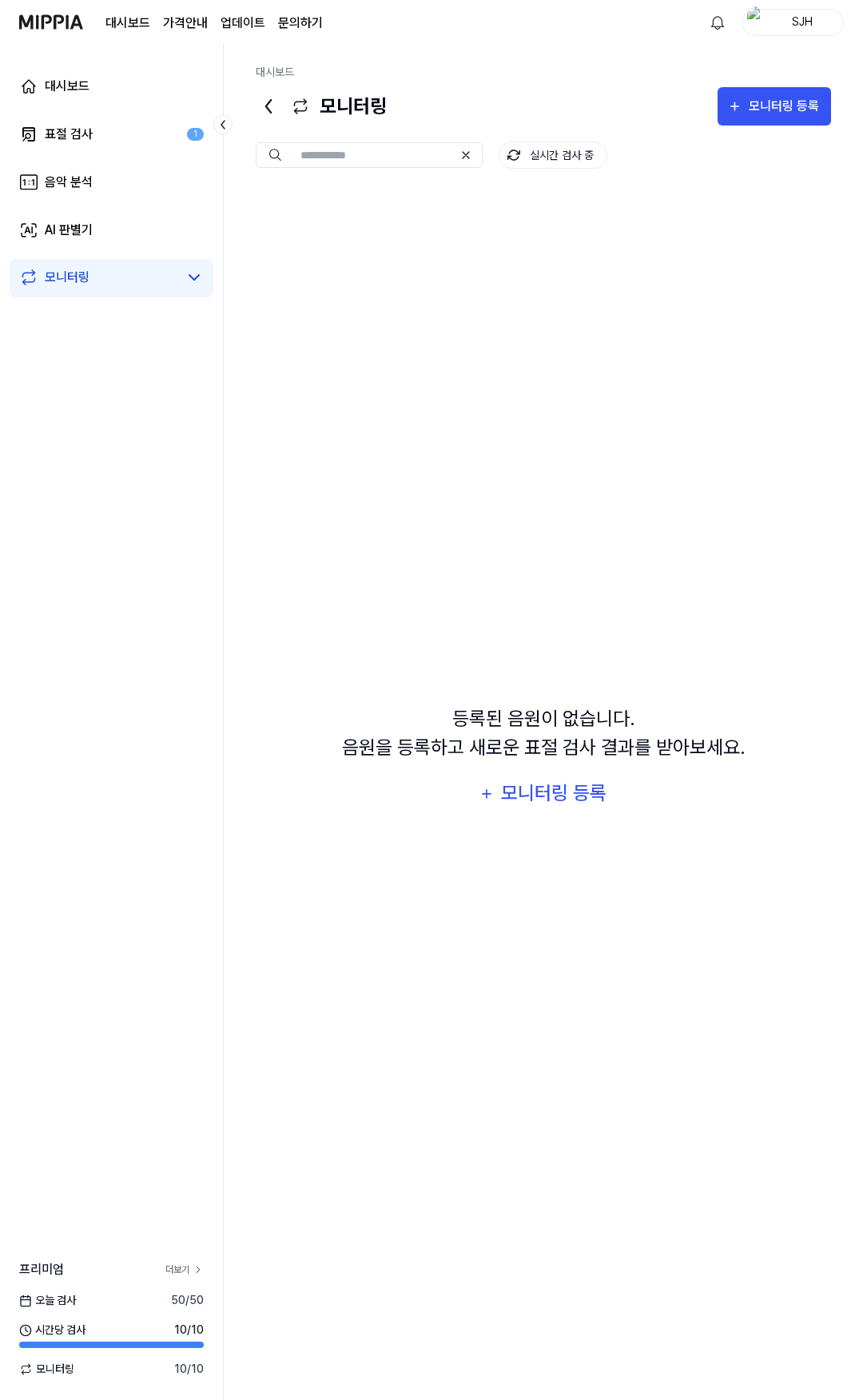
click at [174, 1263] on link "더보기" at bounding box center [185, 1269] width 38 height 14
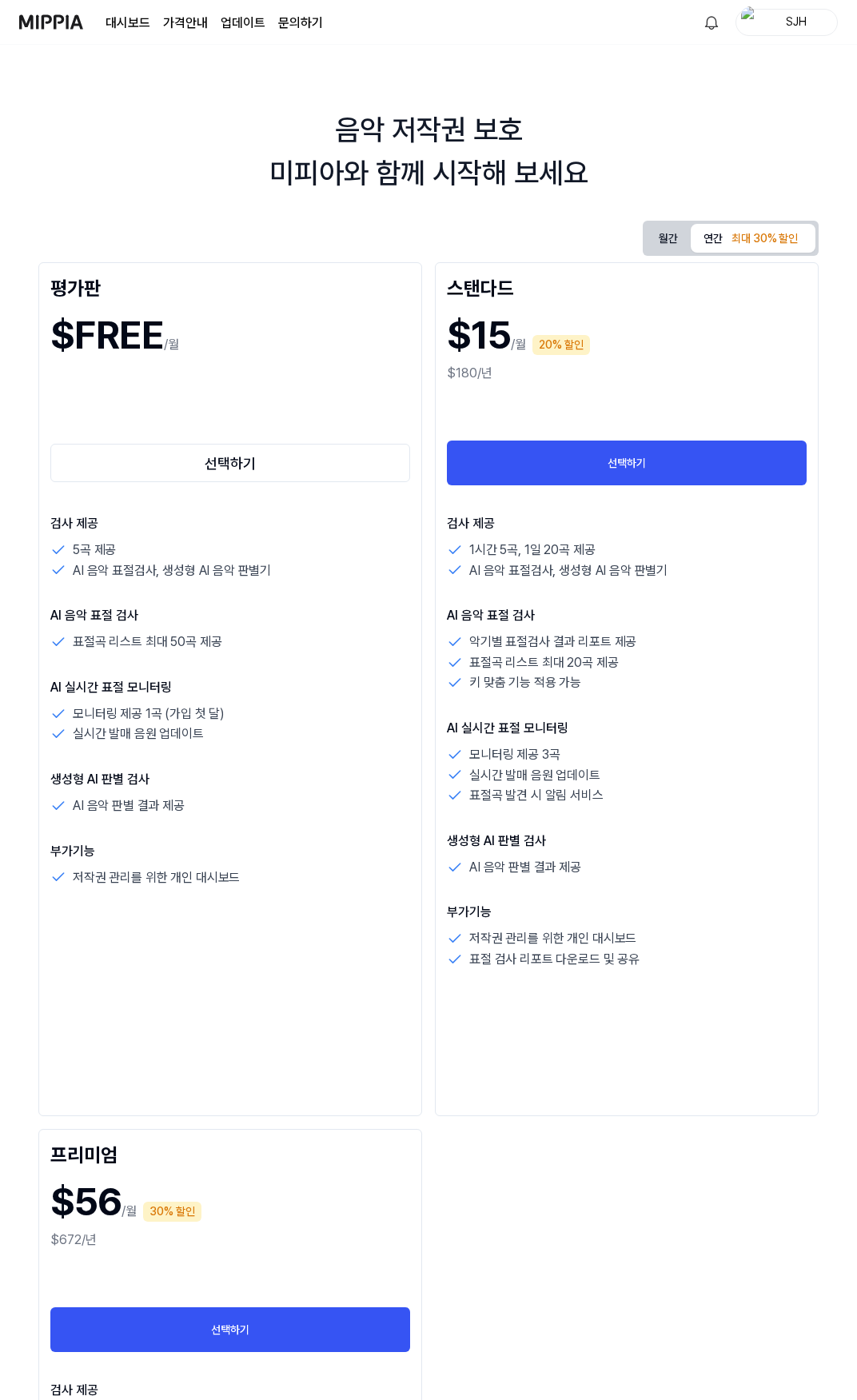
click at [659, 241] on button "월간" at bounding box center [668, 238] width 45 height 30
click at [714, 239] on button "연간 최대 30% 할인" at bounding box center [752, 239] width 125 height 33
click at [303, 30] on link "문의하기" at bounding box center [300, 24] width 45 height 19
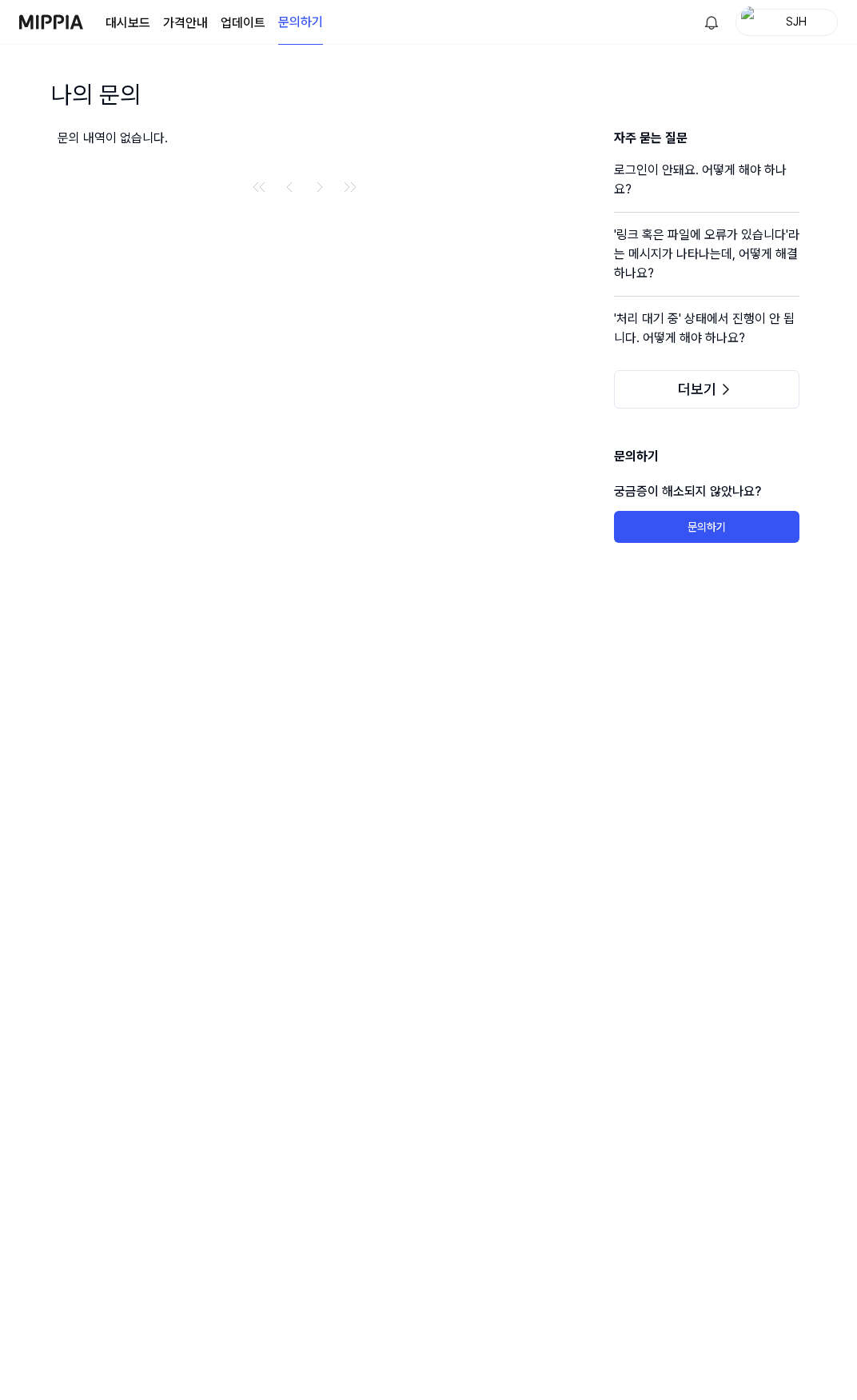
click at [251, 29] on link "업데이트" at bounding box center [243, 24] width 45 height 19
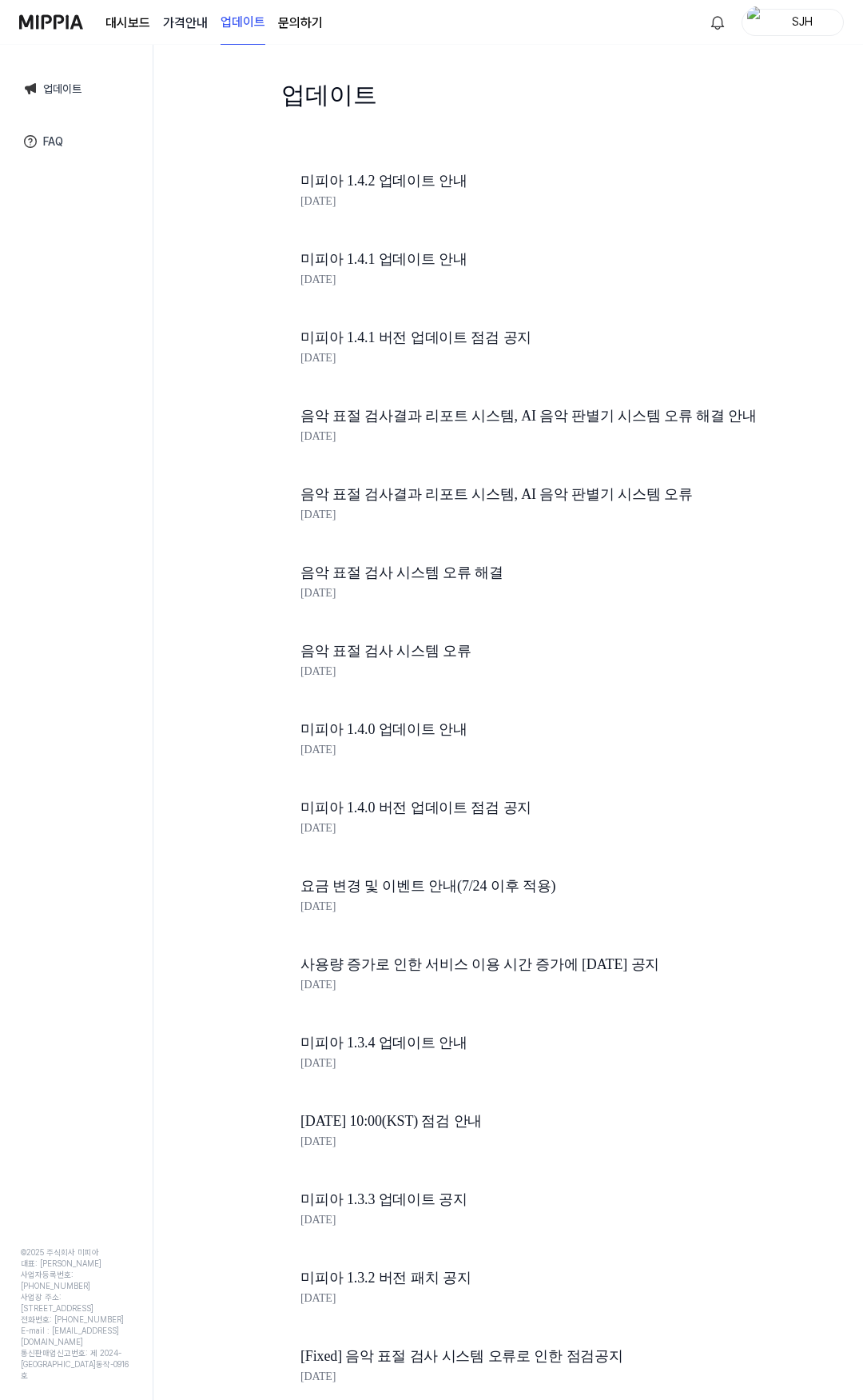
click at [182, 29] on 버튼 "가격안내" at bounding box center [185, 24] width 45 height 19
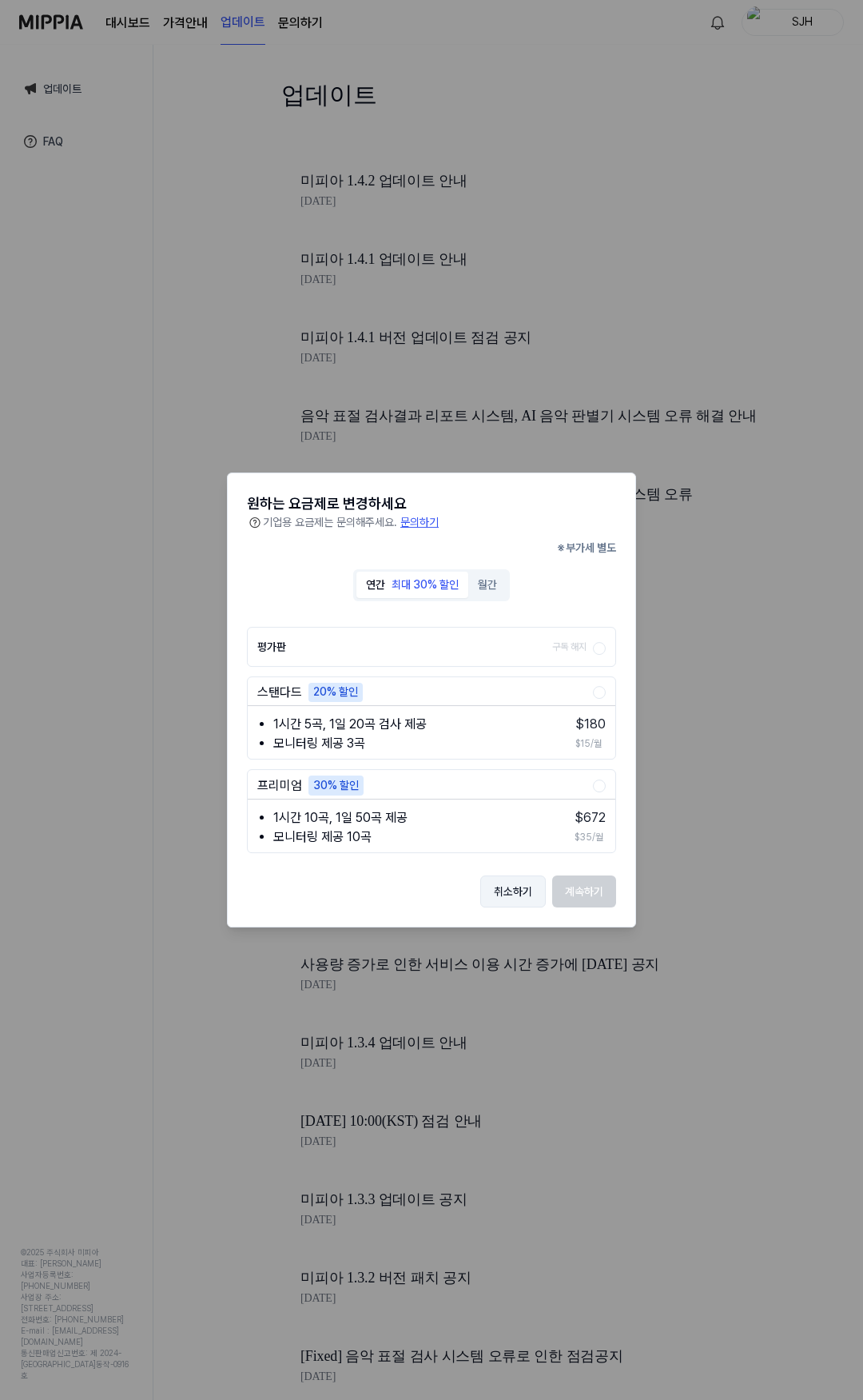
click at [521, 893] on button "취소하기" at bounding box center [512, 891] width 65 height 32
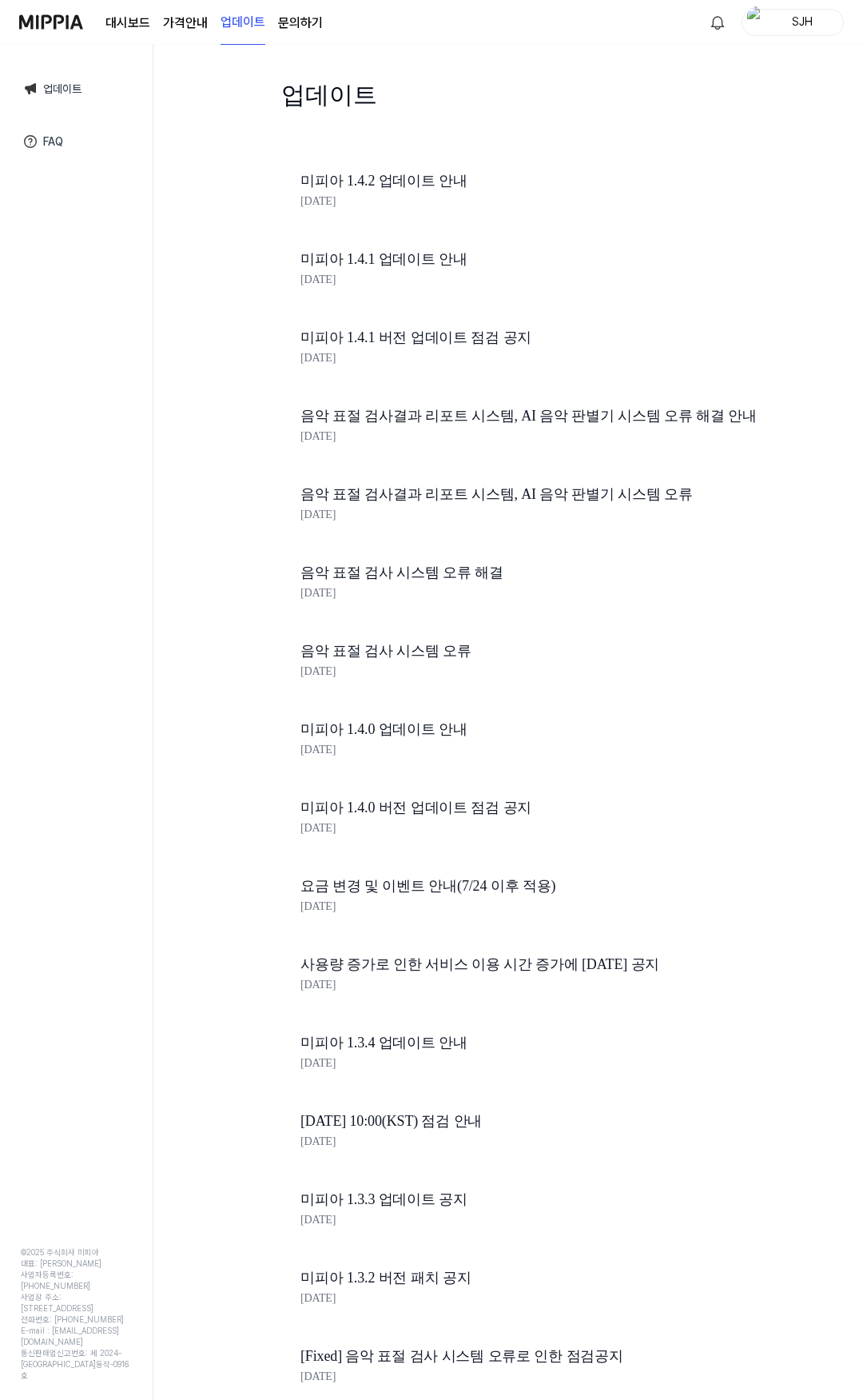
click at [45, 20] on img at bounding box center [51, 22] width 64 height 44
